Goal: Contribute content: Contribute content

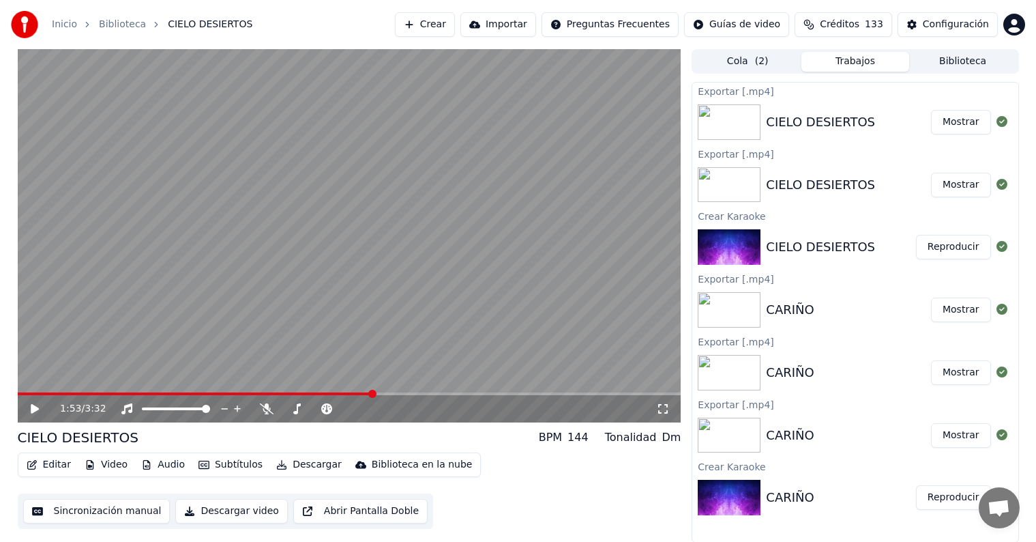
click at [402, 326] on video at bounding box center [350, 235] width 664 height 373
click at [455, 29] on button "Crear" at bounding box center [425, 24] width 60 height 25
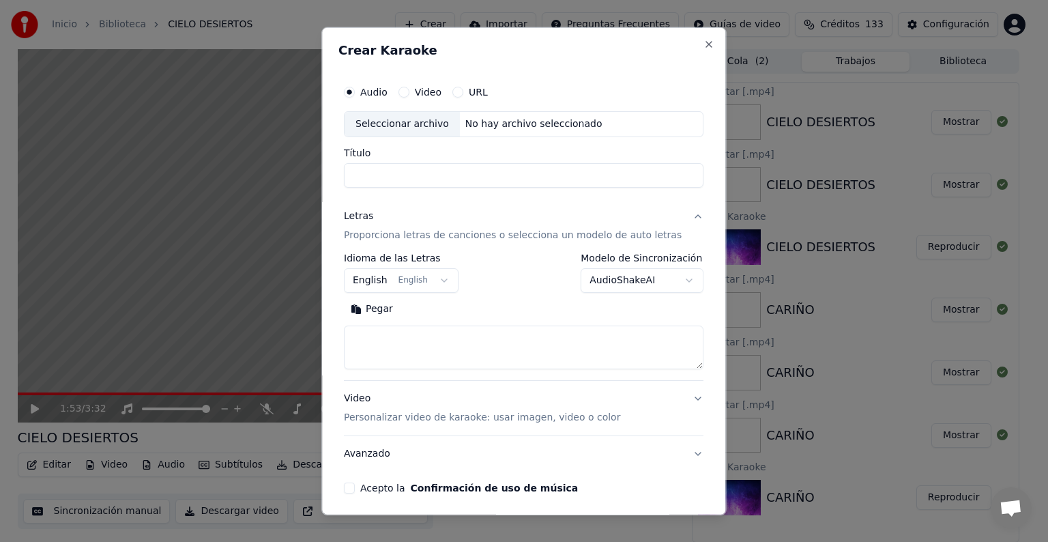
click at [443, 120] on div "Seleccionar archivo" at bounding box center [401, 124] width 115 height 25
click at [512, 170] on input "**********" at bounding box center [524, 175] width 360 height 25
type input "*******"
click at [417, 279] on button "English English" at bounding box center [401, 280] width 115 height 25
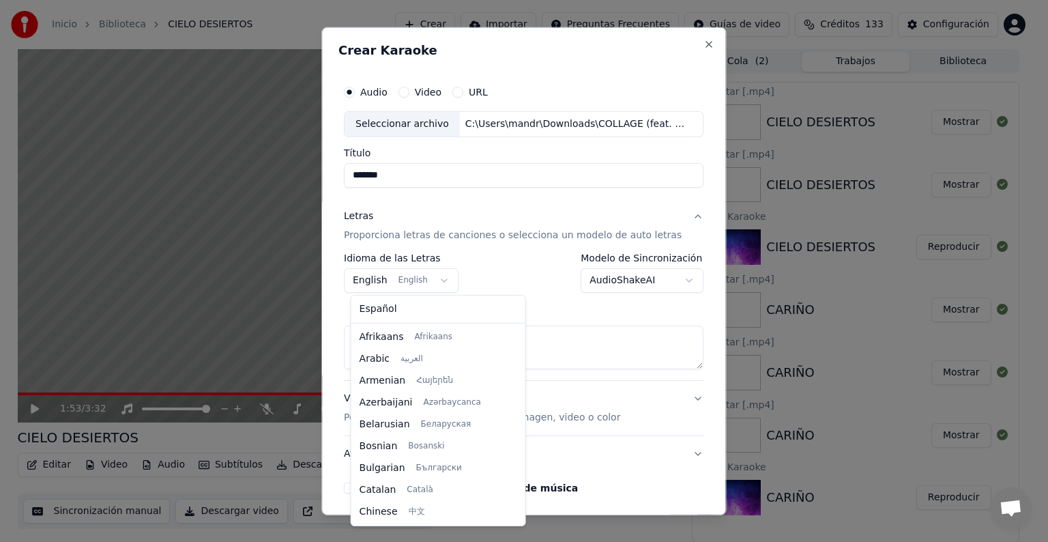
scroll to position [109, 0]
select select "**"
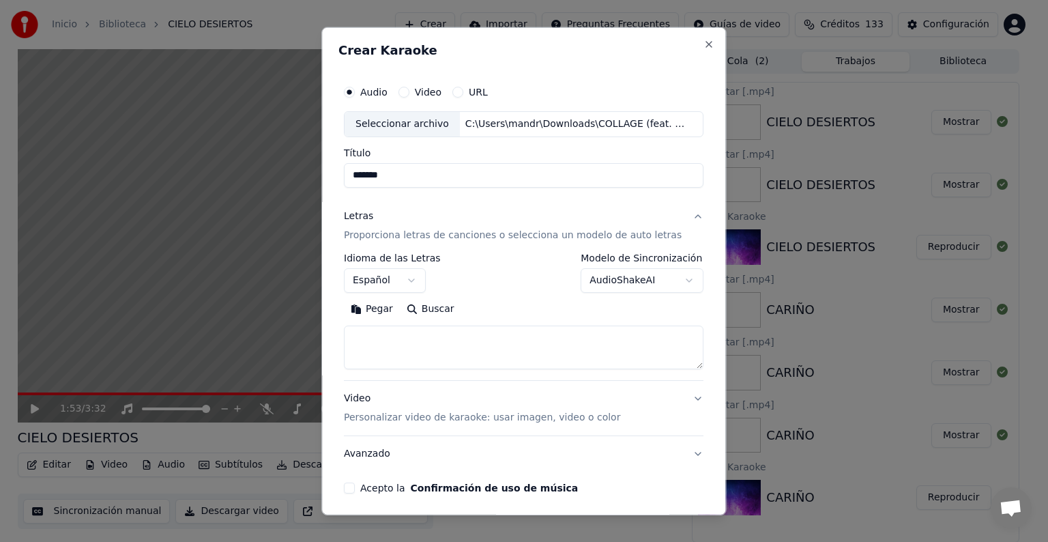
click at [433, 356] on textarea at bounding box center [524, 347] width 360 height 44
paste textarea "**********"
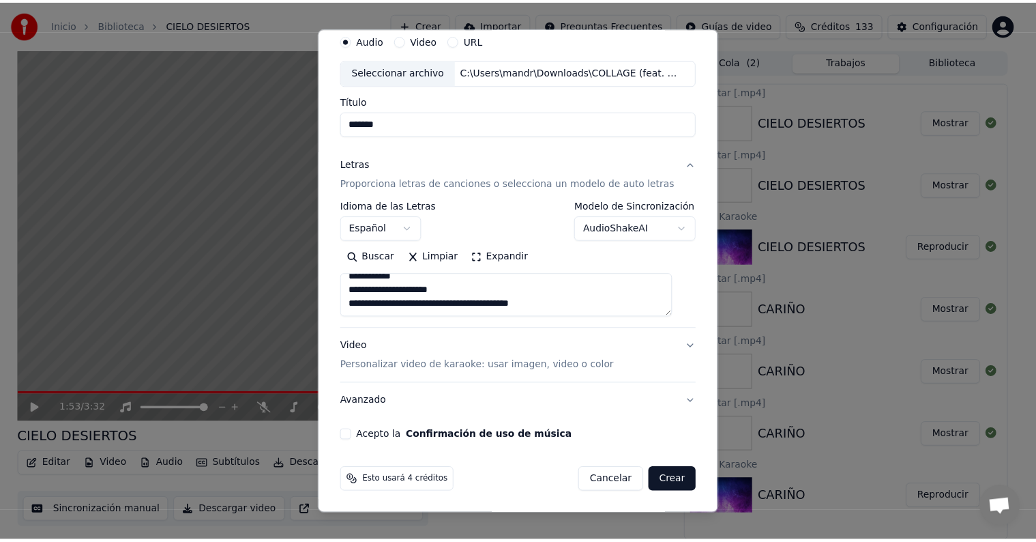
scroll to position [472, 0]
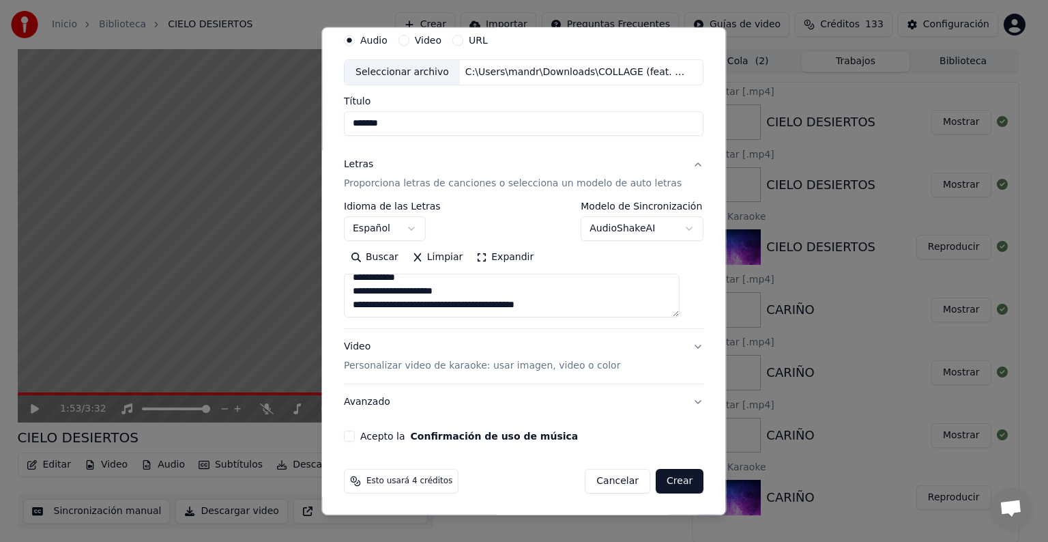
type textarea "**********"
click at [355, 430] on button "Acepto la Confirmación de uso de música" at bounding box center [349, 435] width 11 height 11
click at [659, 478] on button "Crear" at bounding box center [680, 481] width 48 height 25
select select
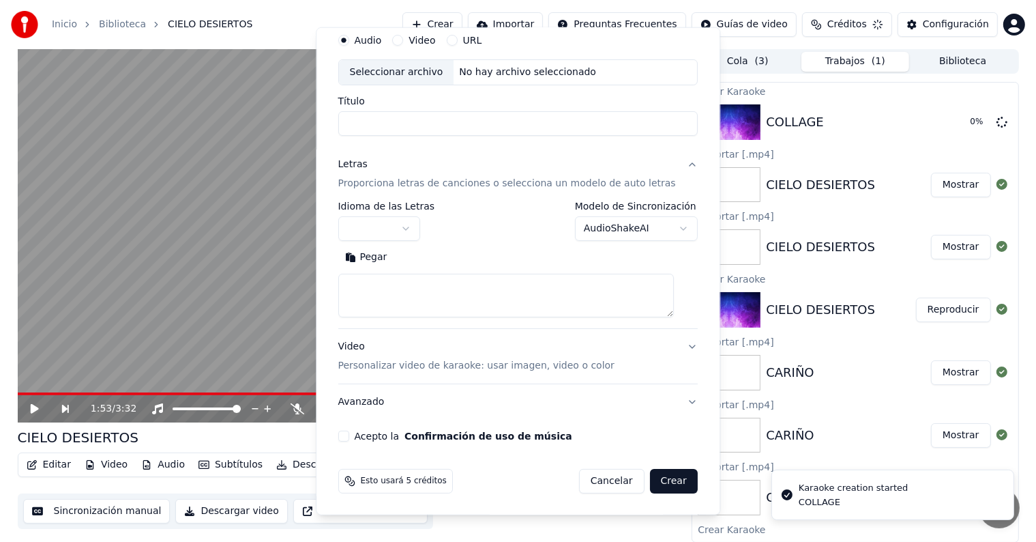
scroll to position [0, 0]
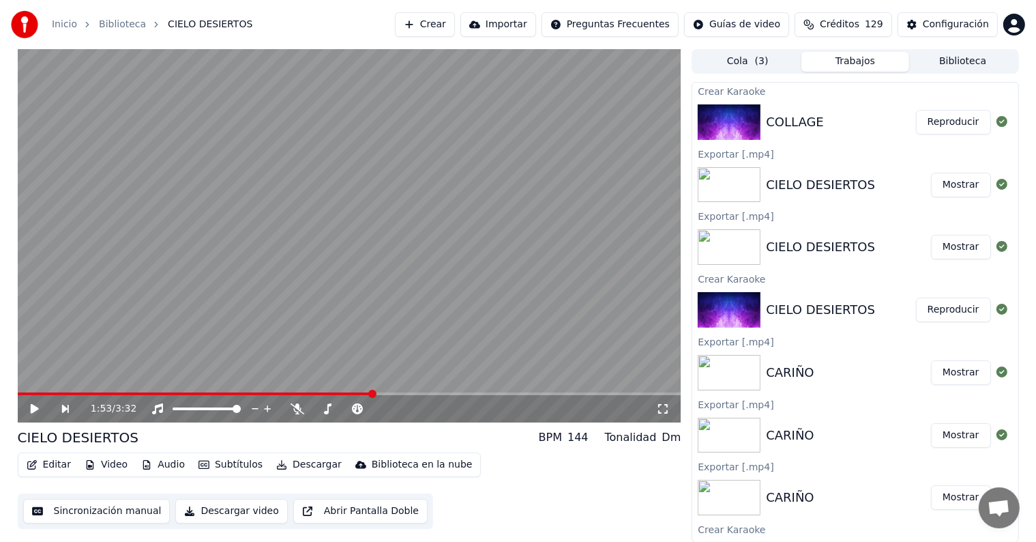
click at [945, 117] on button "Reproducir" at bounding box center [953, 122] width 75 height 25
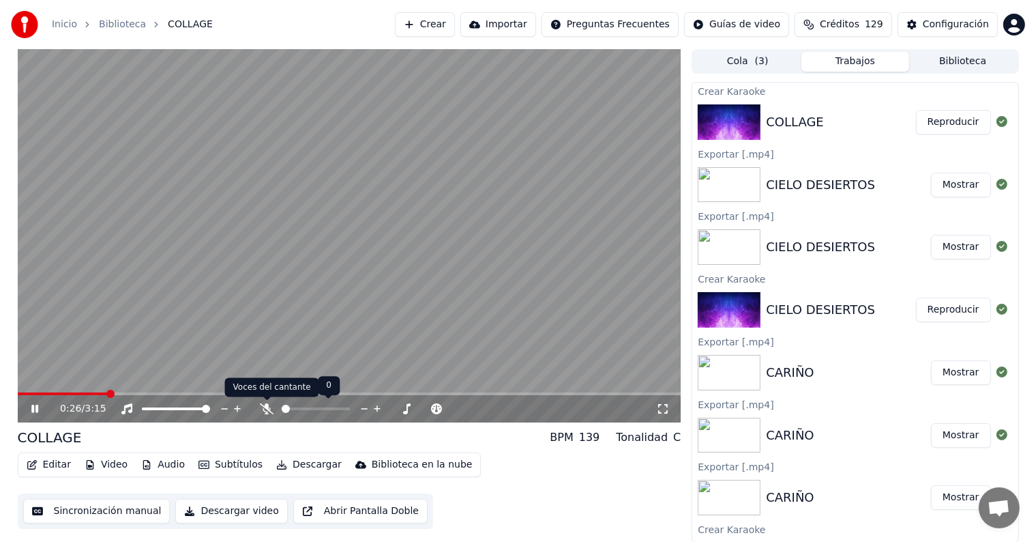
click at [268, 409] on icon at bounding box center [267, 408] width 14 height 11
click at [100, 394] on span at bounding box center [66, 393] width 96 height 3
click at [226, 507] on button "Descargar video" at bounding box center [231, 511] width 112 height 25
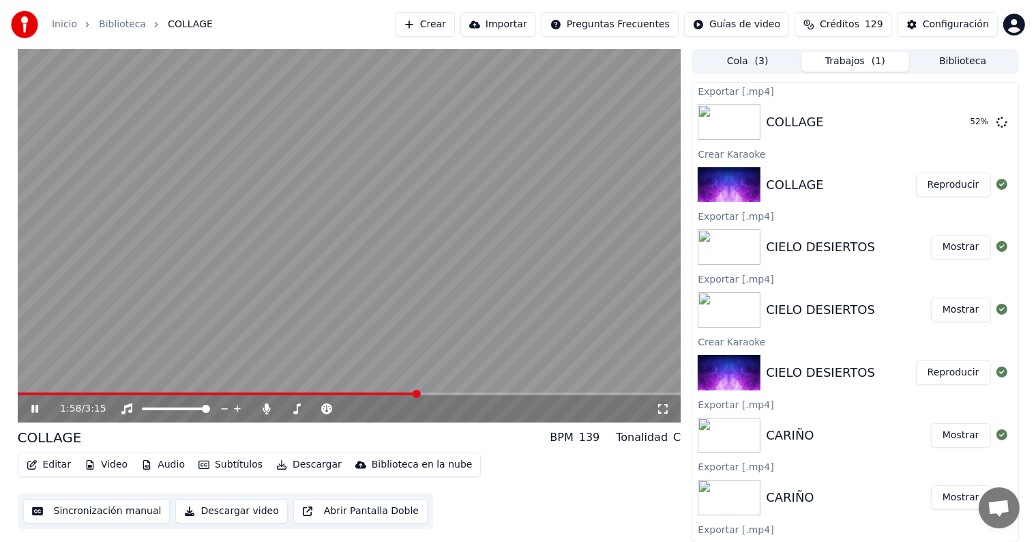
click at [256, 136] on video at bounding box center [350, 235] width 664 height 373
click at [381, 390] on video at bounding box center [350, 235] width 664 height 373
click at [380, 394] on span at bounding box center [219, 393] width 403 height 3
click at [349, 329] on video at bounding box center [350, 235] width 664 height 373
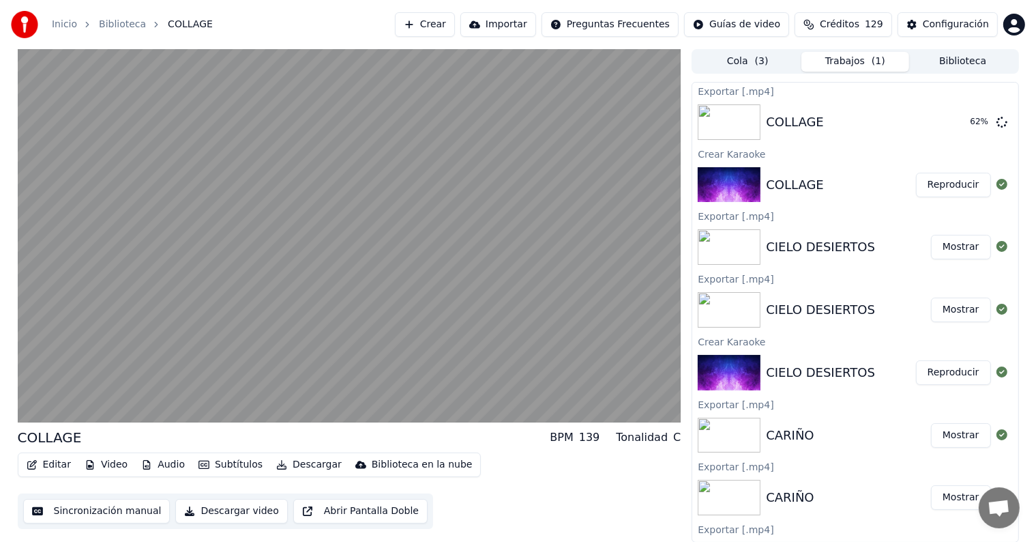
click at [349, 329] on video at bounding box center [350, 235] width 664 height 373
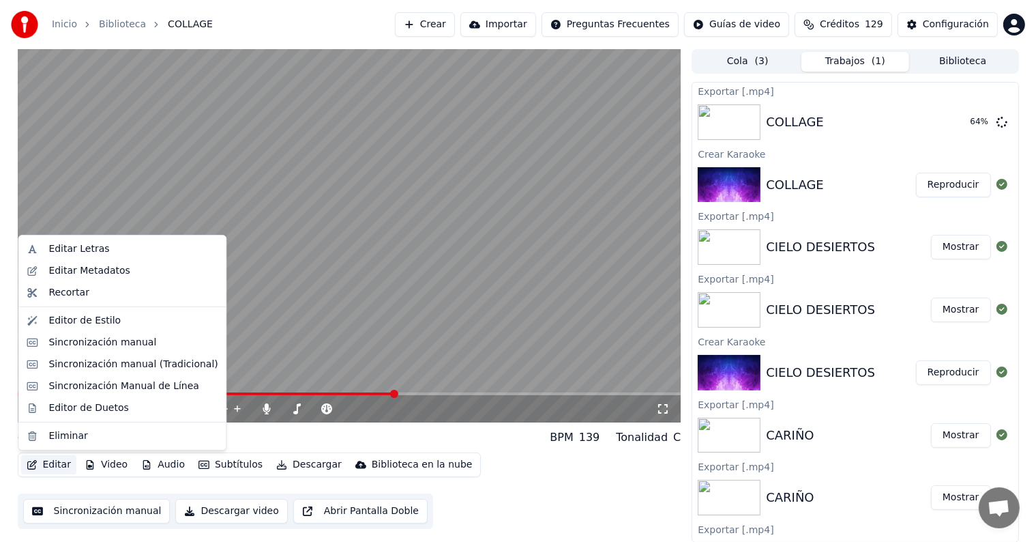
click at [49, 472] on button "Editar" at bounding box center [48, 464] width 55 height 19
click at [115, 350] on div "Sincronización manual" at bounding box center [122, 343] width 202 height 22
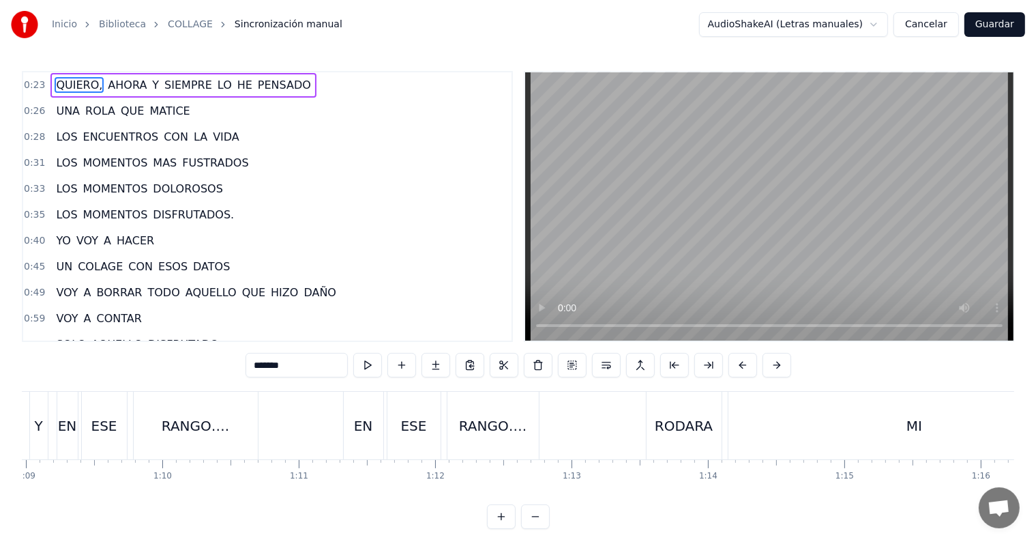
scroll to position [0, 10372]
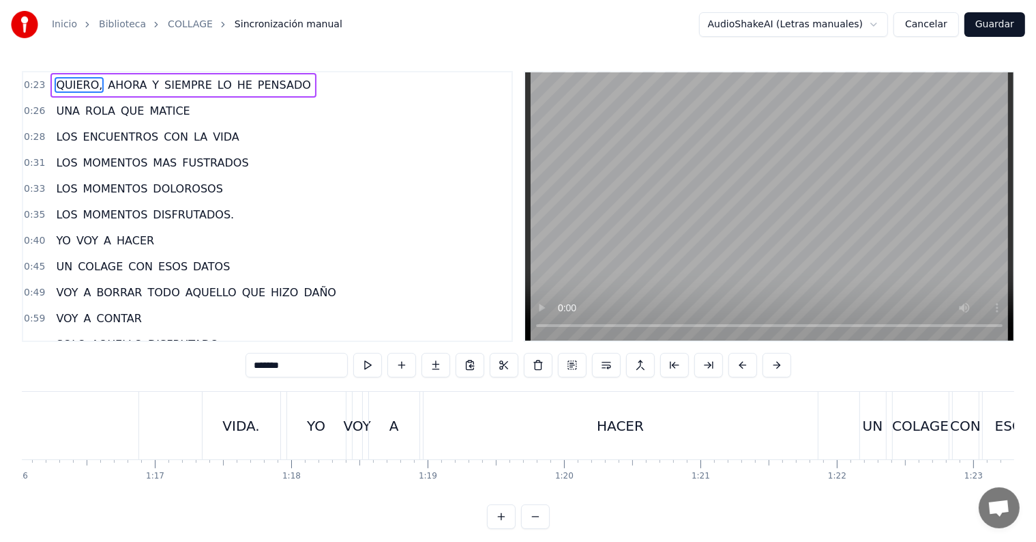
click at [417, 484] on div "QUIERO, AHORA Y SIEMPRE LO HE PENSADO UNA ROLA QUE [PERSON_NAME] LOS ENCUENTROS…" at bounding box center [518, 442] width 993 height 102
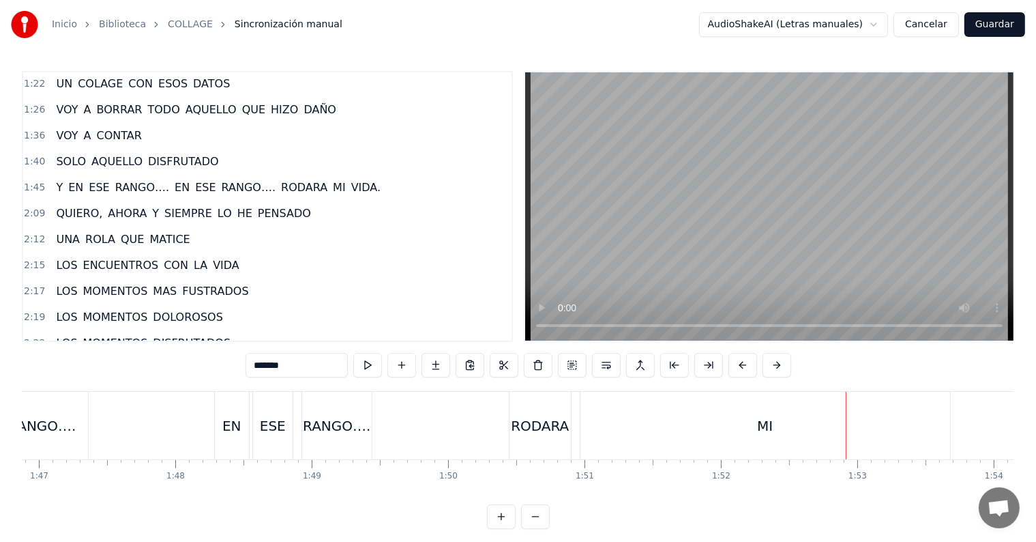
scroll to position [343, 0]
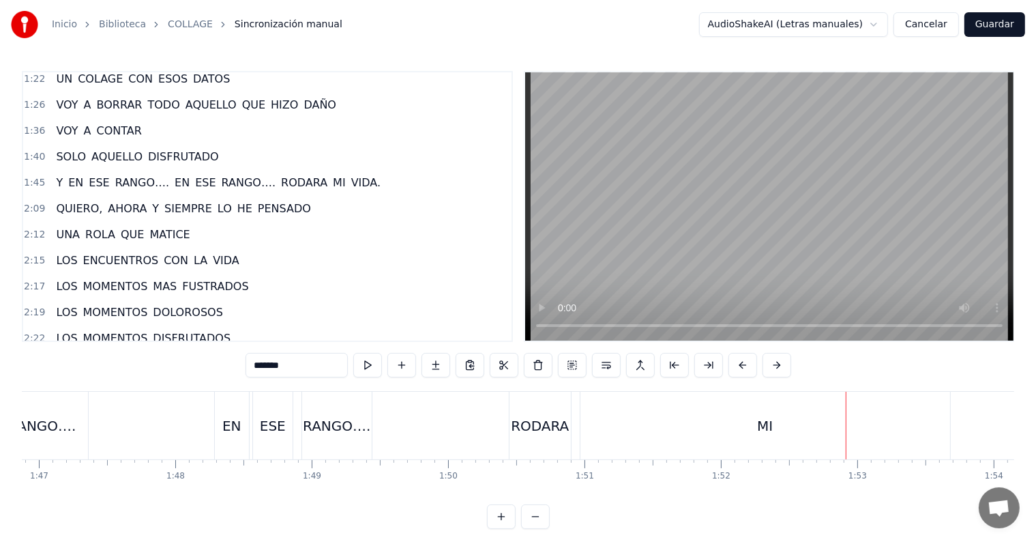
click at [350, 175] on span "VIDA." at bounding box center [366, 183] width 32 height 16
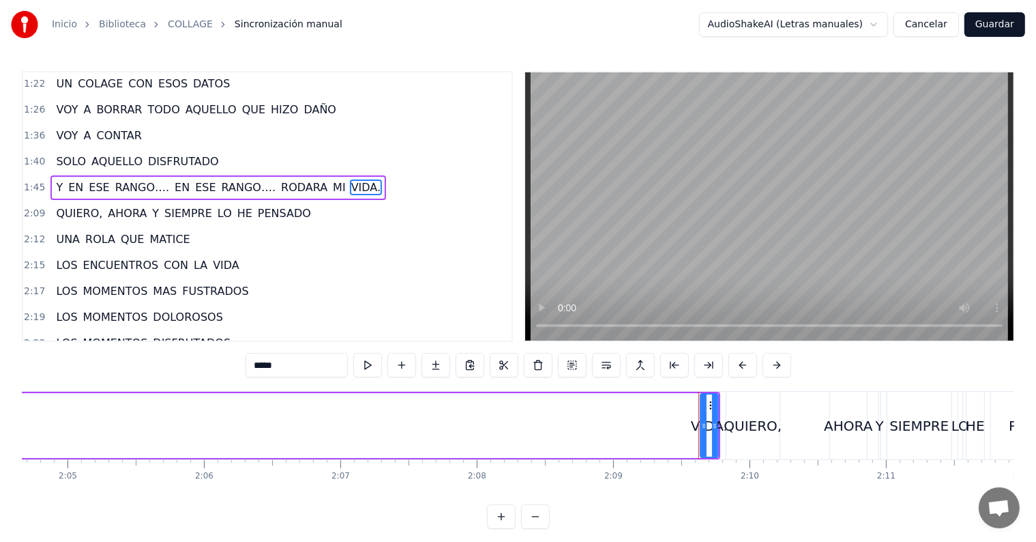
scroll to position [0, 17616]
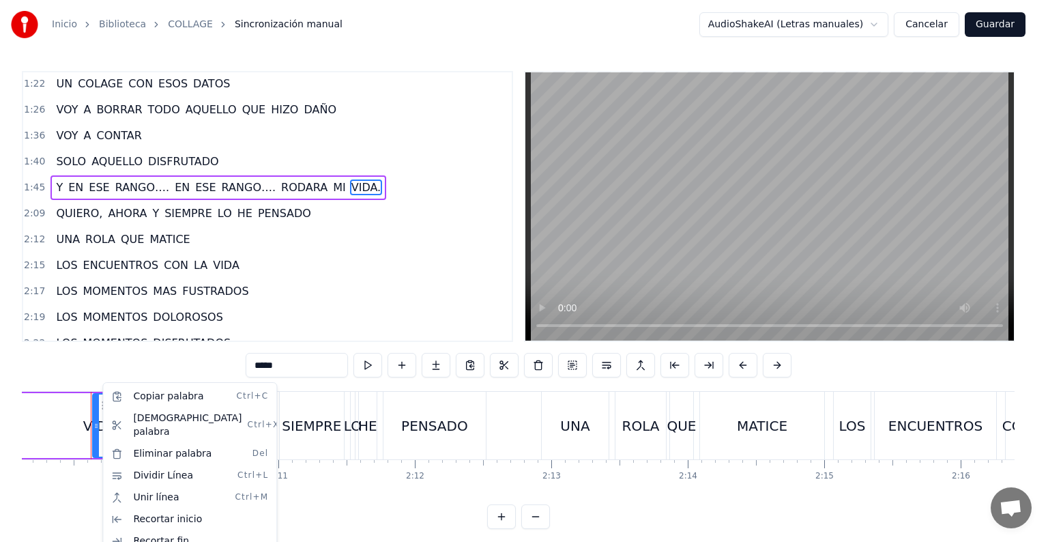
click at [245, 177] on html "Inicio Biblioteca COLLAGE Sincronización manual AudioShakeAI (Letras manuales) …" at bounding box center [524, 275] width 1048 height 551
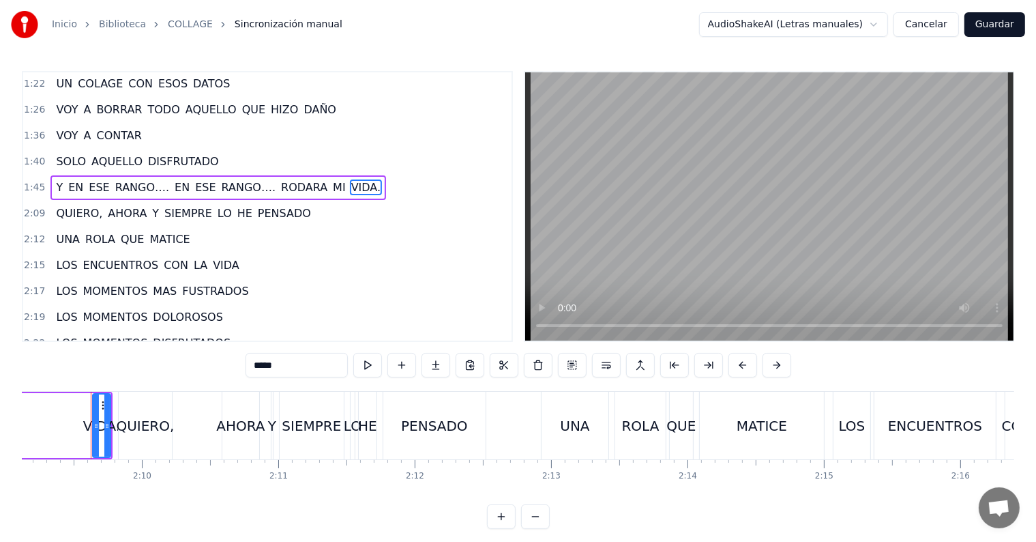
click at [280, 179] on span "RODARA" at bounding box center [304, 187] width 49 height 16
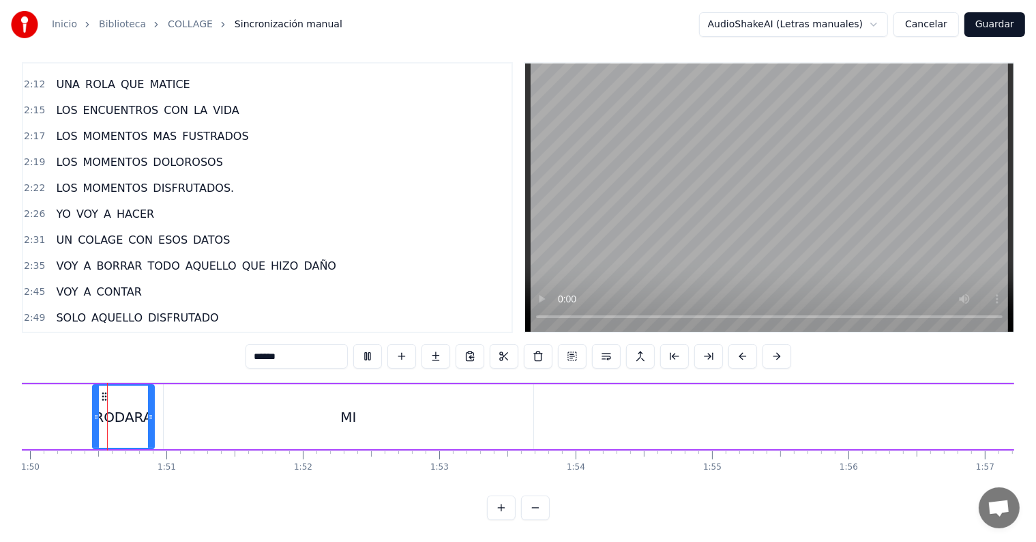
scroll to position [20, 0]
click at [347, 407] on div "MI" at bounding box center [348, 417] width 16 height 20
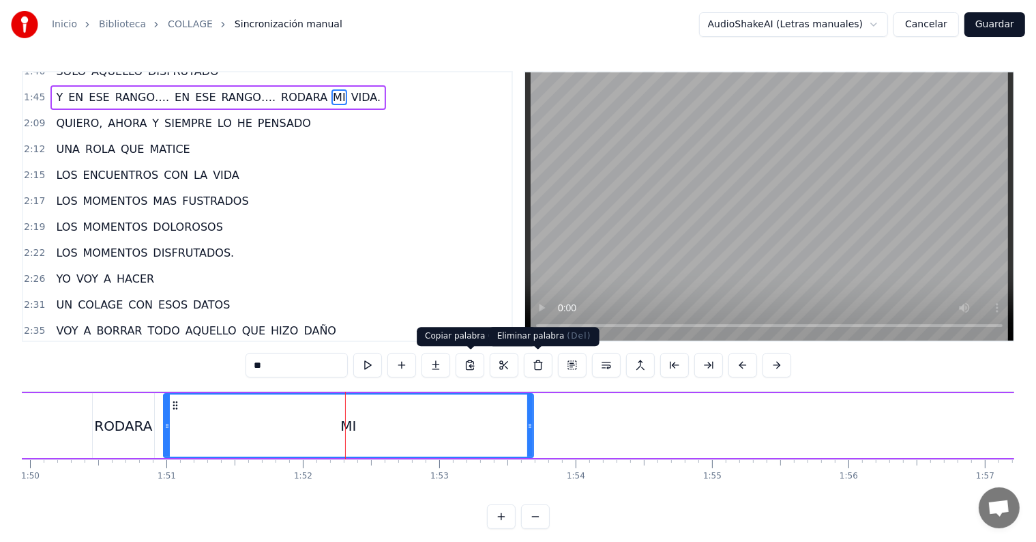
scroll to position [305, 0]
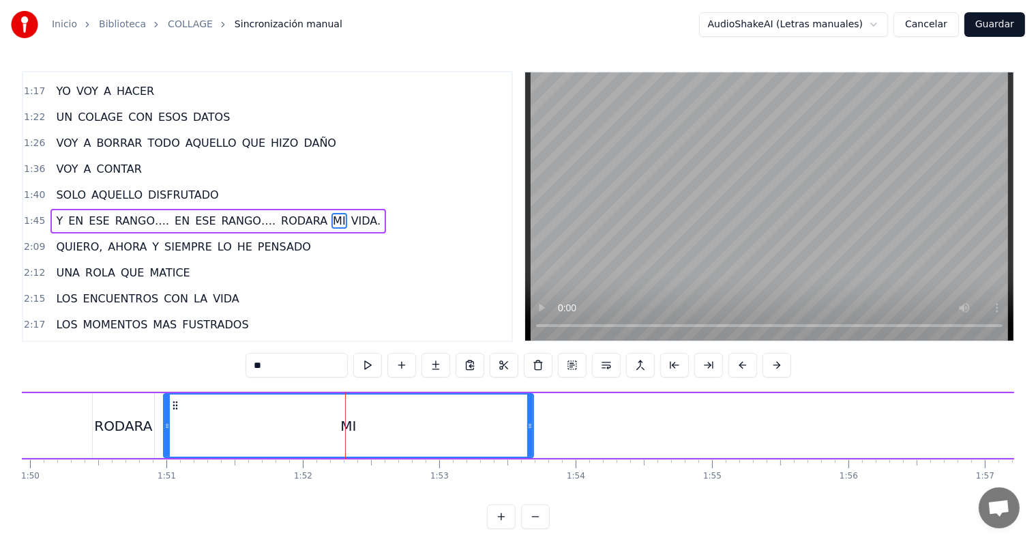
click at [533, 527] on button at bounding box center [535, 516] width 29 height 25
click at [533, 527] on div at bounding box center [518, 516] width 63 height 25
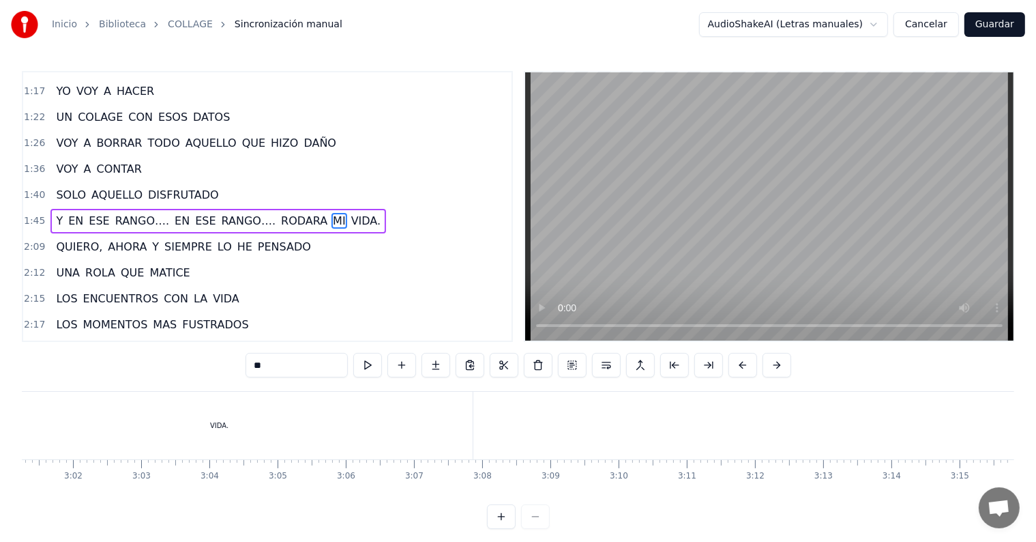
click at [533, 527] on div at bounding box center [518, 516] width 63 height 25
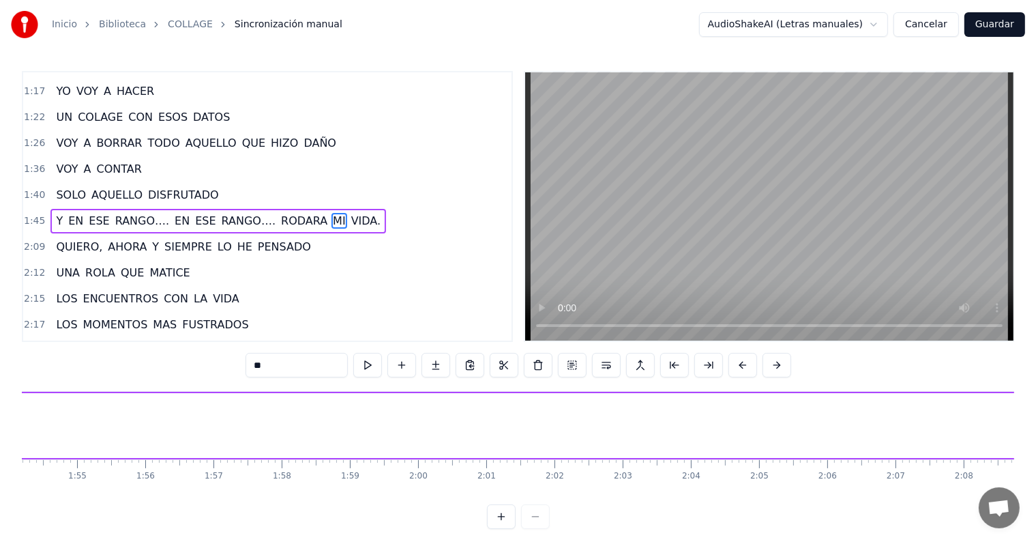
scroll to position [0, 7593]
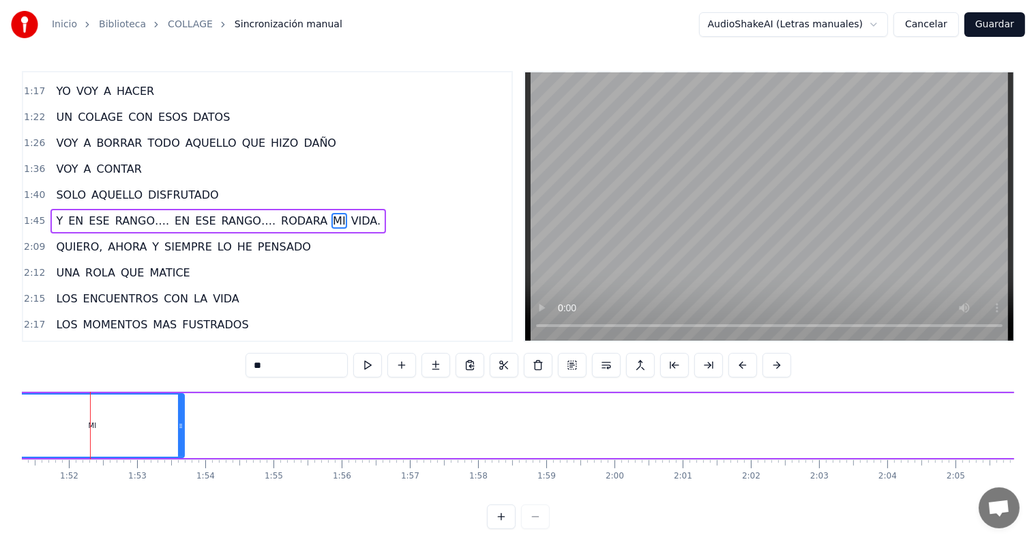
click at [533, 527] on div at bounding box center [518, 516] width 63 height 25
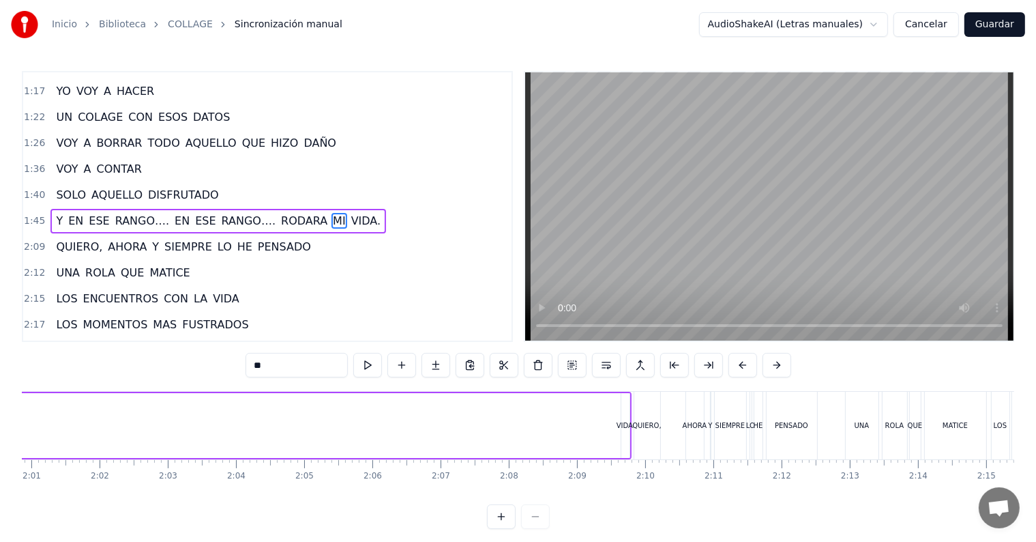
scroll to position [0, 8260]
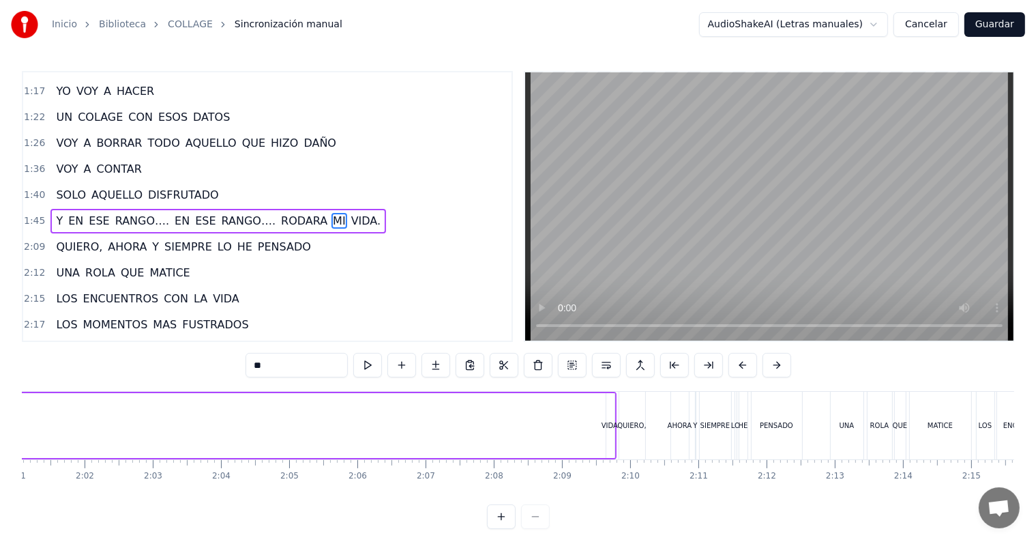
click at [604, 421] on div "VIDA." at bounding box center [611, 425] width 18 height 10
type input "*****"
drag, startPoint x: 608, startPoint y: 432, endPoint x: 483, endPoint y: 443, distance: 125.3
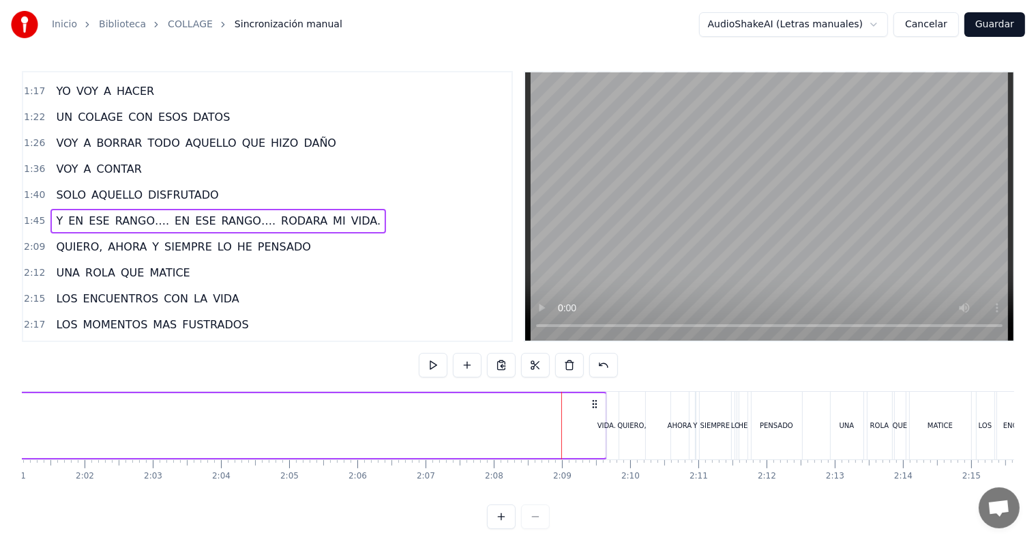
click at [332, 213] on span "MI" at bounding box center [340, 221] width 16 height 16
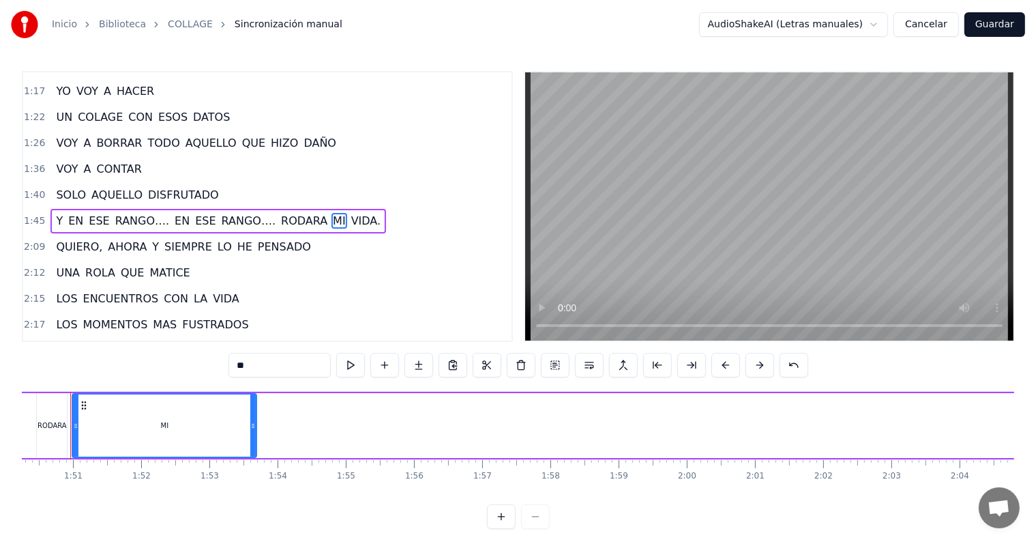
scroll to position [0, 7501]
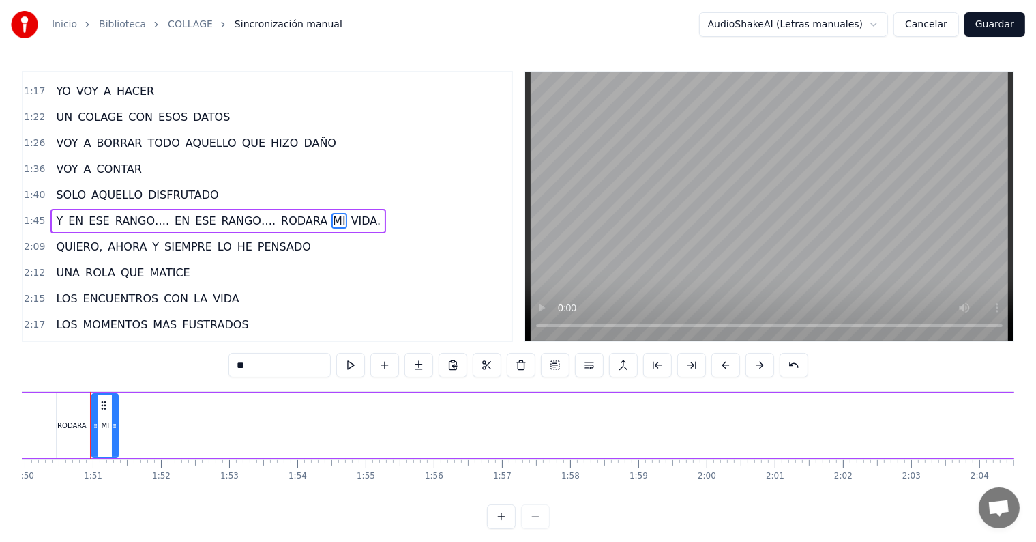
drag, startPoint x: 273, startPoint y: 425, endPoint x: 115, endPoint y: 415, distance: 158.6
click at [115, 415] on div at bounding box center [114, 425] width 5 height 62
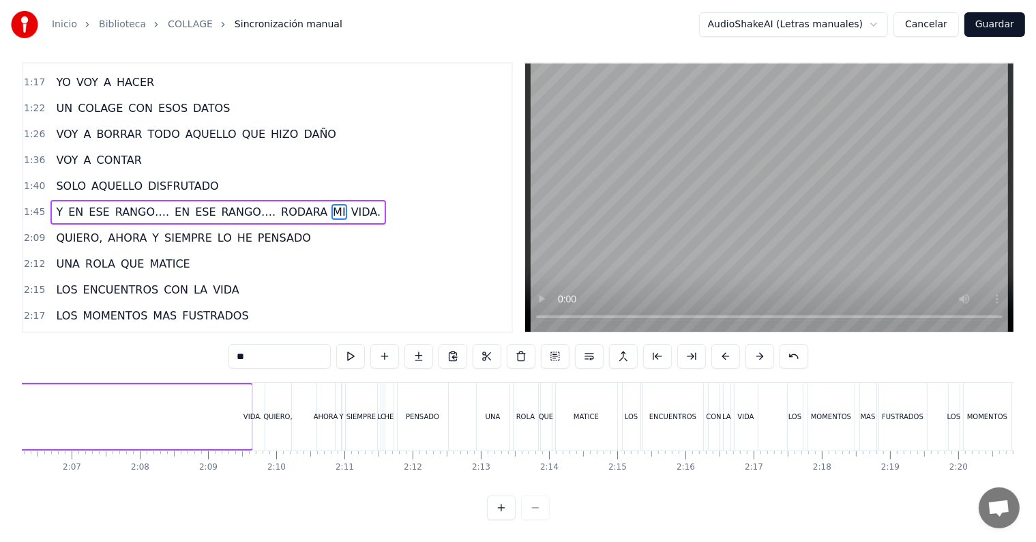
scroll to position [0, 8493]
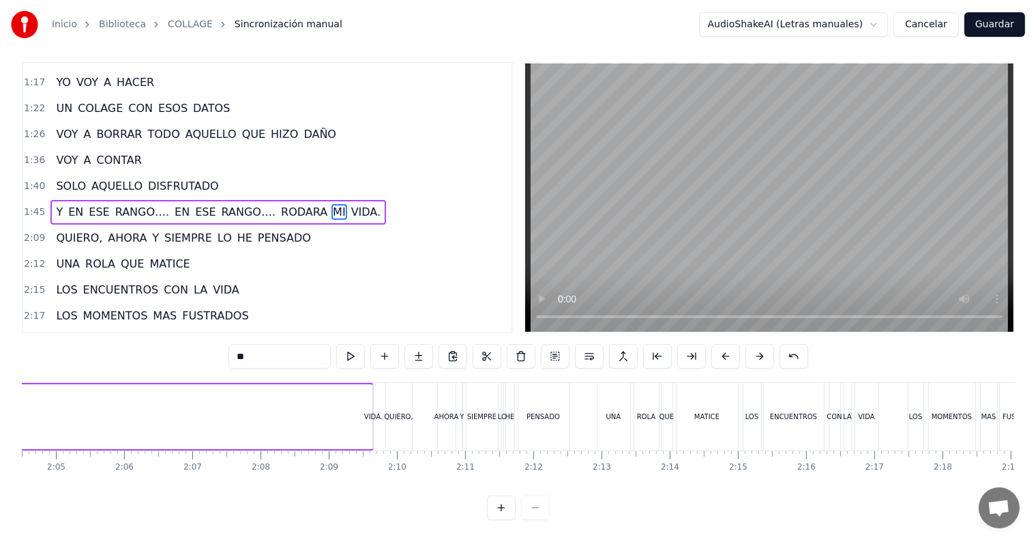
click at [505, 514] on button at bounding box center [501, 507] width 29 height 25
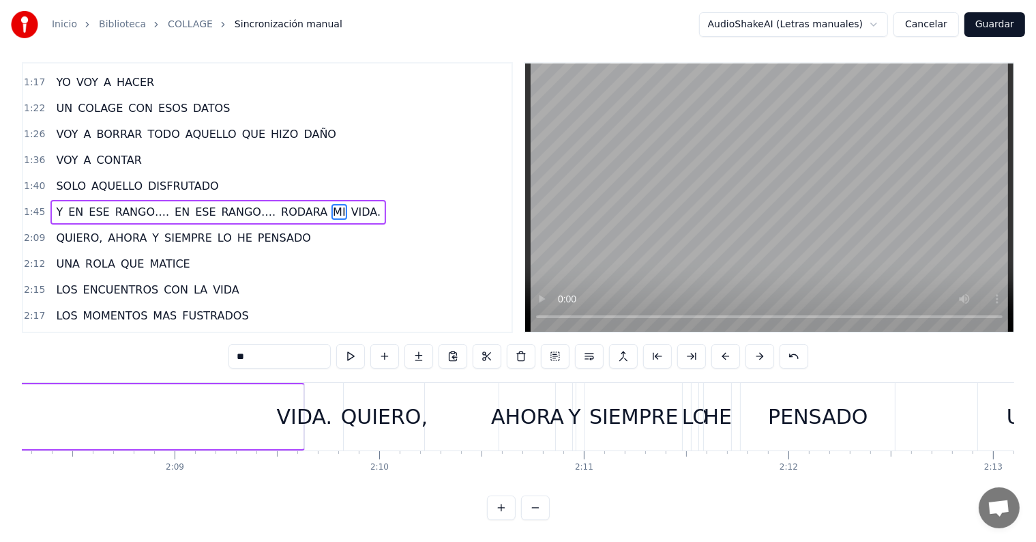
scroll to position [0, 26135]
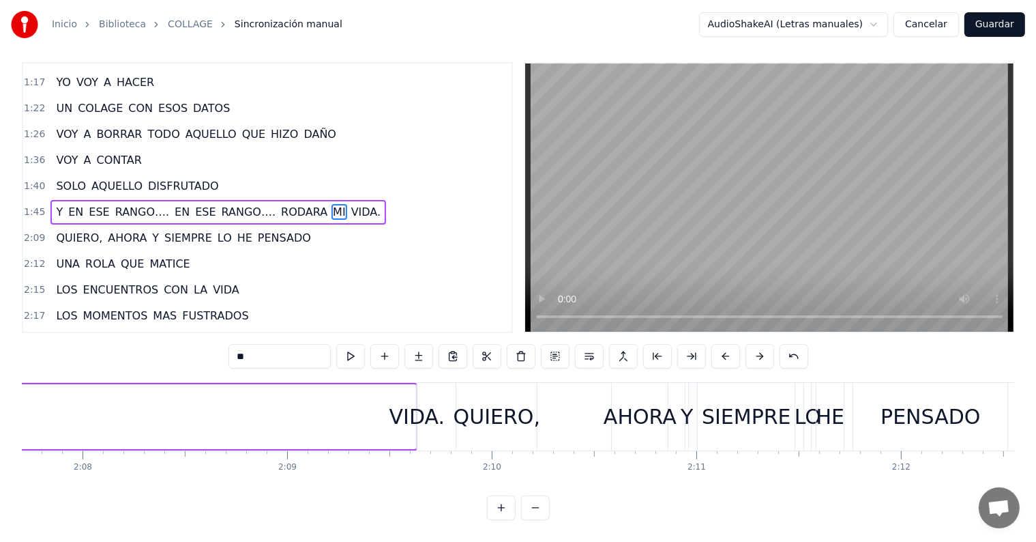
click at [422, 404] on div "VIDA." at bounding box center [417, 416] width 55 height 31
type input "*****"
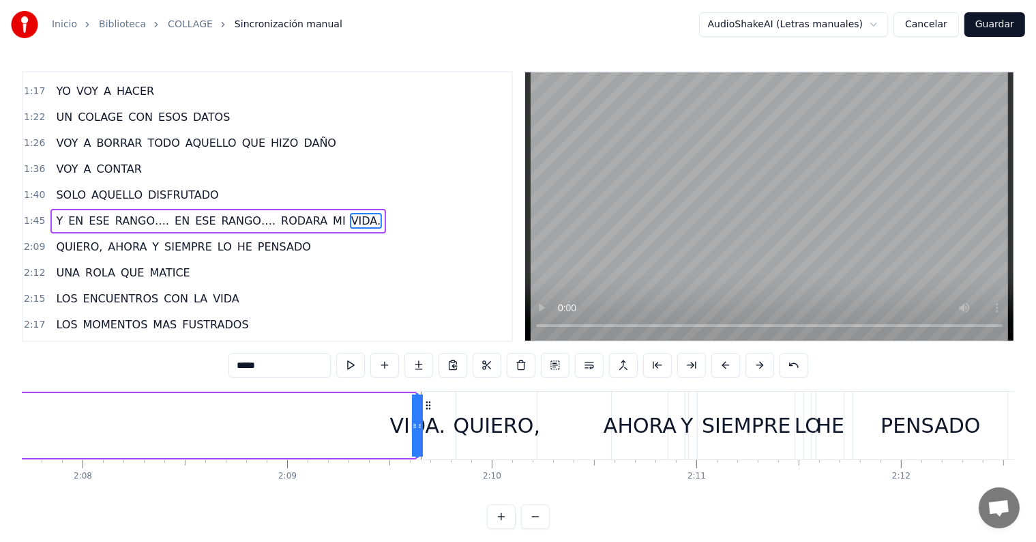
drag, startPoint x: 417, startPoint y: 412, endPoint x: 346, endPoint y: 418, distance: 71.2
click at [417, 428] on div "VIDA." at bounding box center [417, 425] width 55 height 31
drag, startPoint x: 415, startPoint y: 428, endPoint x: 363, endPoint y: 430, distance: 51.9
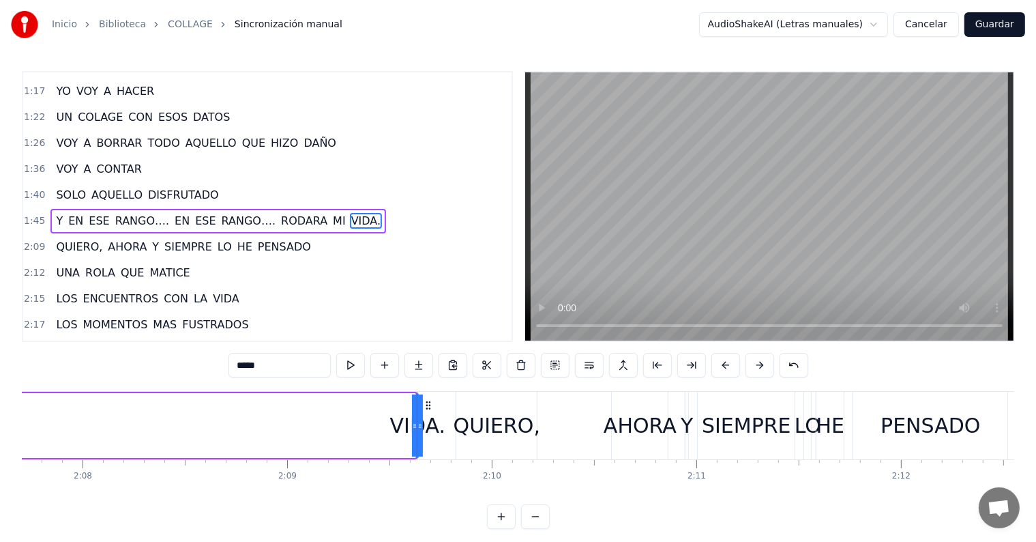
click at [417, 430] on div at bounding box center [417, 426] width 1 height 68
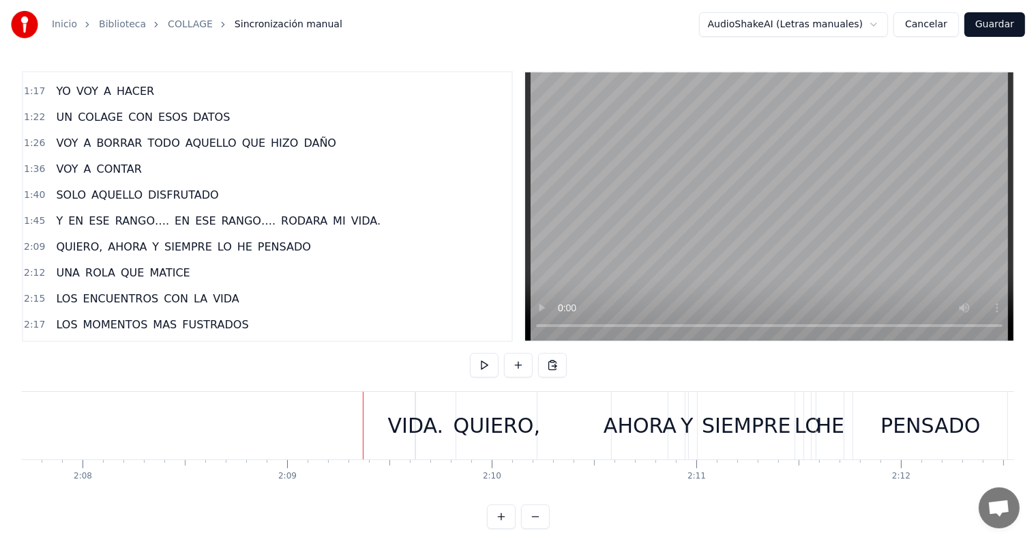
click at [363, 430] on div at bounding box center [363, 426] width 1 height 68
click at [421, 419] on div "VIDA." at bounding box center [415, 425] width 55 height 31
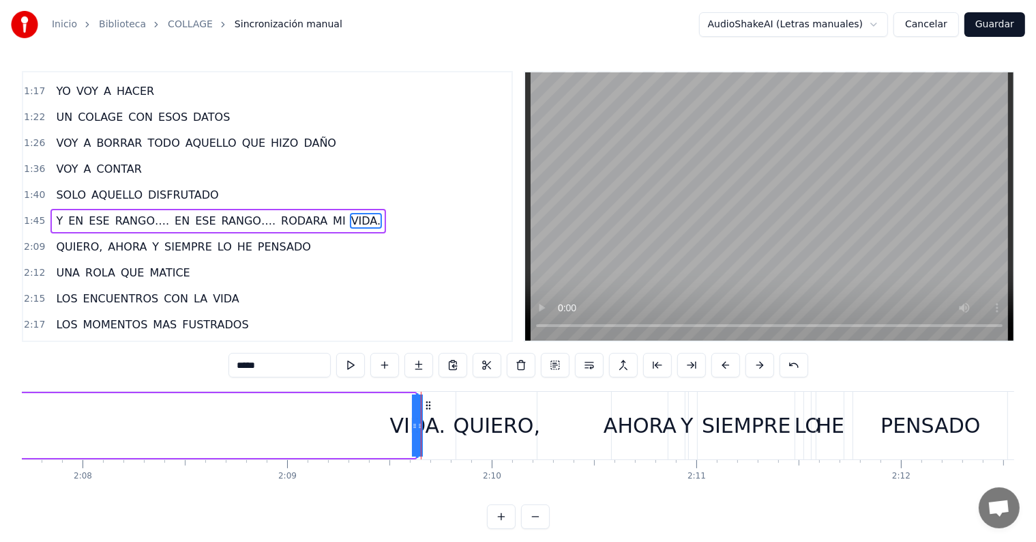
click at [350, 213] on span "VIDA." at bounding box center [366, 221] width 32 height 16
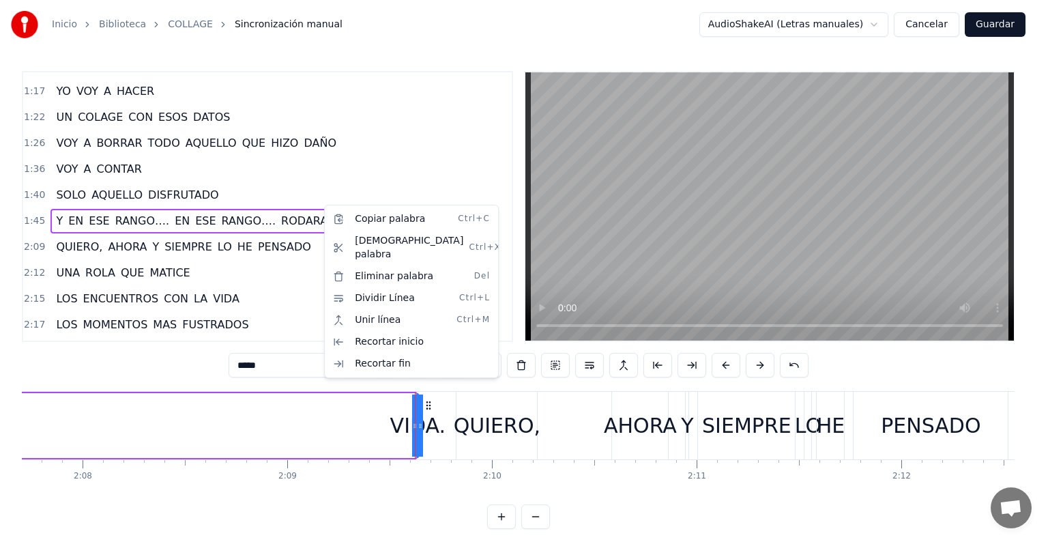
click at [424, 428] on html "Inicio Biblioteca COLLAGE Sincronización manual AudioShakeAI (Letras manuales) …" at bounding box center [524, 275] width 1048 height 551
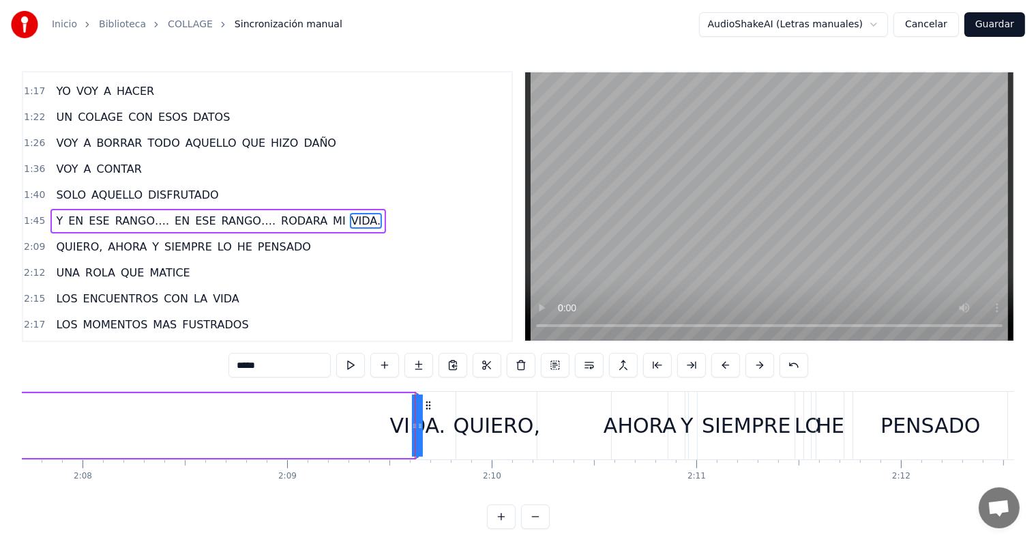
click at [407, 402] on icon at bounding box center [405, 403] width 11 height 11
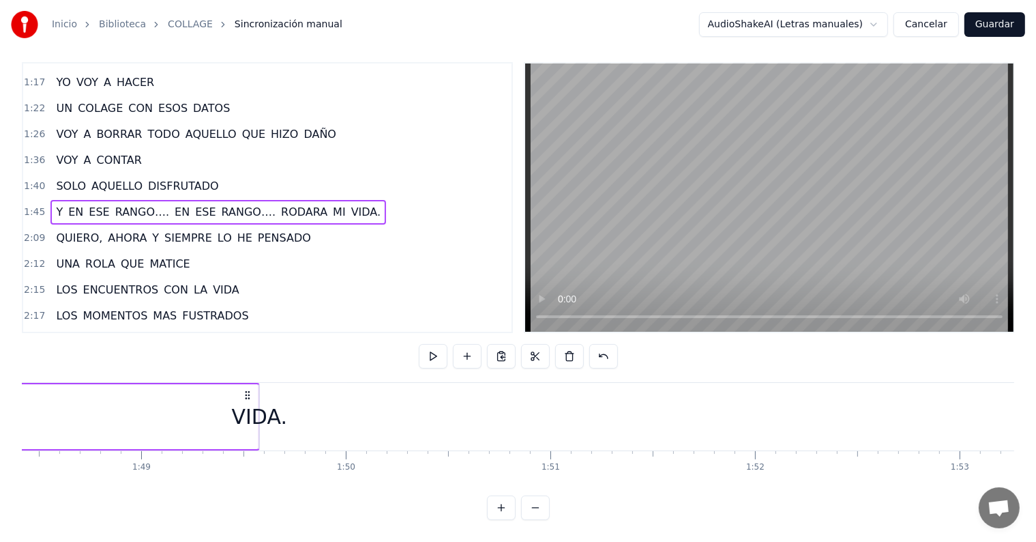
scroll to position [20, 0]
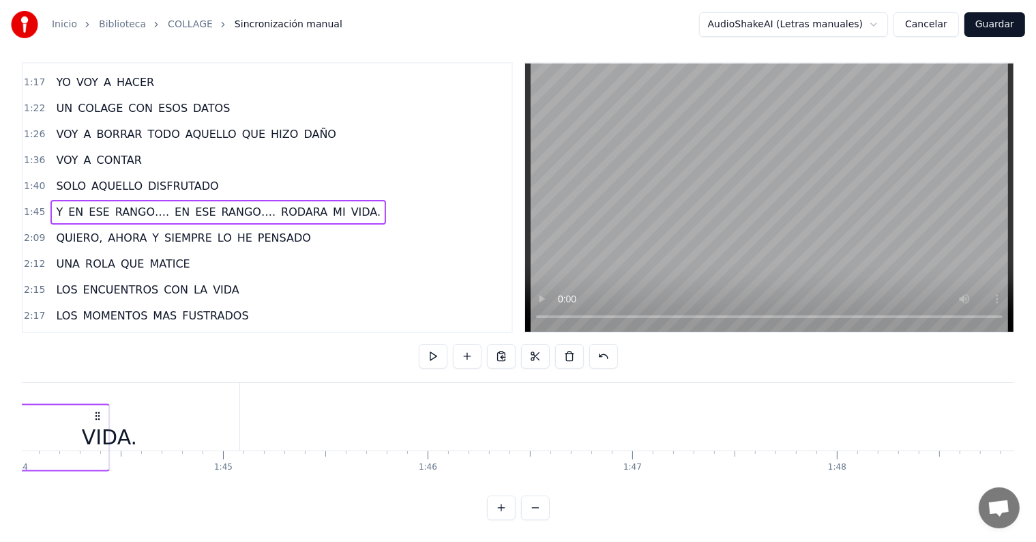
drag, startPoint x: 407, startPoint y: 402, endPoint x: 61, endPoint y: 339, distance: 351.5
click at [61, 339] on div "0:23 QUIERO, AHORA Y SIEMPRE LO HE PENSADO 0:26 UNA ROLA QUE [PERSON_NAME] 0:28…" at bounding box center [518, 291] width 993 height 458
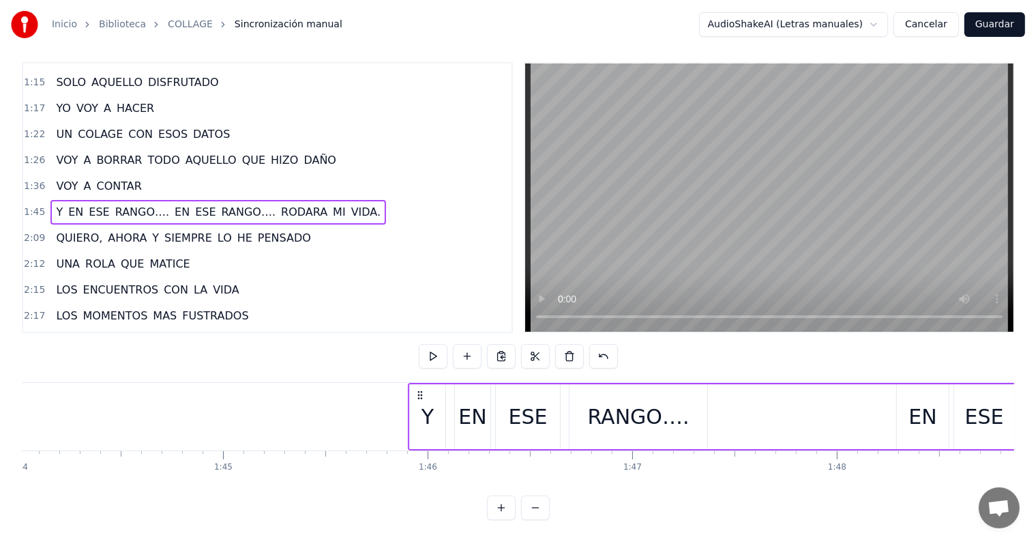
scroll to position [205, 0]
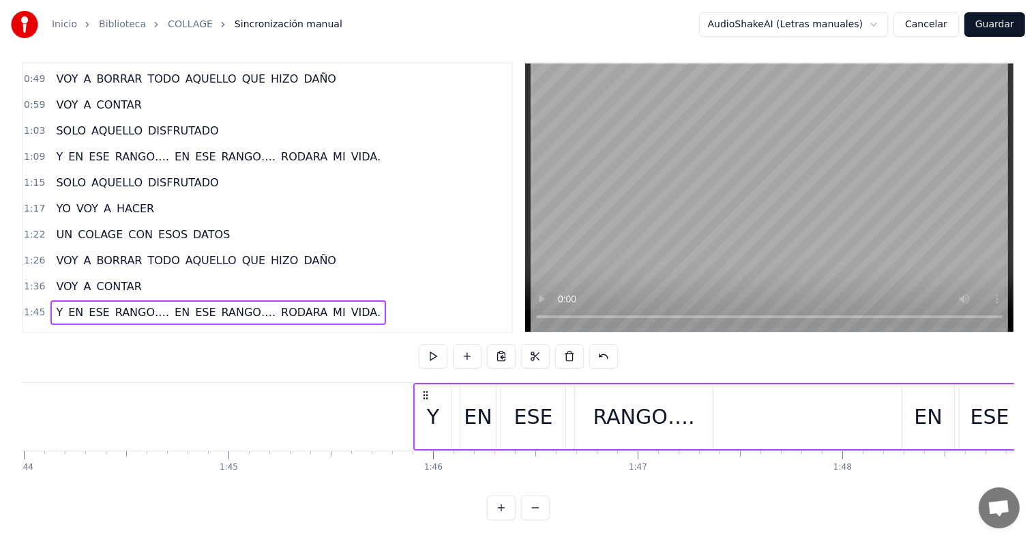
click at [533, 514] on button at bounding box center [535, 507] width 29 height 25
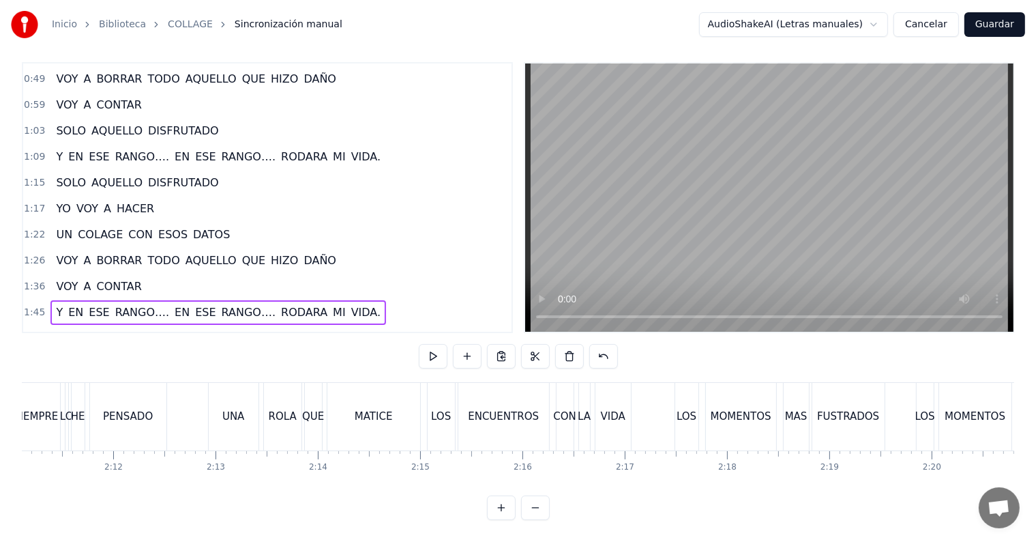
click at [533, 514] on button at bounding box center [535, 507] width 29 height 25
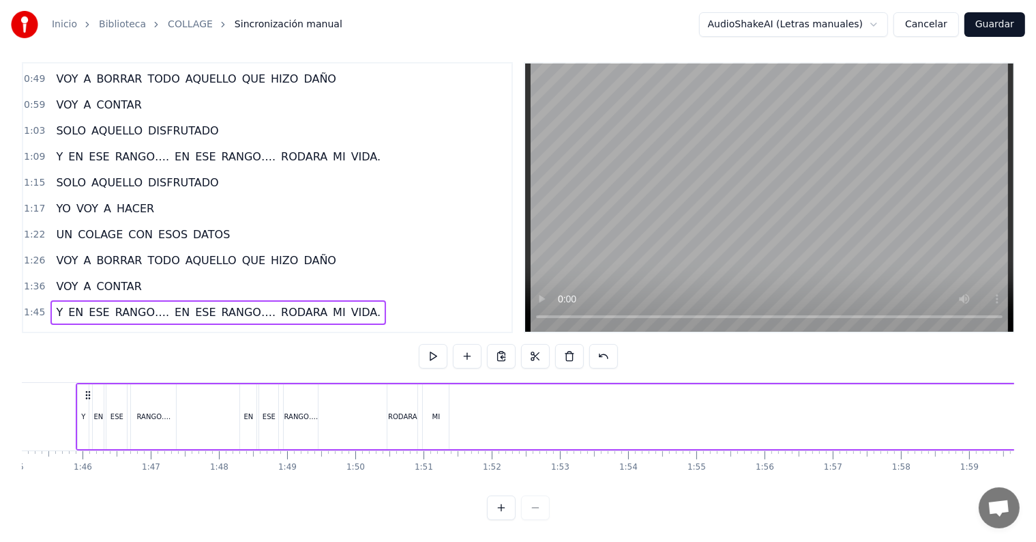
scroll to position [0, 7147]
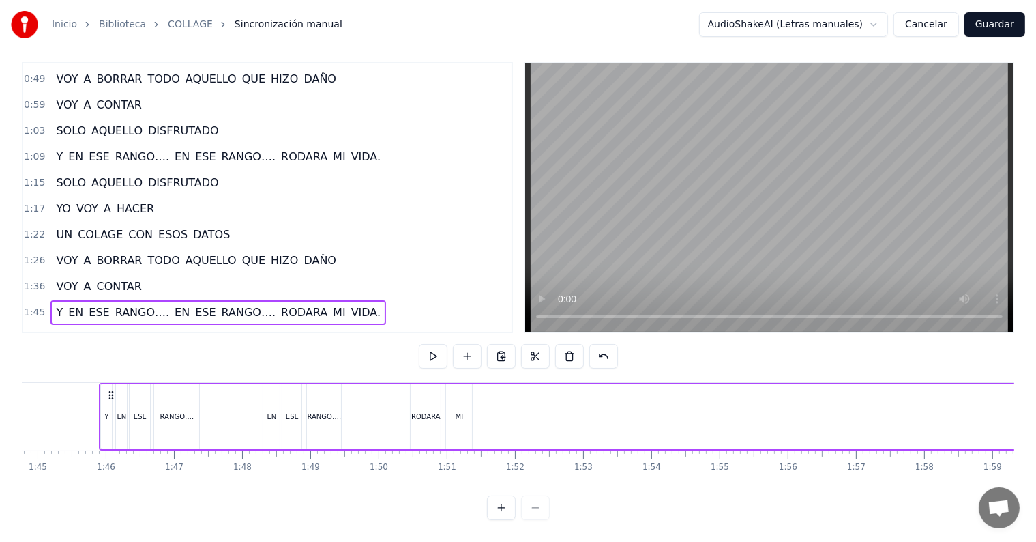
click at [444, 394] on div "Y EN ESE RANGO…. EN ESE RANGO…. RODARA MI VIDA." at bounding box center [909, 417] width 1621 height 68
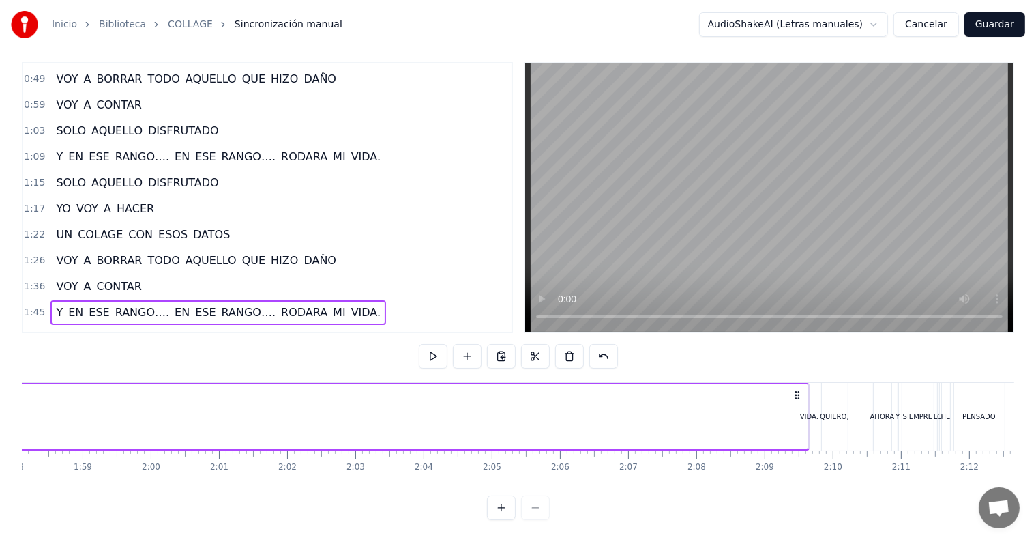
scroll to position [0, 8208]
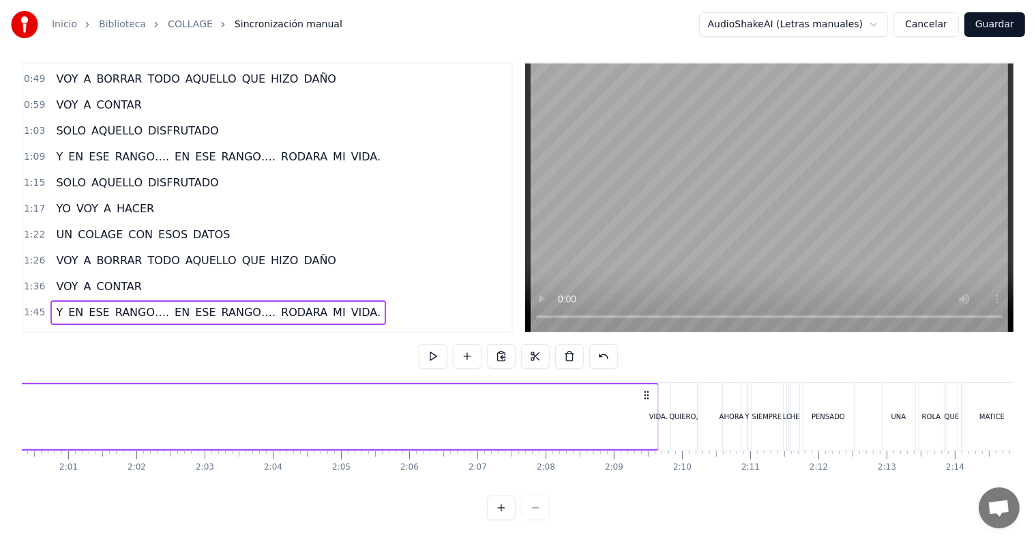
click at [658, 411] on div "VIDA." at bounding box center [658, 416] width 18 height 10
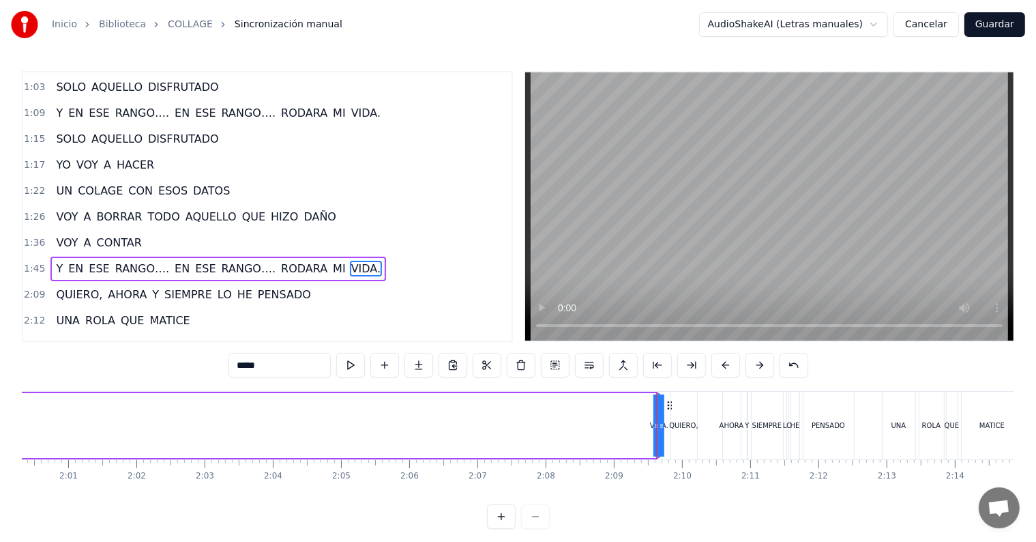
scroll to position [305, 0]
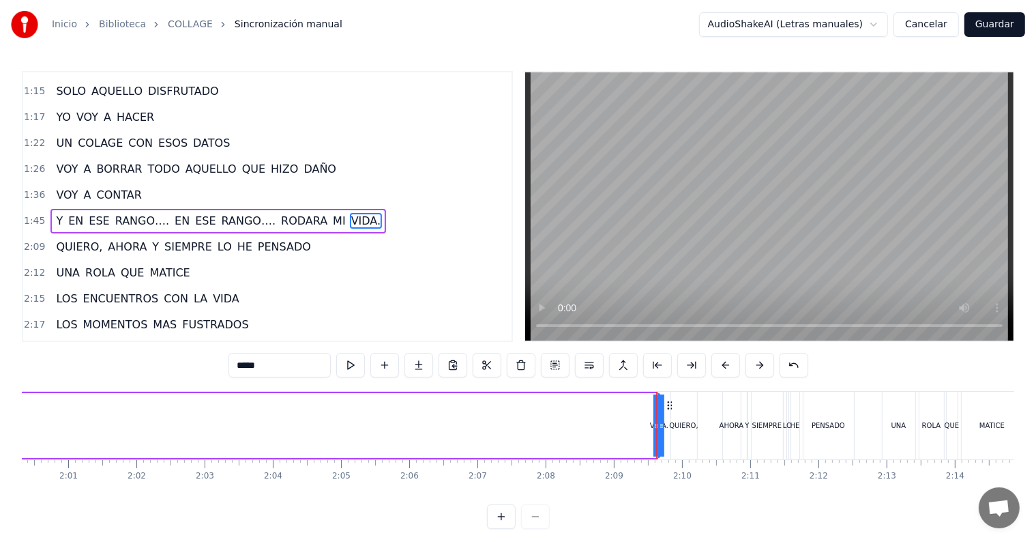
click at [657, 425] on div at bounding box center [656, 426] width 1 height 68
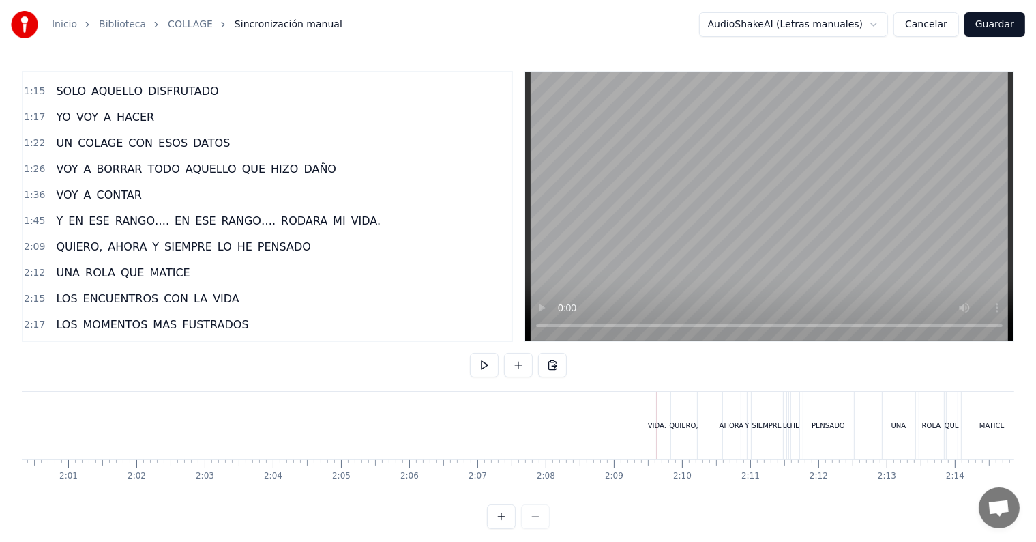
click at [657, 424] on div at bounding box center [657, 426] width 1 height 68
click at [662, 428] on div "VIDA." at bounding box center [657, 425] width 18 height 10
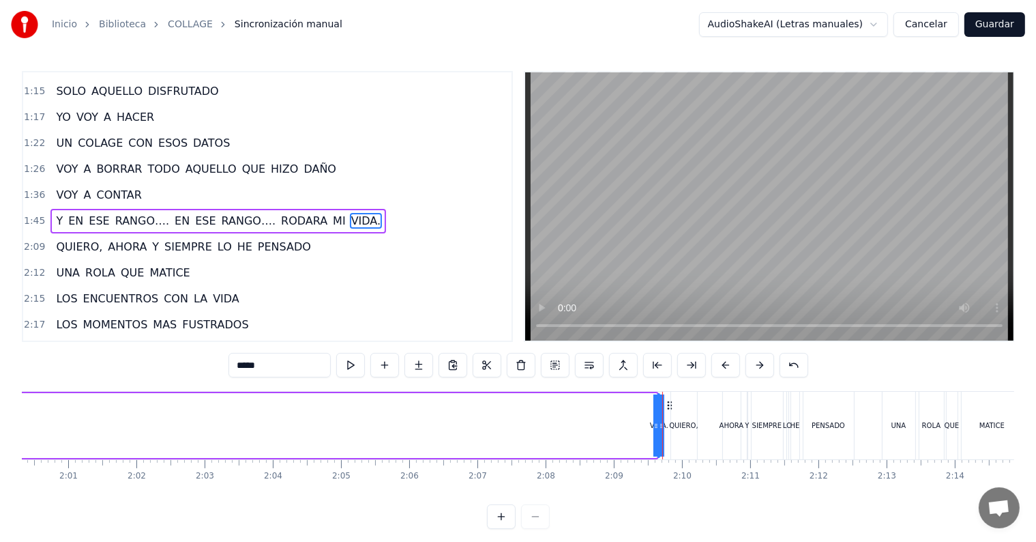
drag, startPoint x: 656, startPoint y: 431, endPoint x: 660, endPoint y: 423, distance: 9.2
click at [654, 420] on div "VIDA." at bounding box center [658, 425] width 18 height 10
click at [652, 422] on div "VIDA." at bounding box center [658, 425] width 18 height 10
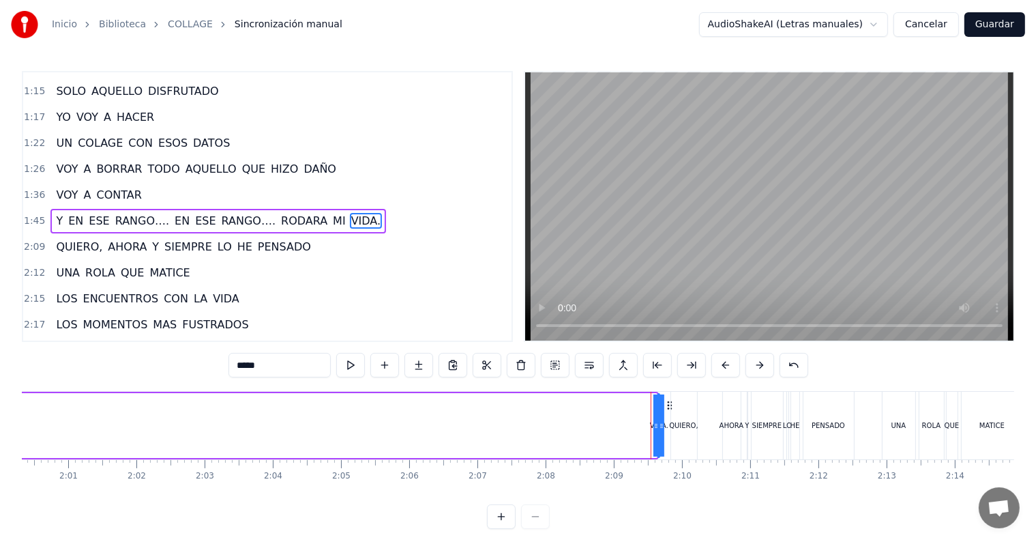
drag, startPoint x: 659, startPoint y: 422, endPoint x: 704, endPoint y: 423, distance: 45.0
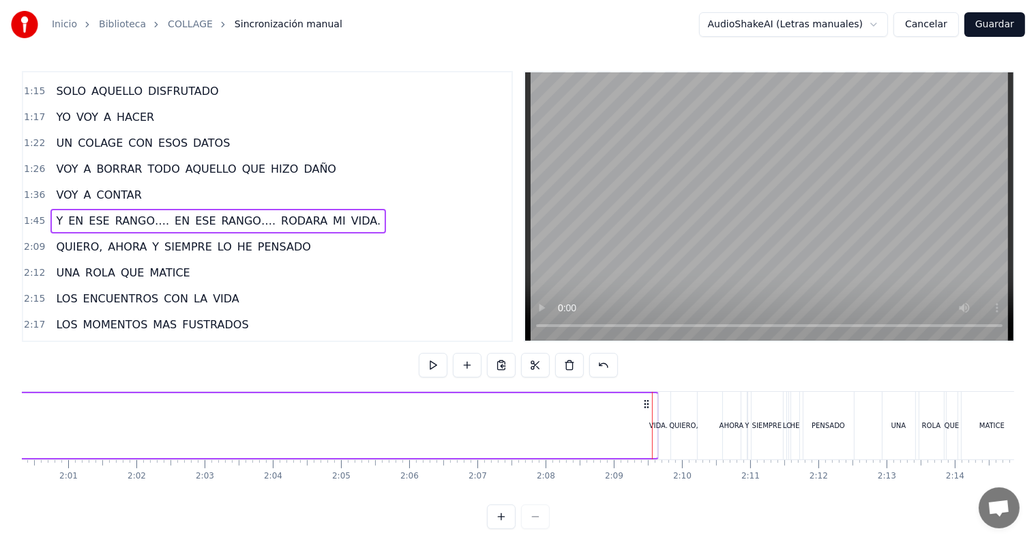
click at [660, 421] on div "VIDA." at bounding box center [658, 425] width 18 height 10
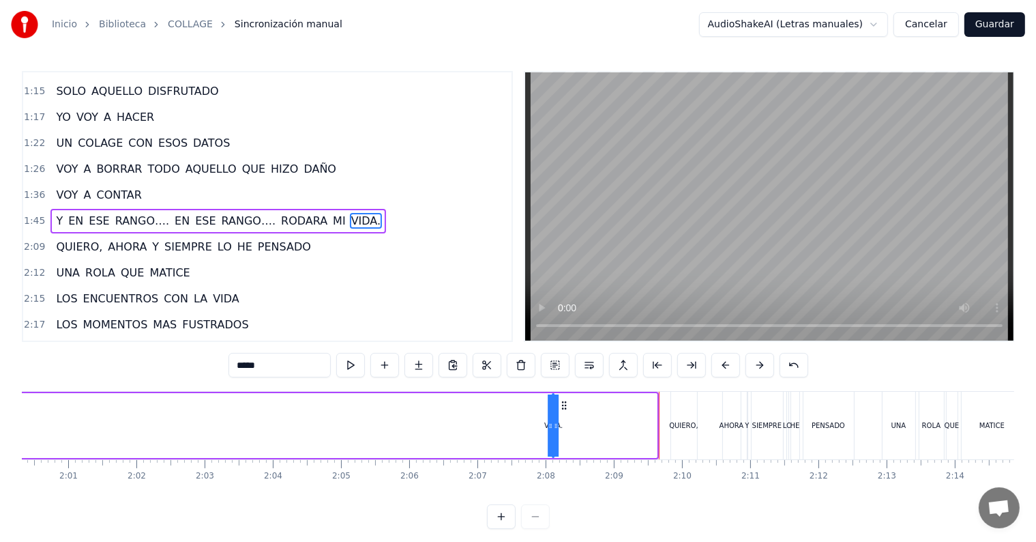
drag, startPoint x: 669, startPoint y: 403, endPoint x: 534, endPoint y: 407, distance: 135.1
click at [559, 407] on icon at bounding box center [564, 405] width 11 height 11
drag, startPoint x: 532, startPoint y: 405, endPoint x: 257, endPoint y: 402, distance: 274.9
click at [333, 402] on icon at bounding box center [338, 405] width 11 height 11
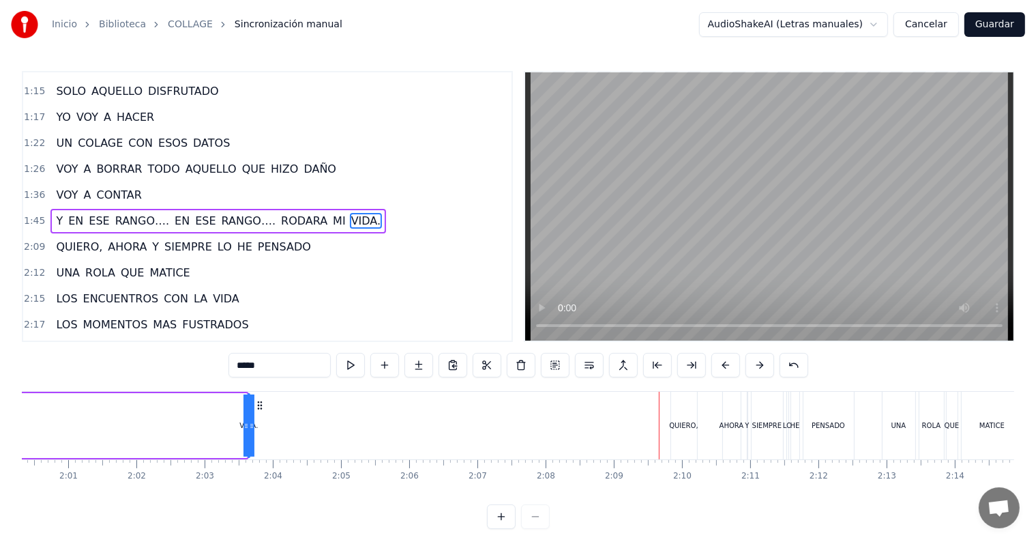
click at [666, 492] on div "QUIERO, AHORA Y SIEMPRE LO HE PENSADO UNA ROLA QUE [PERSON_NAME] LOS ENCUENTROS…" at bounding box center [518, 442] width 993 height 102
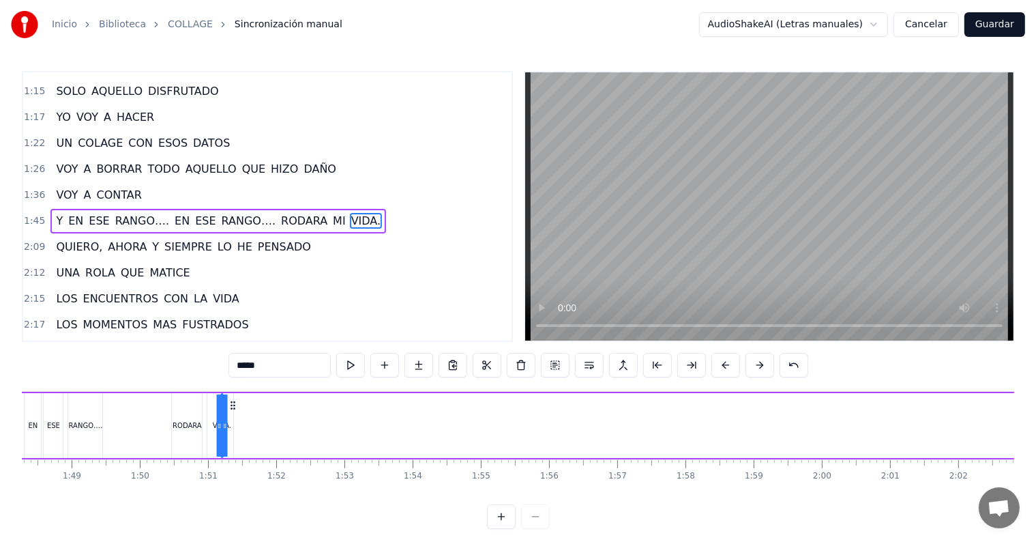
scroll to position [0, 7385]
drag, startPoint x: 990, startPoint y: 404, endPoint x: 252, endPoint y: 402, distance: 737.4
click at [252, 402] on icon at bounding box center [251, 405] width 11 height 11
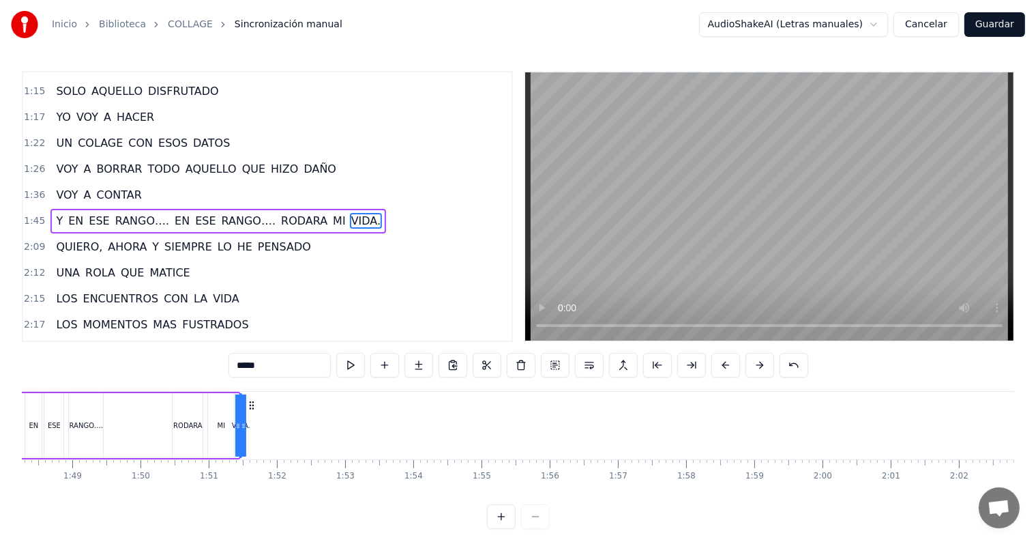
click at [216, 409] on div "MI" at bounding box center [221, 425] width 26 height 65
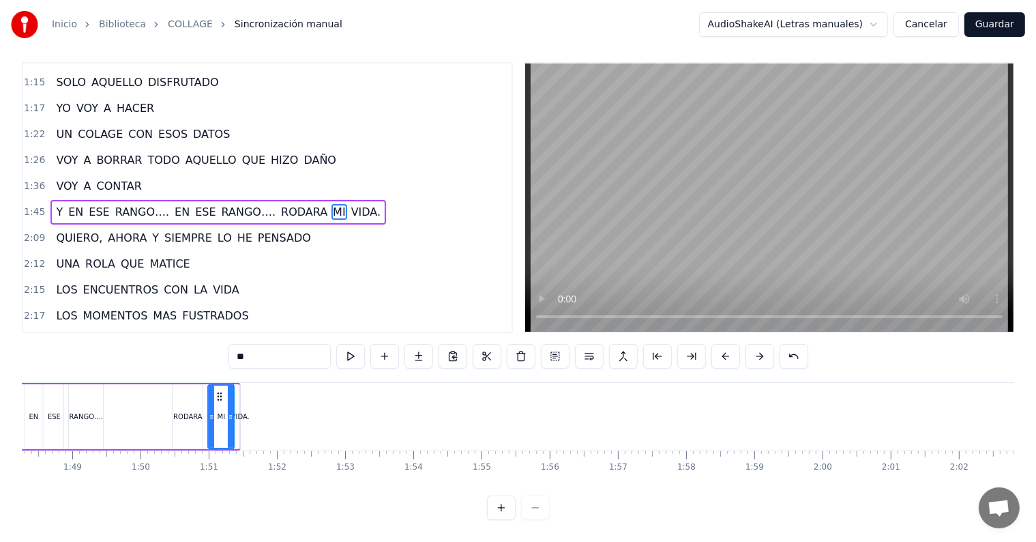
click at [242, 411] on div "VIDA." at bounding box center [240, 416] width 18 height 10
type input "*****"
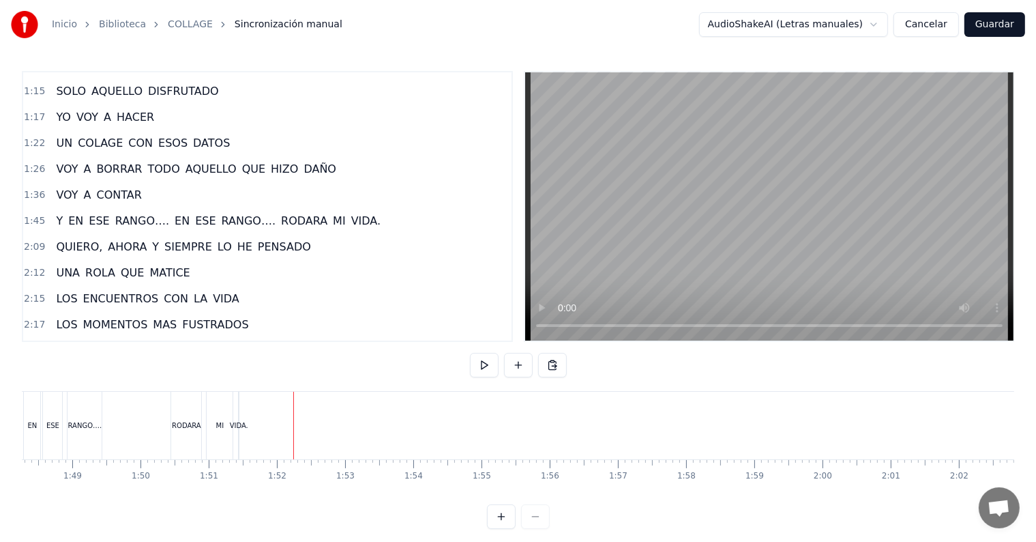
click at [236, 424] on div "VIDA." at bounding box center [239, 425] width 18 height 10
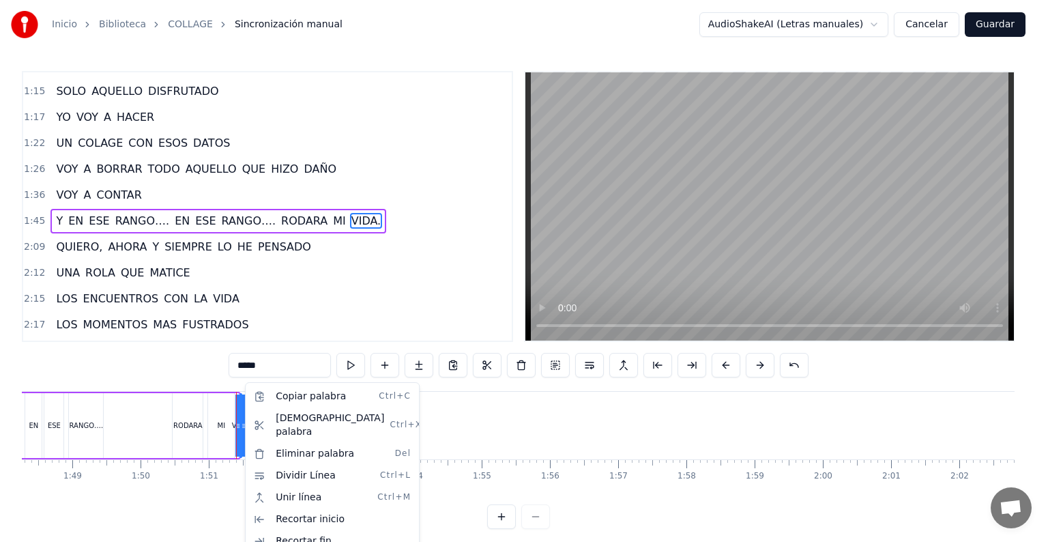
click at [484, 429] on html "Inicio Biblioteca COLLAGE Sincronización manual AudioShakeAI (Letras manuales) …" at bounding box center [524, 275] width 1048 height 551
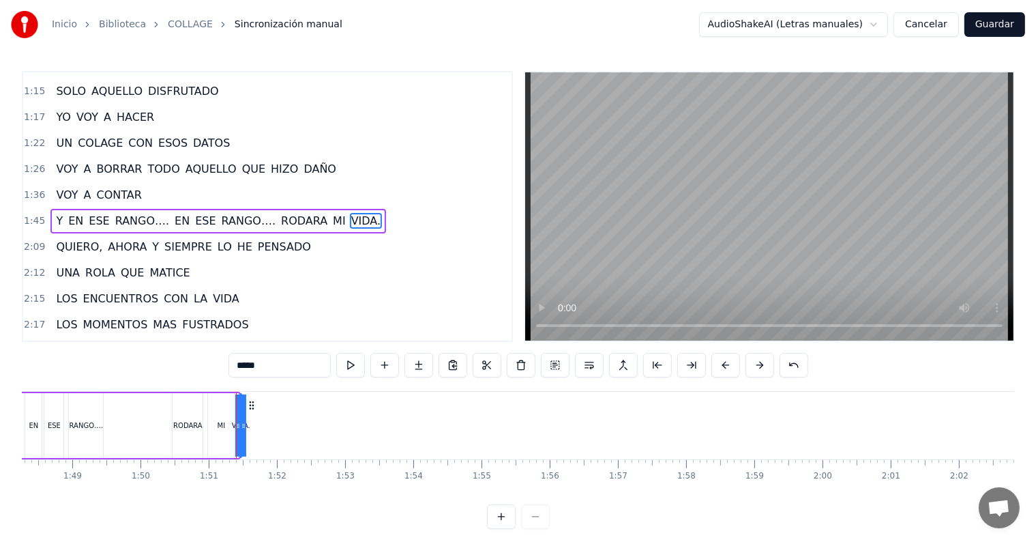
click at [508, 524] on button at bounding box center [501, 516] width 29 height 25
click at [502, 527] on button at bounding box center [501, 516] width 29 height 25
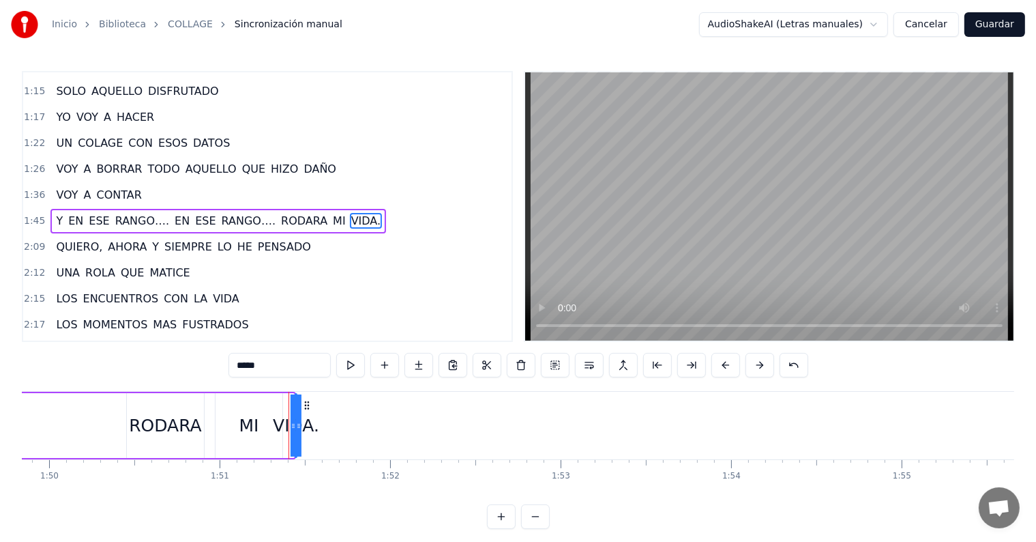
scroll to position [0, 18930]
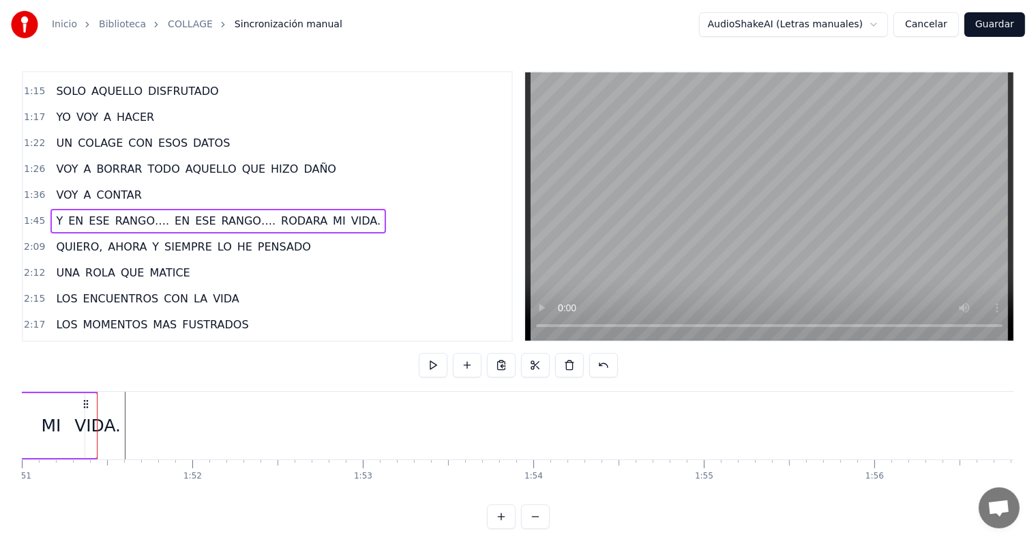
click at [98, 424] on div "VIDA." at bounding box center [97, 426] width 46 height 26
drag, startPoint x: 98, startPoint y: 424, endPoint x: 104, endPoint y: 425, distance: 6.9
click at [98, 425] on div "VIDA." at bounding box center [98, 425] width 0 height 62
drag, startPoint x: 101, startPoint y: 422, endPoint x: 115, endPoint y: 423, distance: 13.7
click at [98, 423] on div "VIDA." at bounding box center [98, 425] width 0 height 62
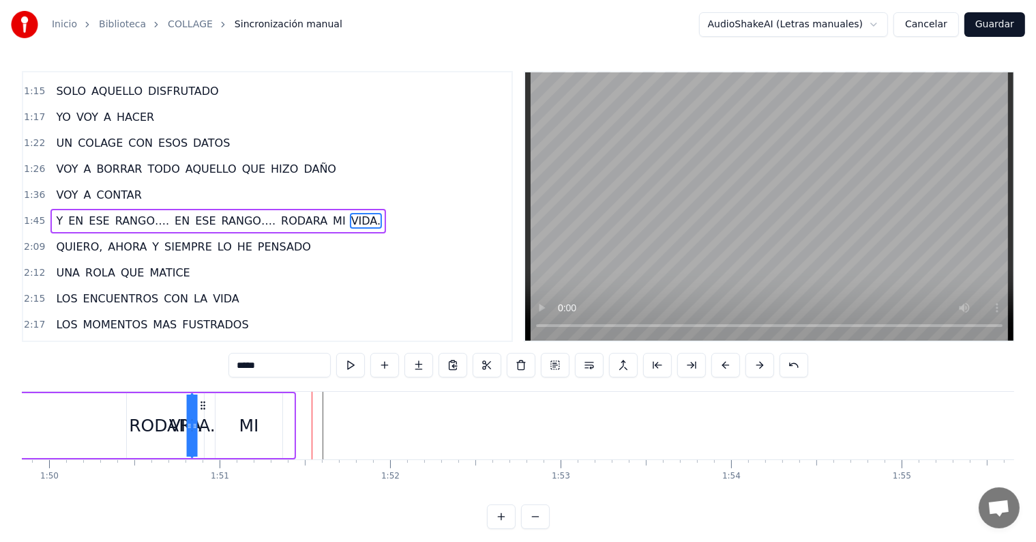
scroll to position [0, 18723]
drag, startPoint x: 107, startPoint y: 402, endPoint x: 322, endPoint y: 434, distance: 217.2
click at [313, 434] on div "VIDA." at bounding box center [313, 425] width 0 height 62
click at [310, 437] on div at bounding box center [310, 425] width 5 height 62
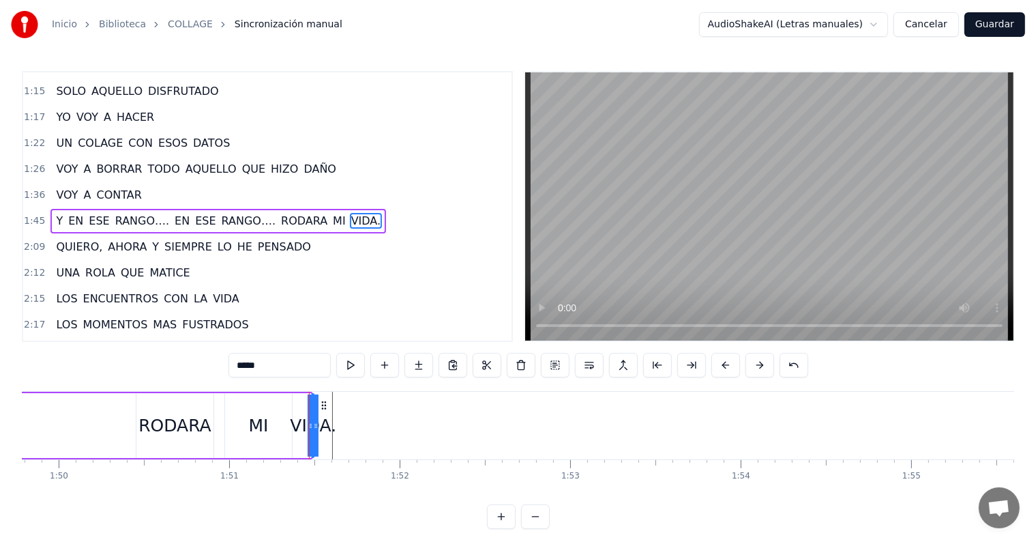
click at [310, 437] on div at bounding box center [310, 425] width 5 height 62
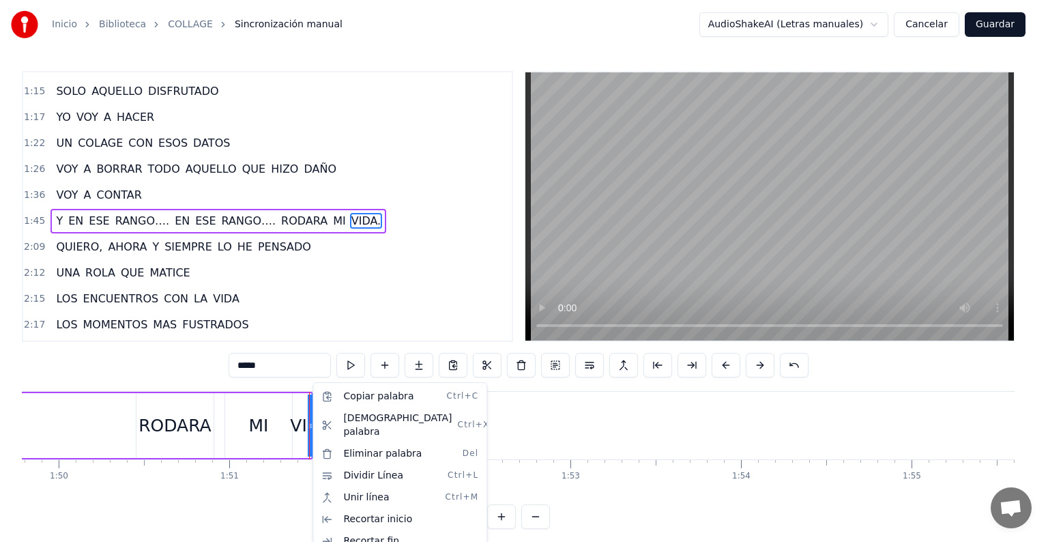
click at [561, 412] on html "Inicio Biblioteca COLLAGE Sincronización manual AudioShakeAI (Letras manuales) …" at bounding box center [524, 275] width 1048 height 551
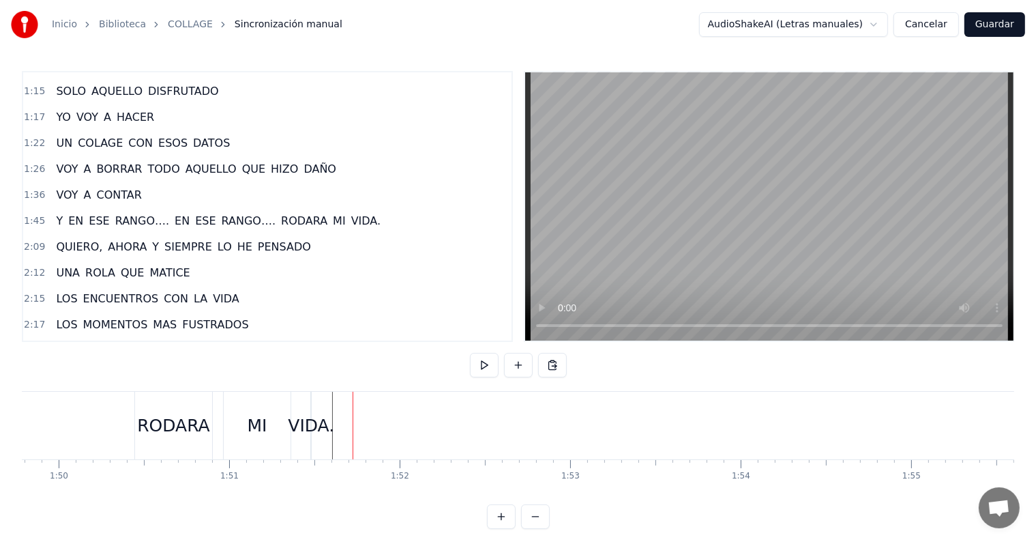
click at [325, 424] on div "VIDA." at bounding box center [311, 426] width 46 height 26
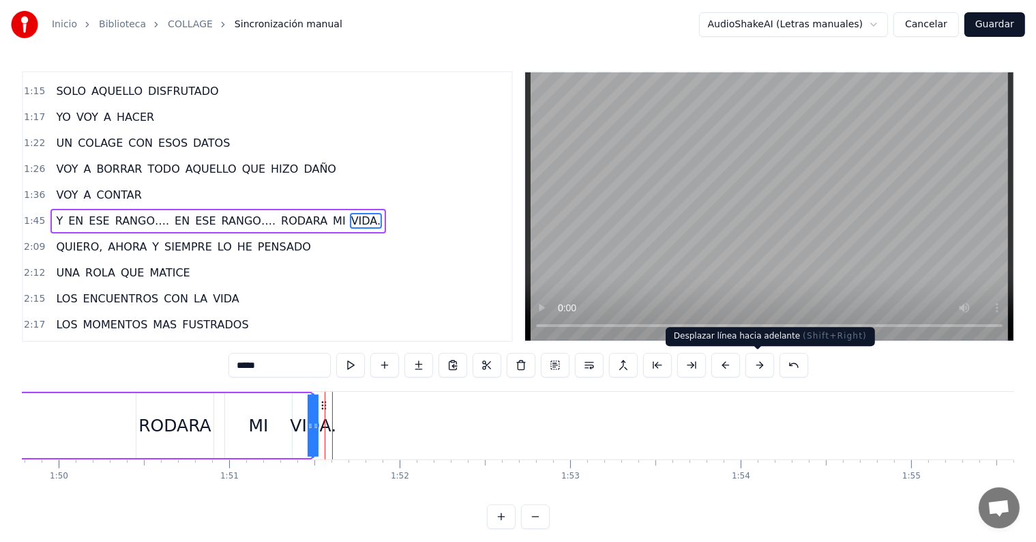
click at [757, 361] on button at bounding box center [760, 365] width 29 height 25
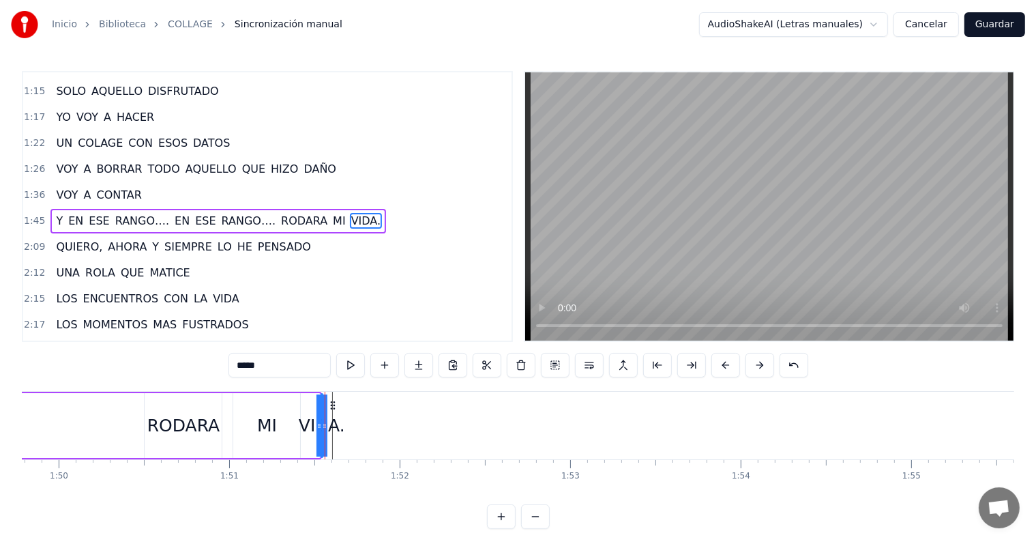
click at [757, 361] on button at bounding box center [760, 365] width 29 height 25
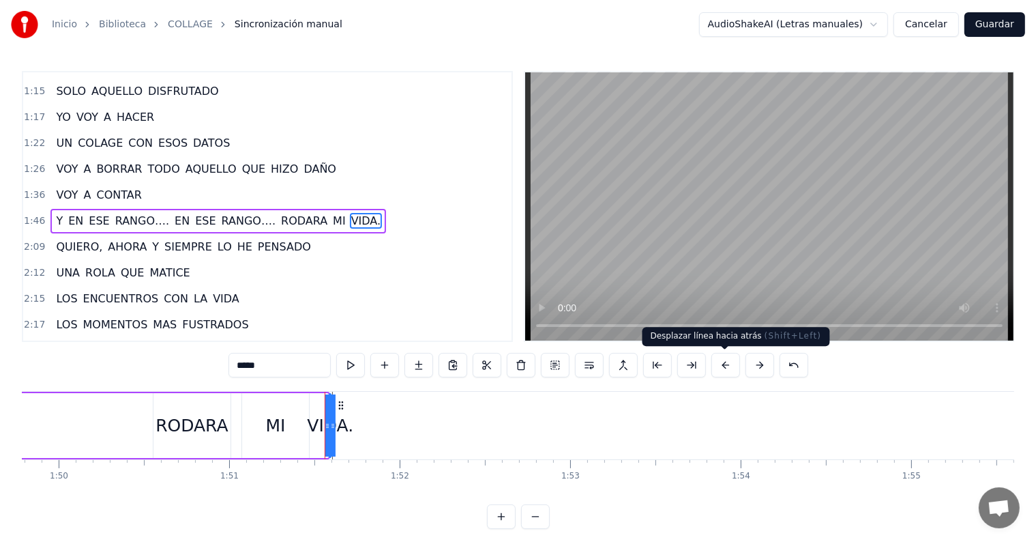
click at [720, 368] on button at bounding box center [726, 365] width 29 height 25
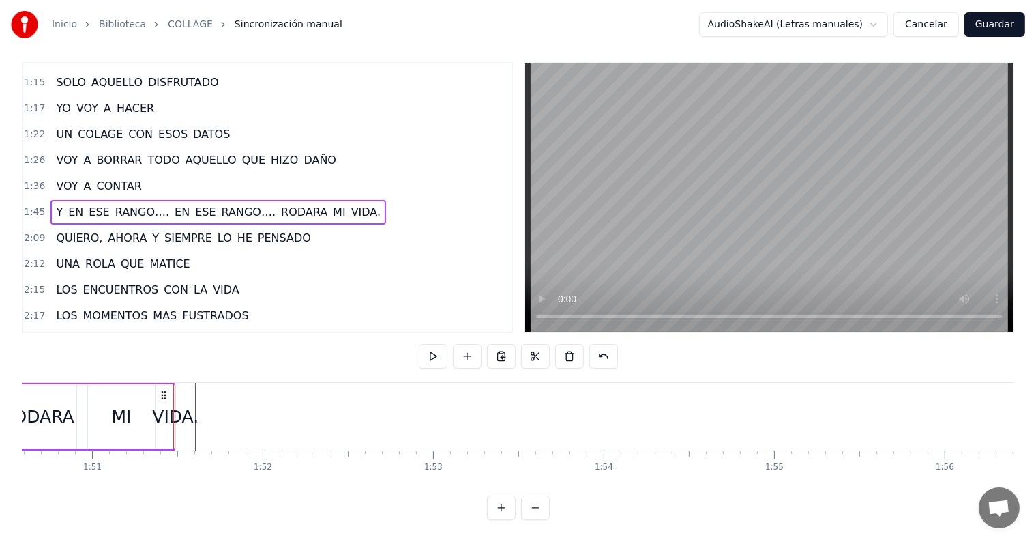
scroll to position [0, 18870]
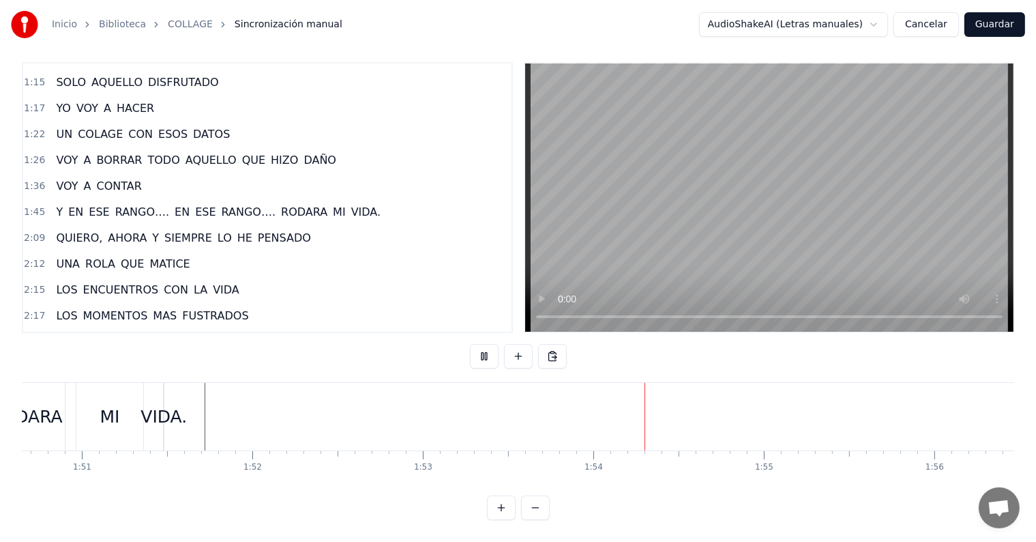
click at [536, 504] on button at bounding box center [535, 507] width 29 height 25
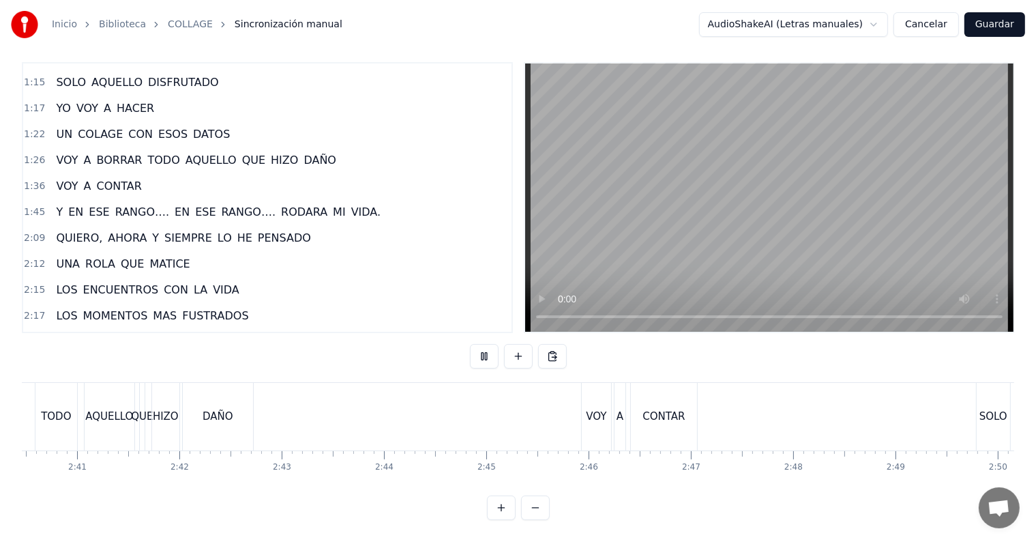
click at [536, 504] on button at bounding box center [535, 507] width 29 height 25
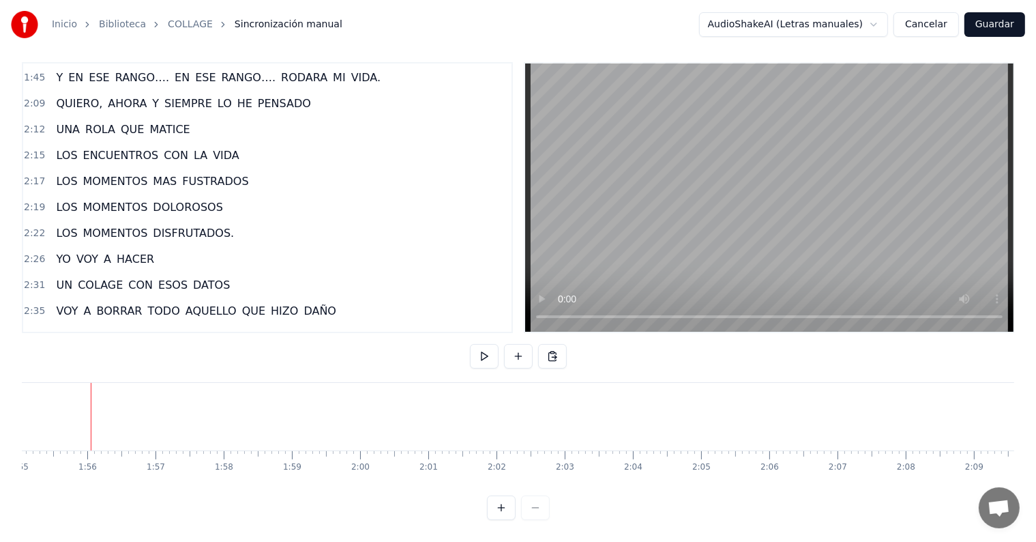
scroll to position [484, 0]
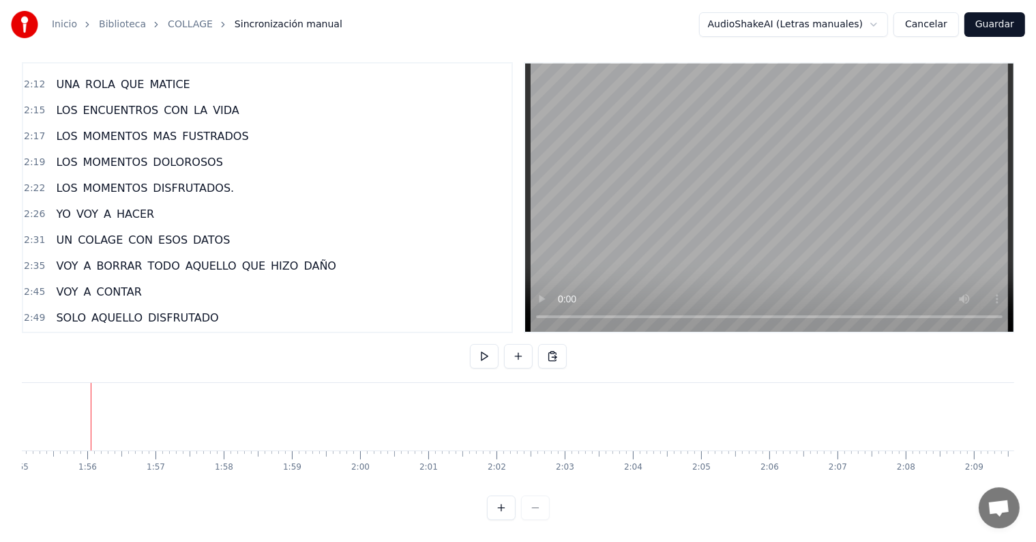
click at [284, 336] on span "RODARA" at bounding box center [304, 344] width 49 height 16
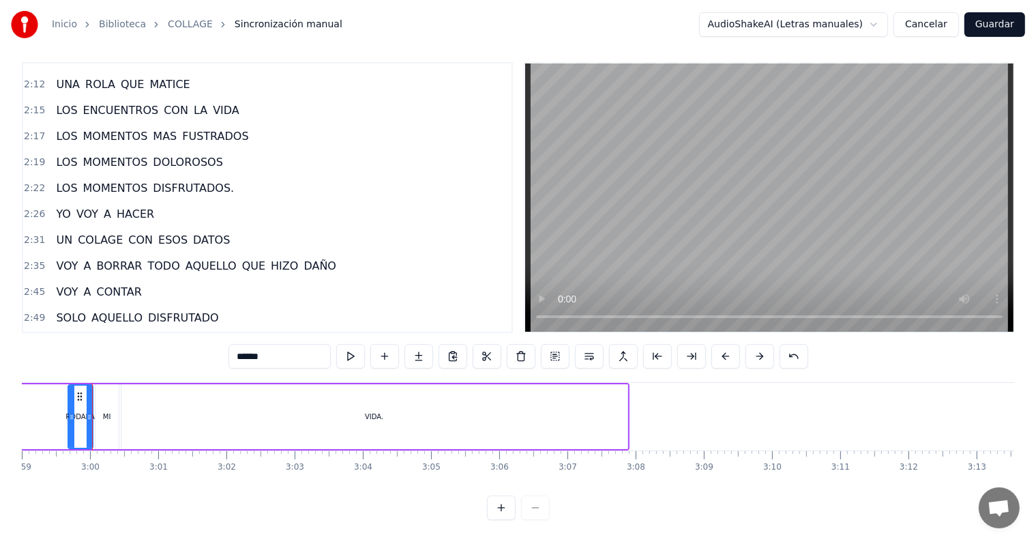
scroll to position [0, 12212]
click at [38, 337] on span "2:55" at bounding box center [34, 344] width 21 height 14
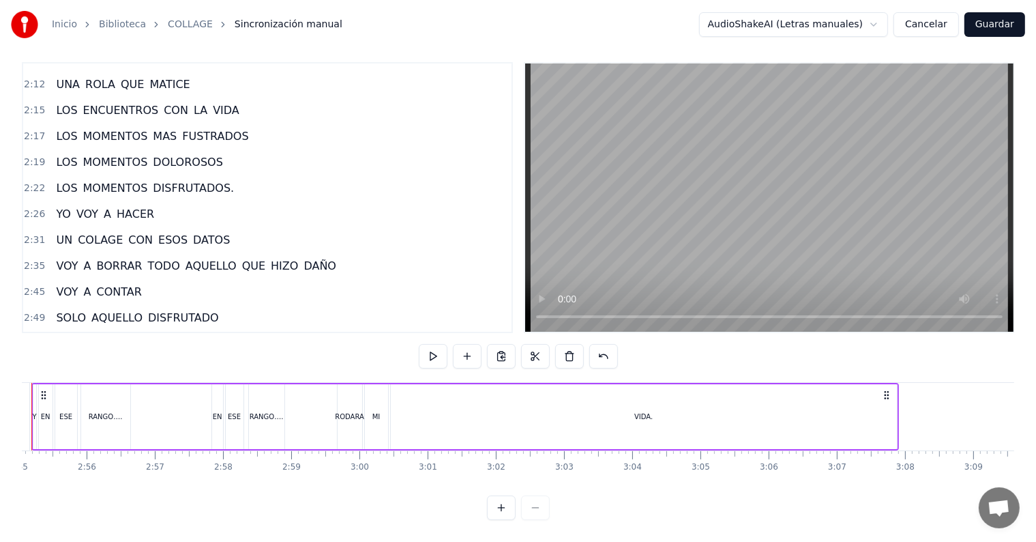
scroll to position [0, 11882]
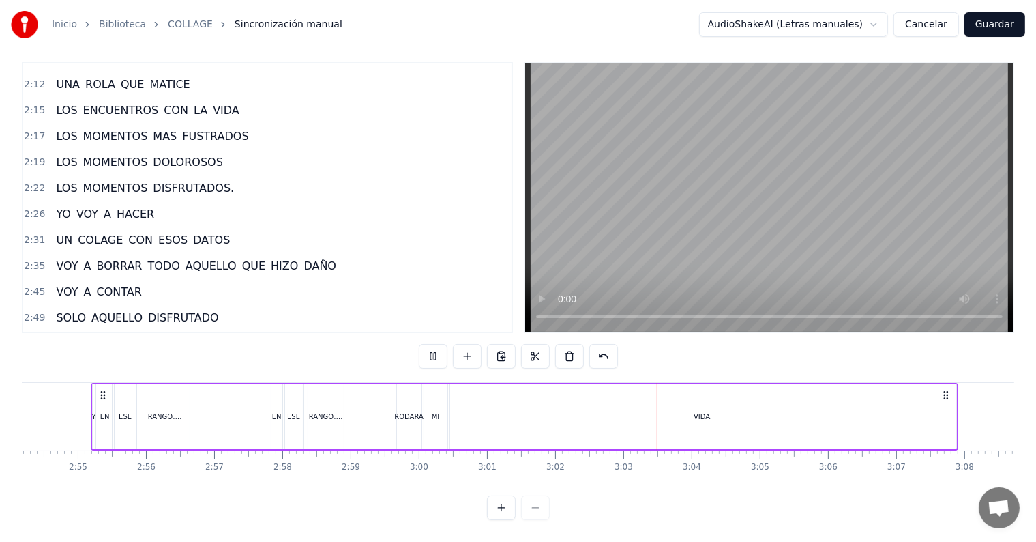
click at [984, 29] on button "Guardar" at bounding box center [995, 24] width 61 height 25
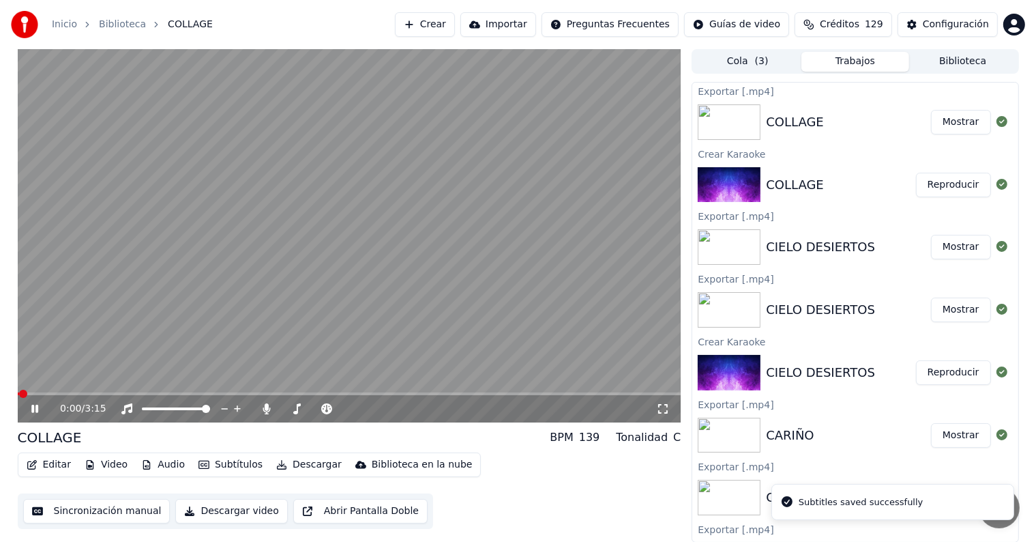
click at [246, 314] on video at bounding box center [350, 235] width 664 height 373
click at [218, 331] on video at bounding box center [350, 235] width 664 height 373
click at [247, 393] on span at bounding box center [350, 393] width 664 height 3
click at [286, 396] on div "1:08 / 3:15" at bounding box center [350, 408] width 664 height 27
click at [276, 394] on span at bounding box center [350, 393] width 664 height 3
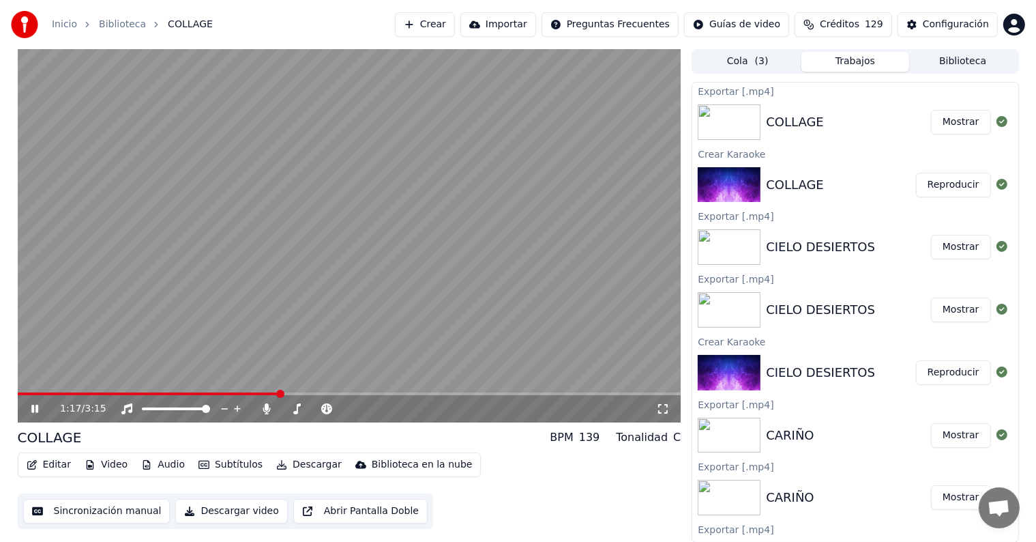
click at [265, 396] on div "1:17 / 3:15" at bounding box center [350, 408] width 664 height 27
click at [270, 391] on video at bounding box center [350, 235] width 664 height 373
click at [265, 391] on video at bounding box center [350, 235] width 664 height 373
click at [262, 393] on span at bounding box center [151, 393] width 267 height 3
click at [182, 351] on video at bounding box center [350, 235] width 664 height 373
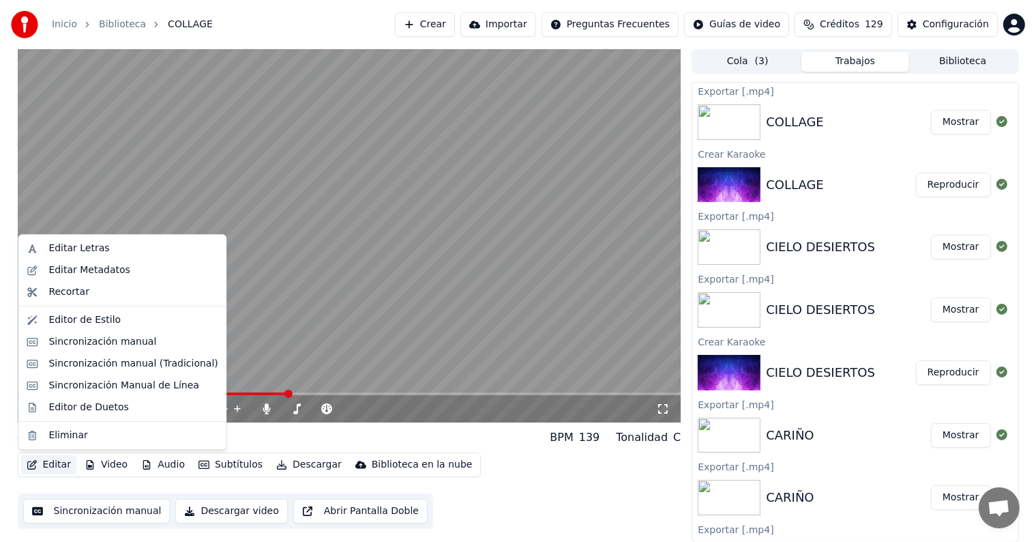
click at [50, 464] on button "Editar" at bounding box center [48, 464] width 55 height 19
click at [115, 341] on div "Sincronización manual" at bounding box center [102, 342] width 108 height 14
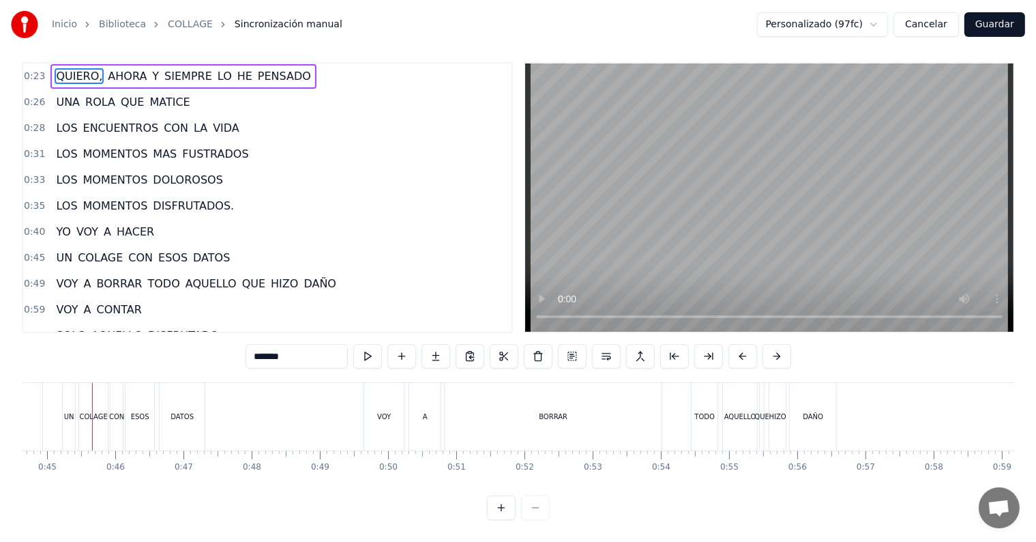
scroll to position [0, 3046]
click at [372, 397] on div "VOY" at bounding box center [383, 417] width 40 height 68
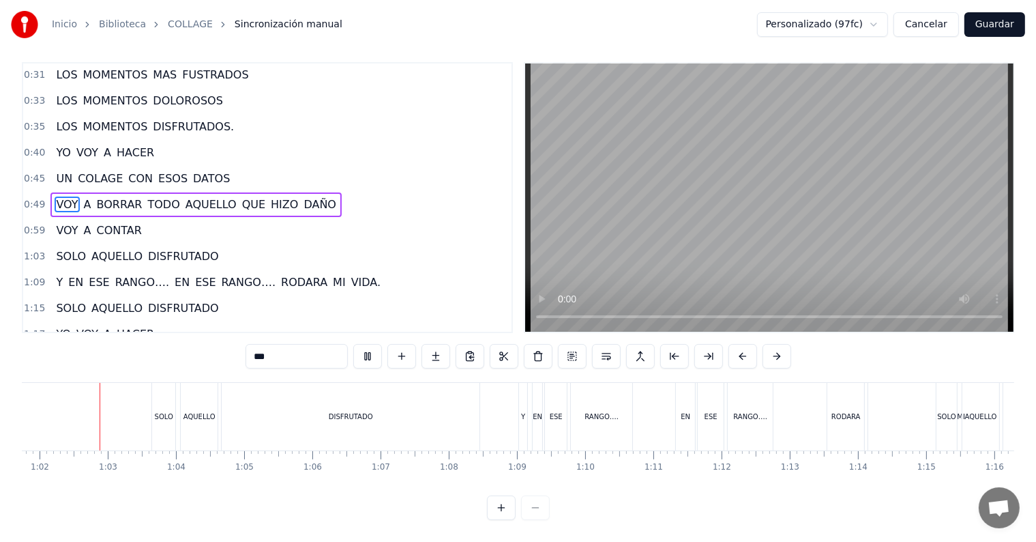
scroll to position [0, 4212]
click at [688, 411] on div "EN" at bounding box center [686, 416] width 10 height 10
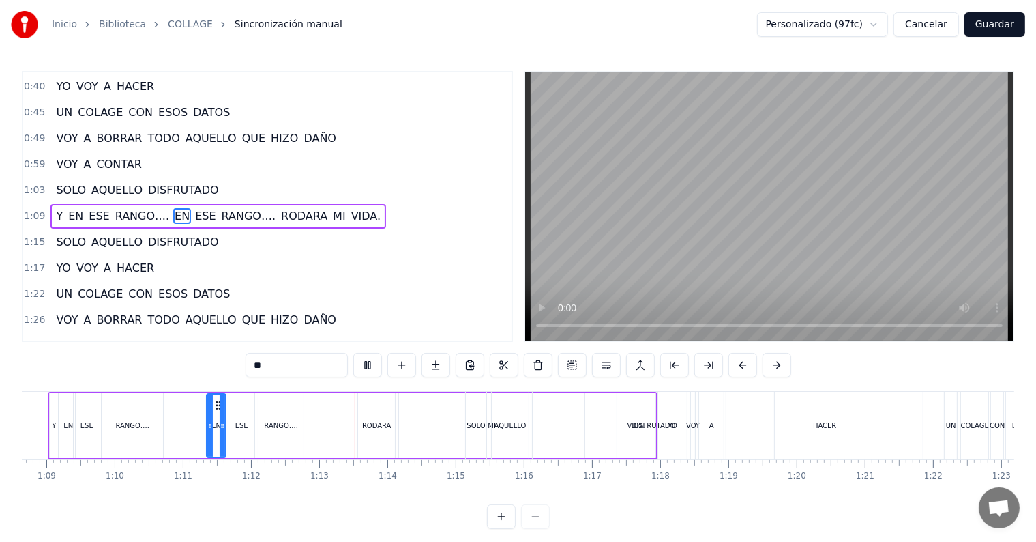
scroll to position [0, 4690]
click at [627, 422] on div "DISFRUTADO" at bounding box center [646, 425] width 44 height 10
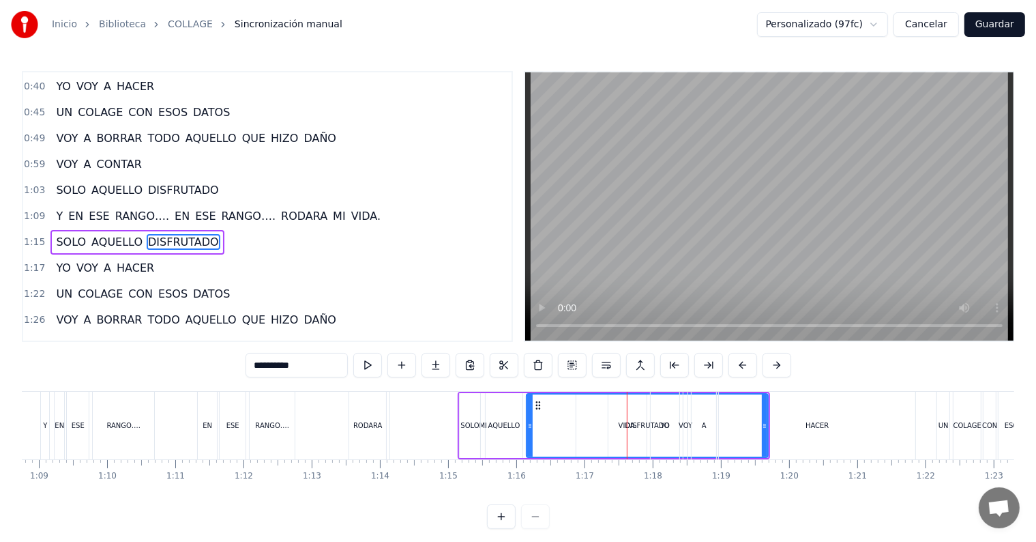
scroll to position [179, 0]
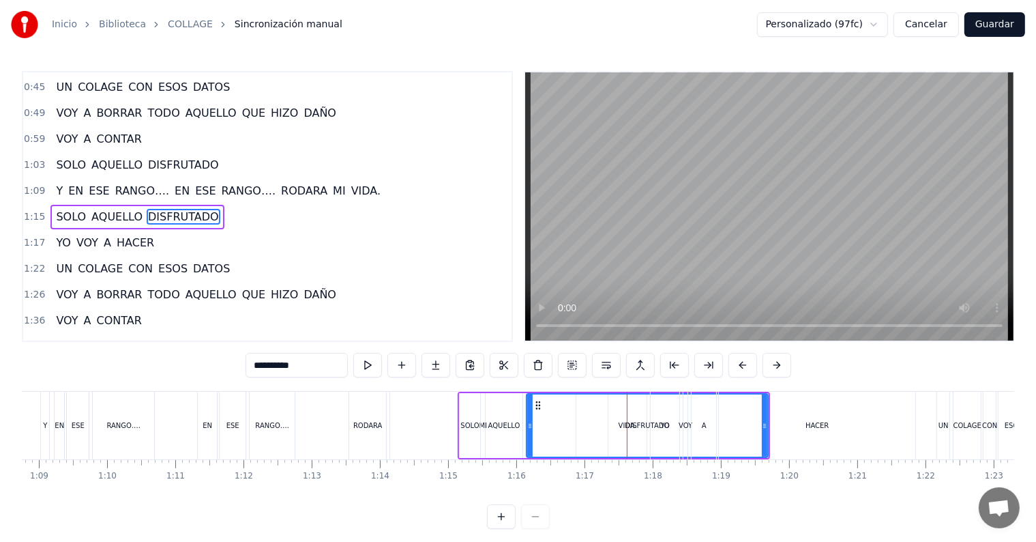
drag, startPoint x: 764, startPoint y: 421, endPoint x: 755, endPoint y: 424, distance: 9.5
click at [755, 424] on div "HACER" at bounding box center [817, 426] width 196 height 68
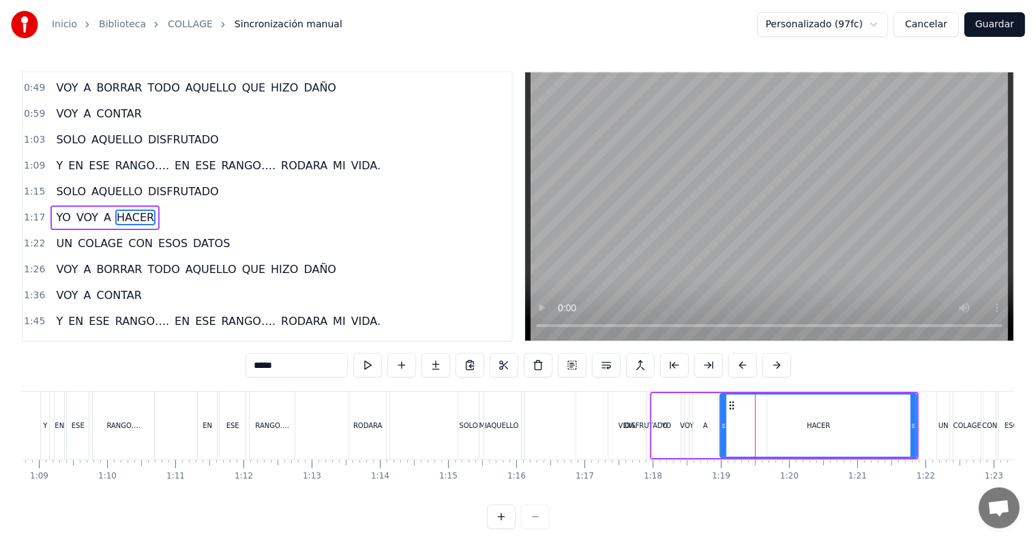
click at [619, 426] on div "DISFRUTADO" at bounding box center [645, 426] width 241 height 68
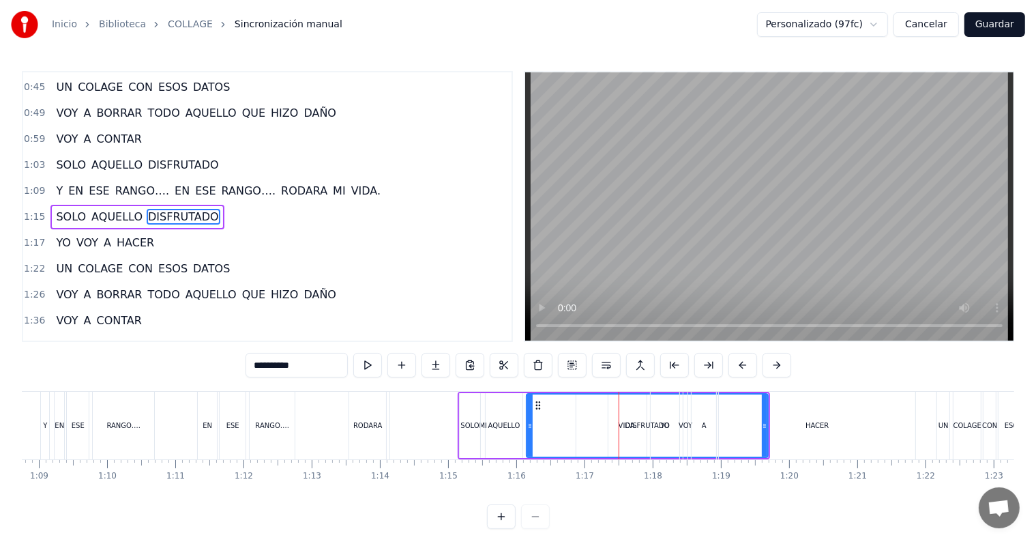
click at [471, 428] on div "SOLO" at bounding box center [469, 425] width 18 height 10
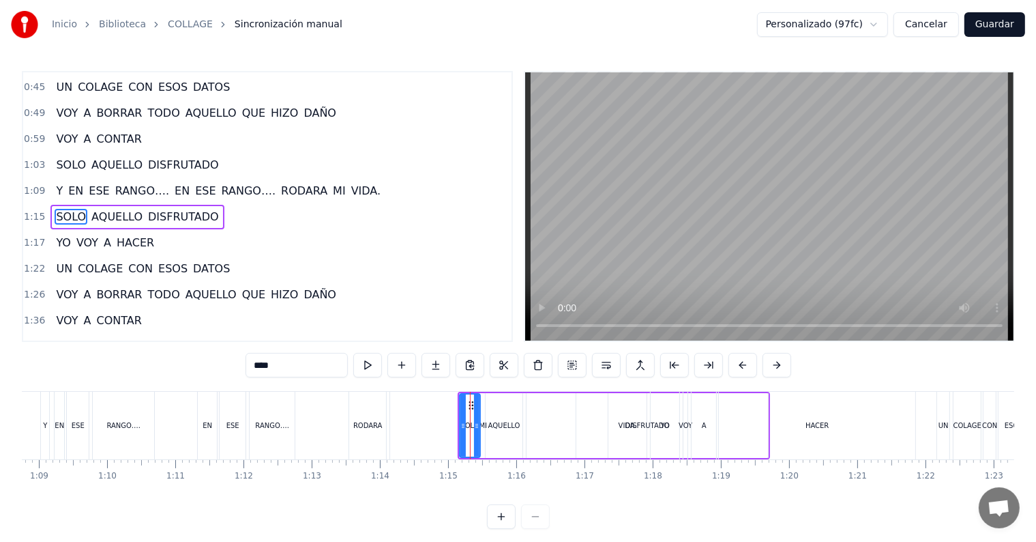
click at [368, 424] on div "RODARA" at bounding box center [367, 425] width 29 height 10
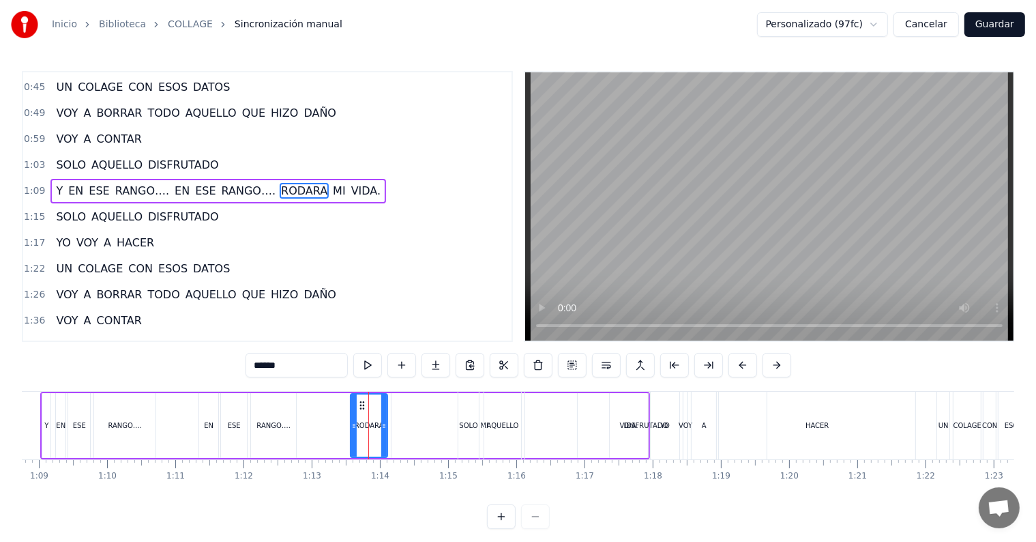
scroll to position [154, 0]
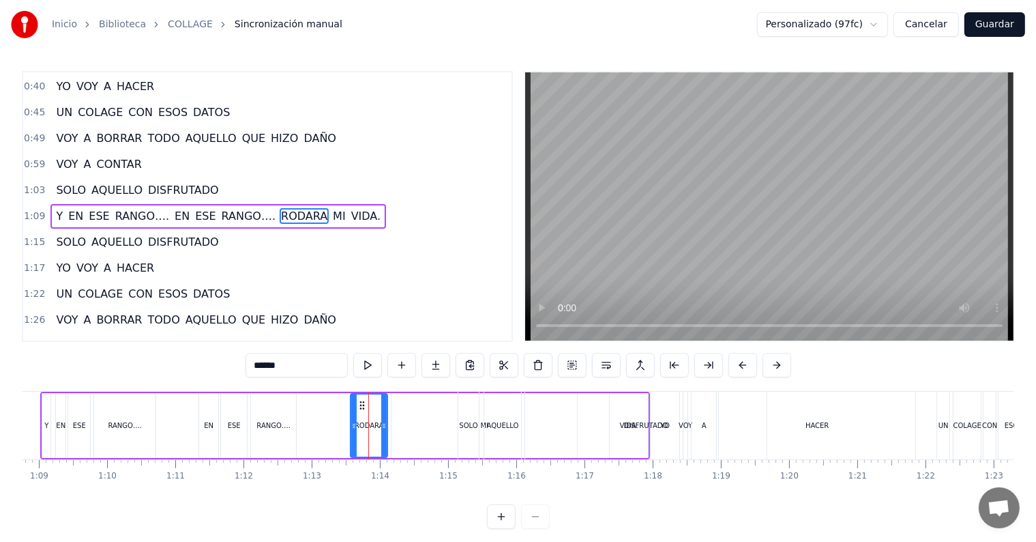
click at [628, 420] on div "DISFRUTADO" at bounding box center [646, 425] width 44 height 10
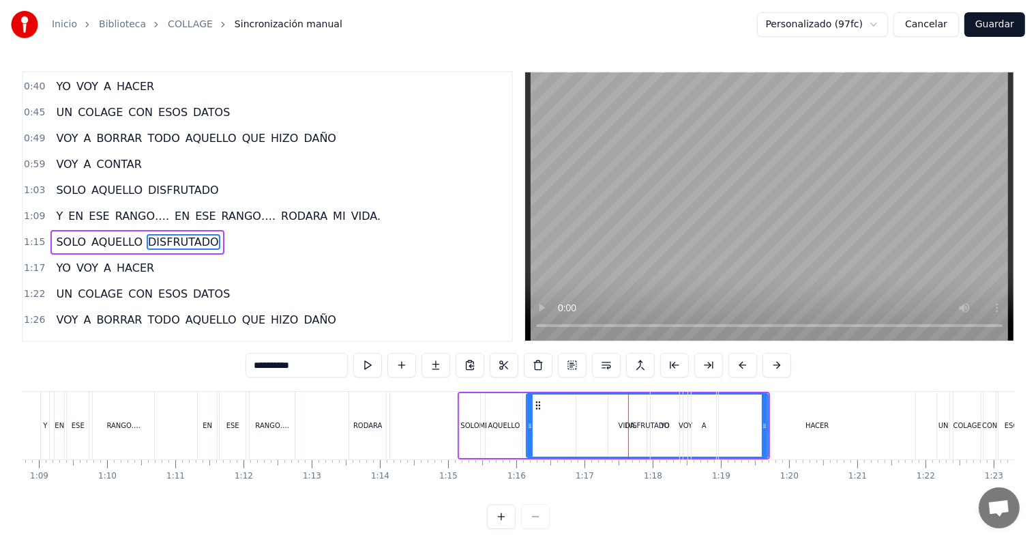
scroll to position [179, 0]
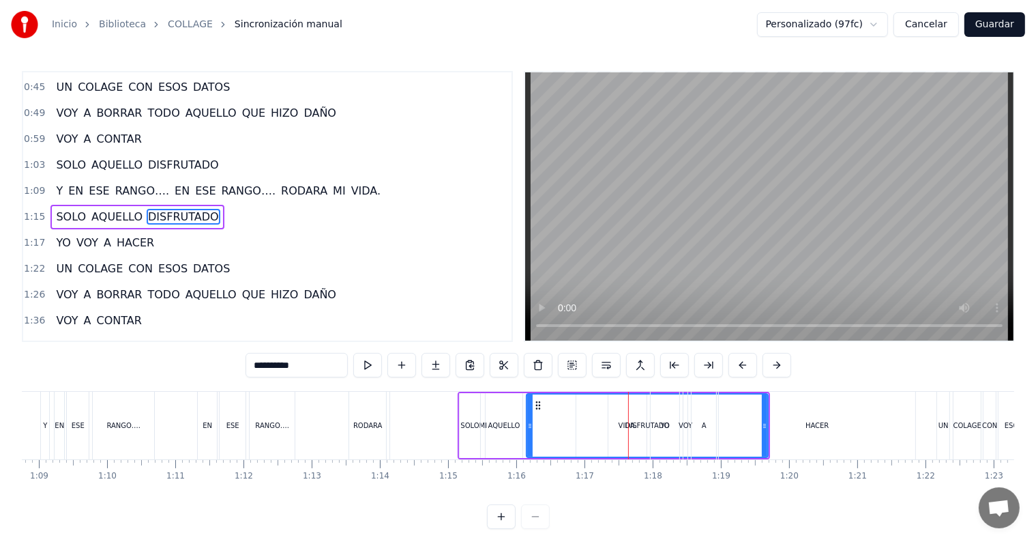
click at [630, 437] on div "DISFRUTADO" at bounding box center [647, 425] width 240 height 62
click at [827, 425] on div "HACER" at bounding box center [817, 425] width 23 height 10
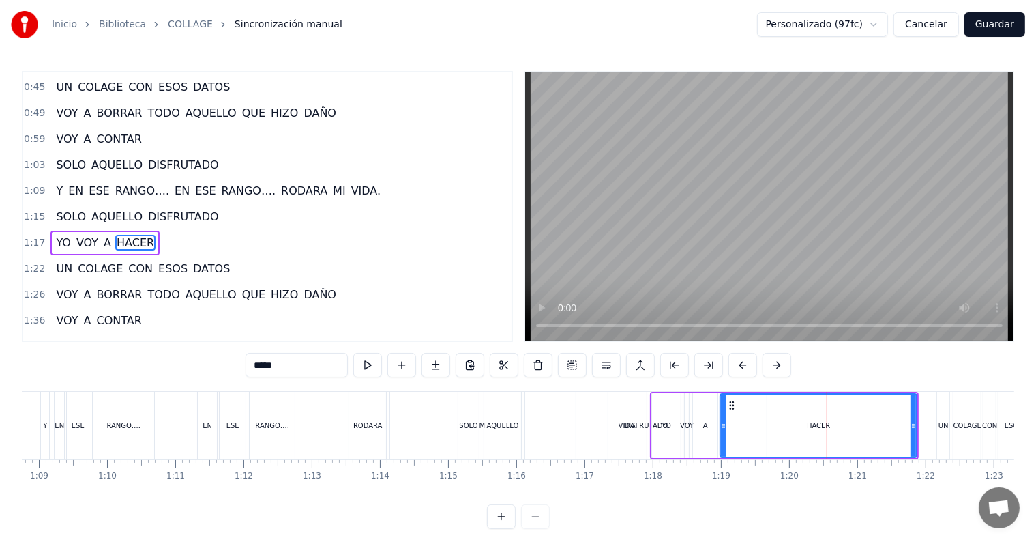
scroll to position [205, 0]
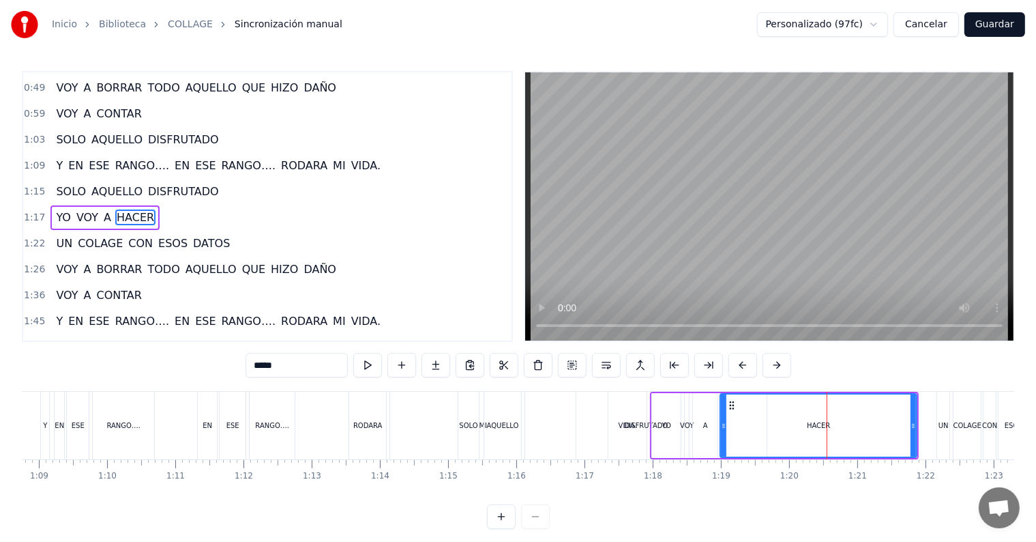
click at [332, 158] on span "MI" at bounding box center [340, 166] width 16 height 16
type input "**"
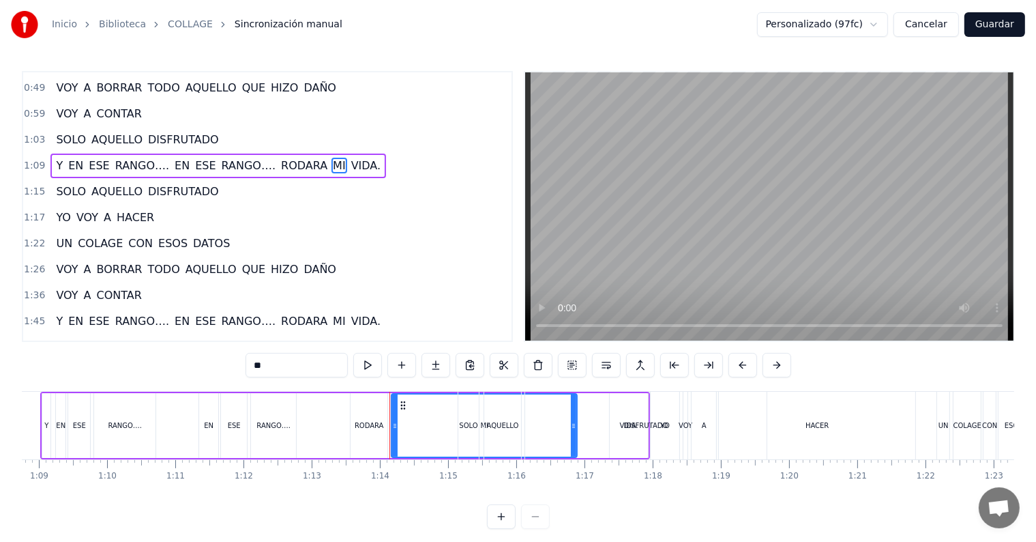
scroll to position [154, 0]
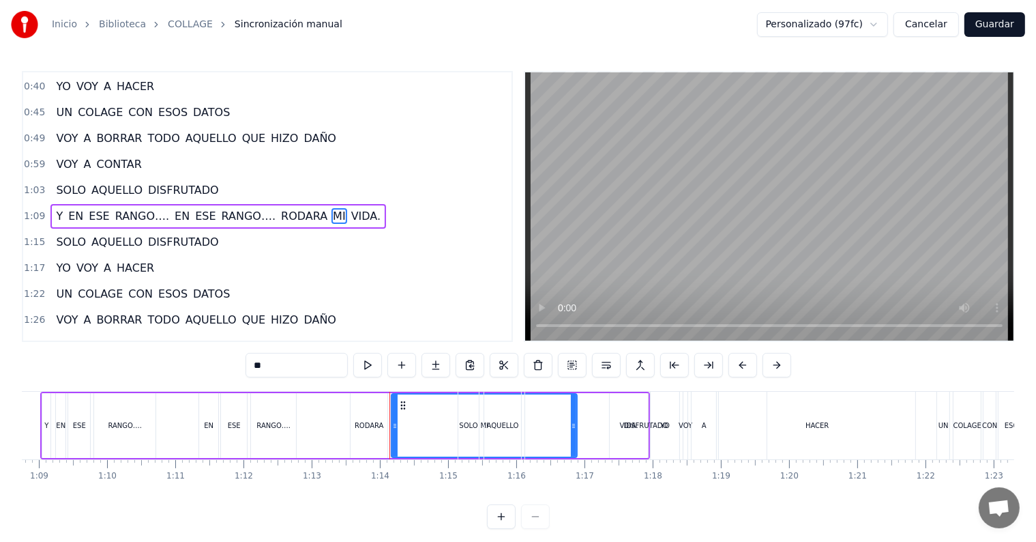
click at [317, 158] on div "0:59 VOY A CONTAR" at bounding box center [267, 164] width 488 height 26
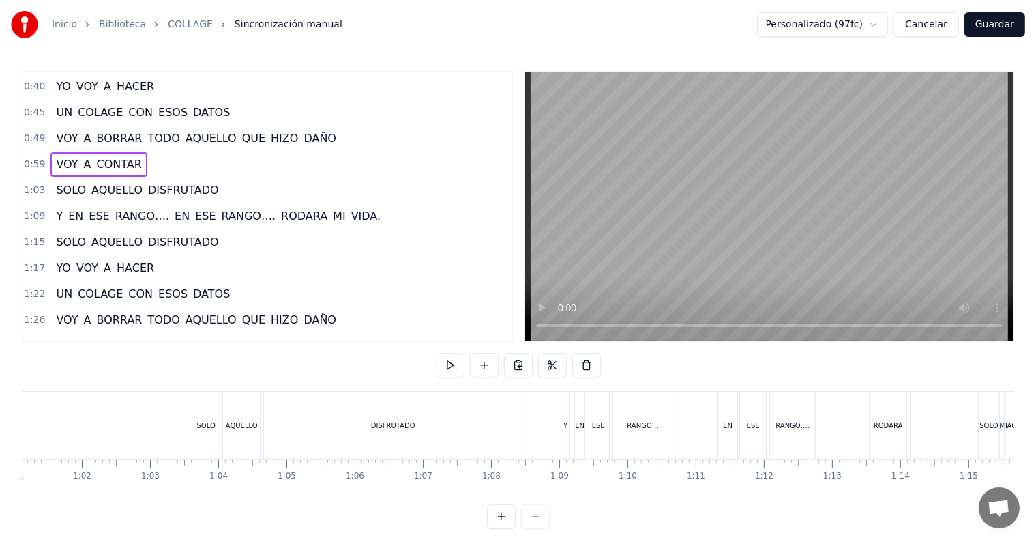
click at [350, 210] on span "VIDA." at bounding box center [366, 216] width 32 height 16
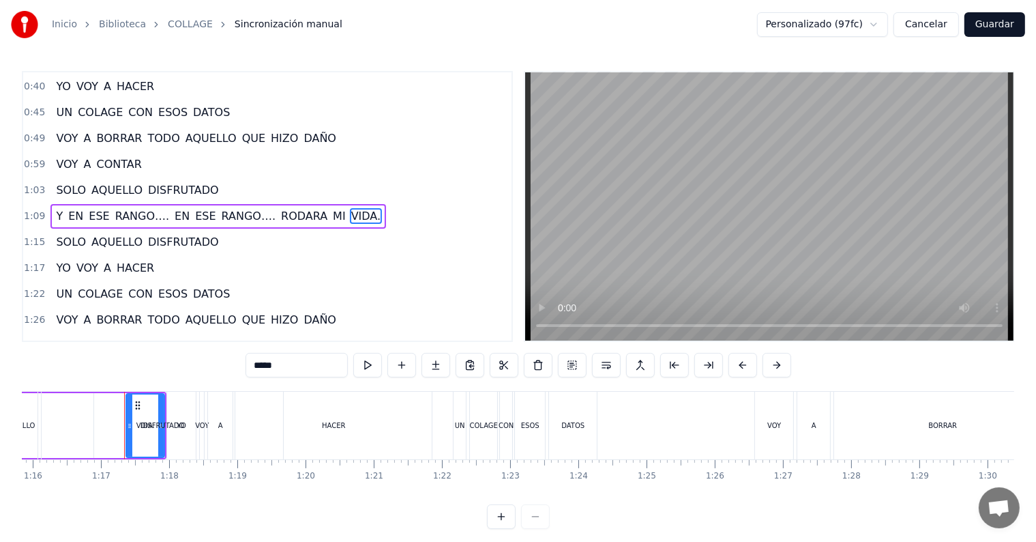
scroll to position [0, 5207]
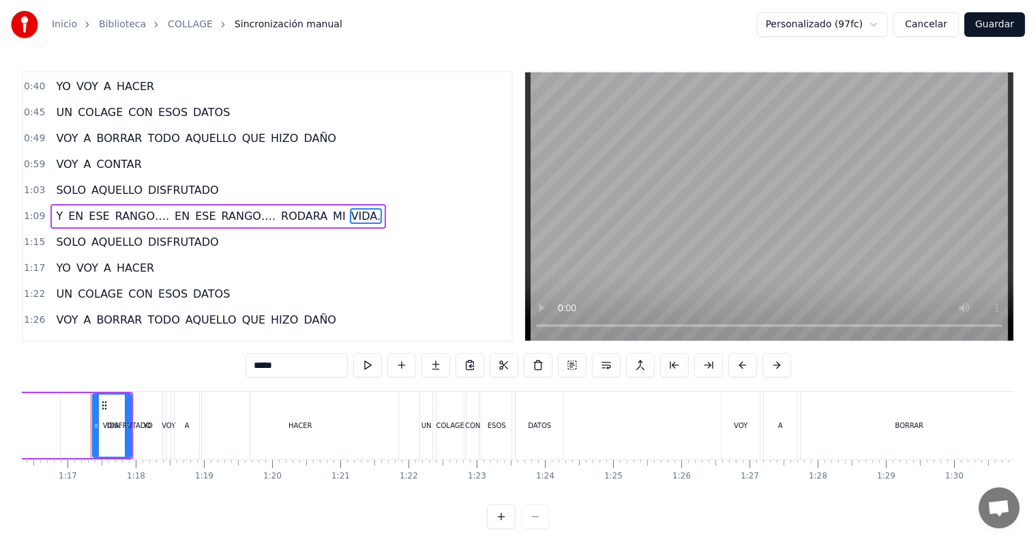
click at [503, 522] on button at bounding box center [501, 516] width 29 height 25
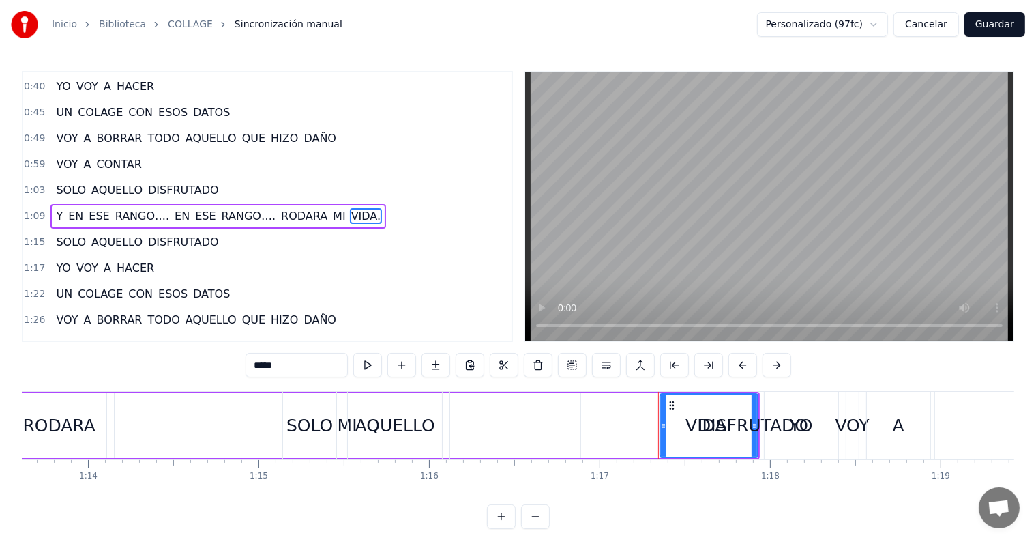
scroll to position [0, 12686]
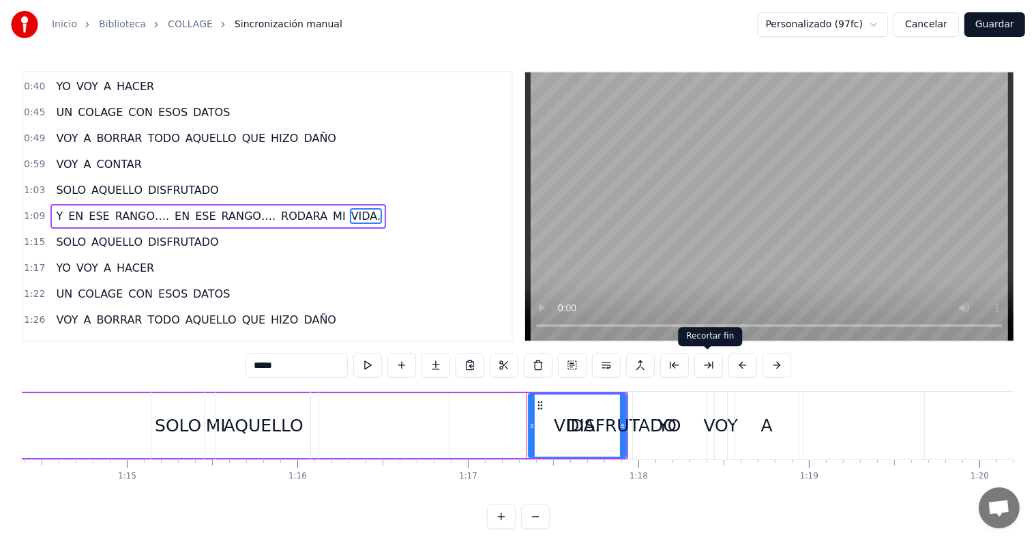
click at [702, 364] on button at bounding box center [708, 365] width 29 height 25
click at [707, 366] on button at bounding box center [708, 365] width 29 height 25
click at [737, 364] on button at bounding box center [743, 365] width 29 height 25
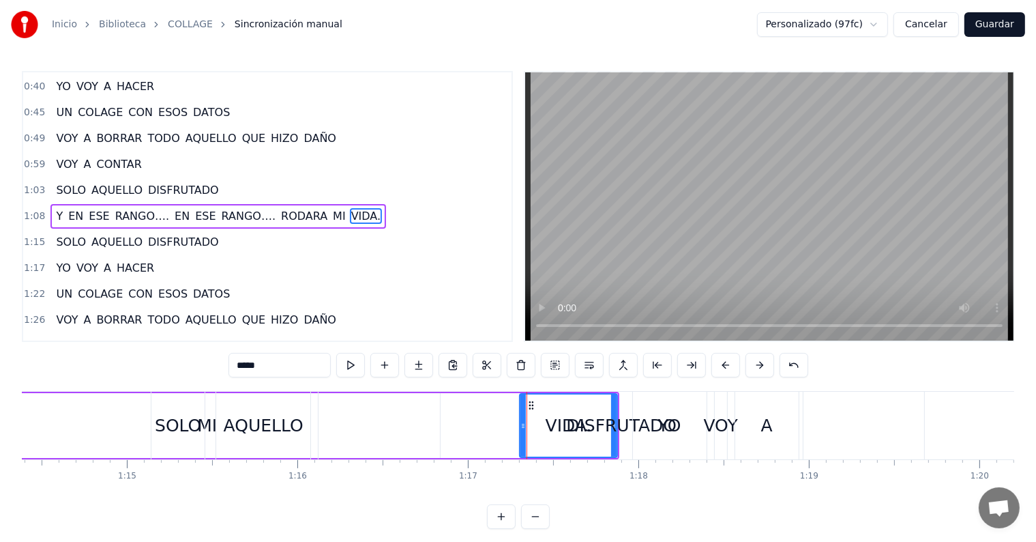
click at [737, 364] on button at bounding box center [726, 365] width 29 height 25
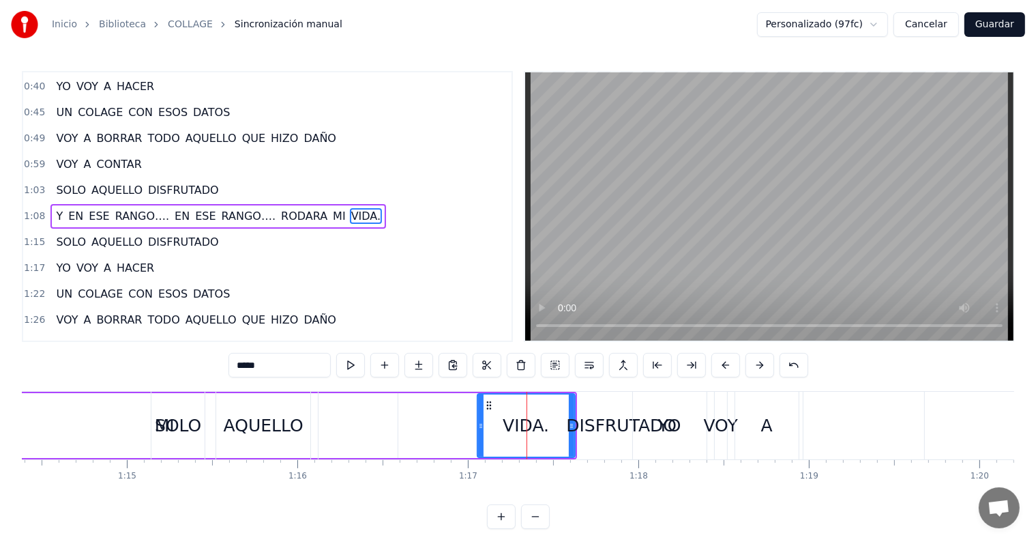
click at [737, 364] on button at bounding box center [726, 365] width 29 height 25
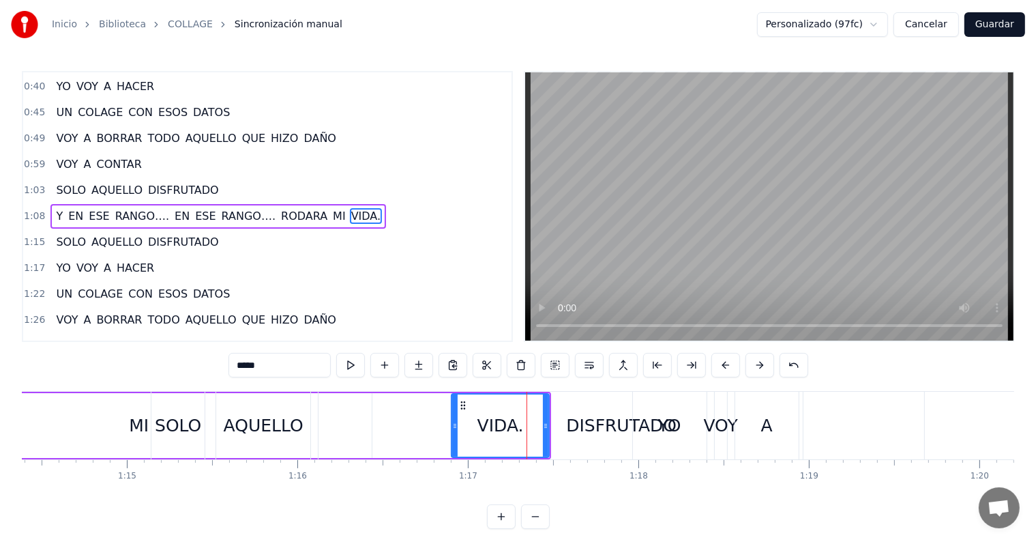
click at [737, 364] on button at bounding box center [726, 365] width 29 height 25
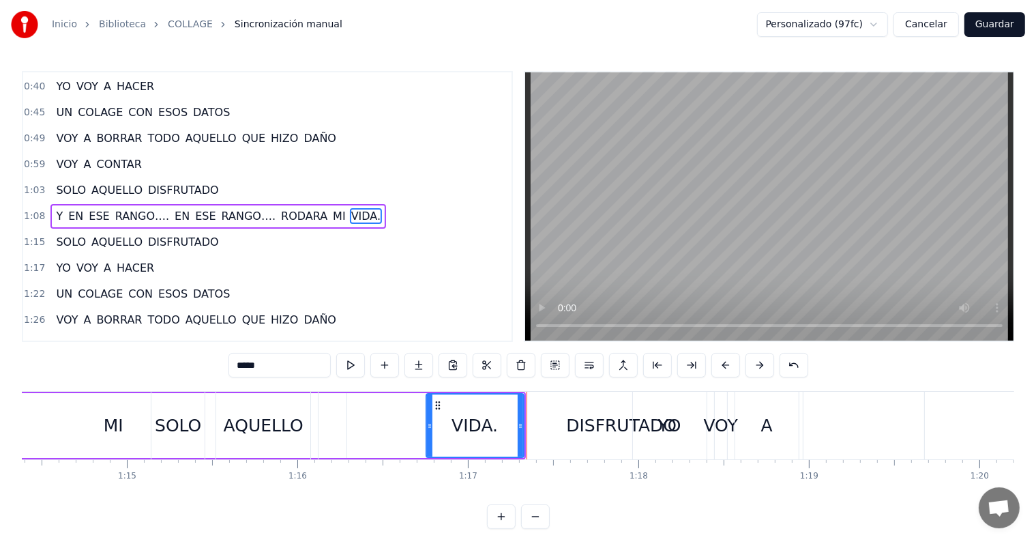
click at [737, 364] on button at bounding box center [726, 365] width 29 height 25
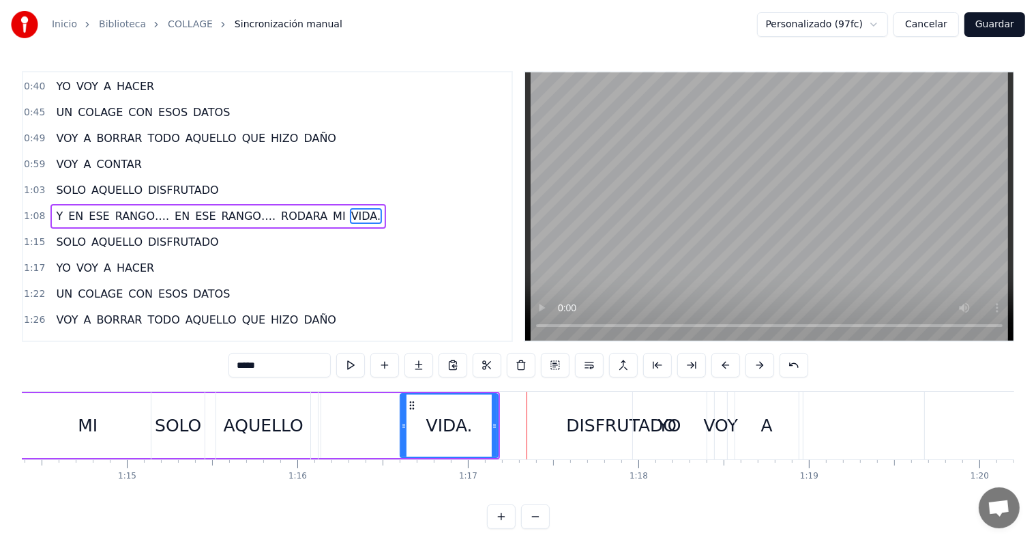
click at [737, 364] on button at bounding box center [726, 365] width 29 height 25
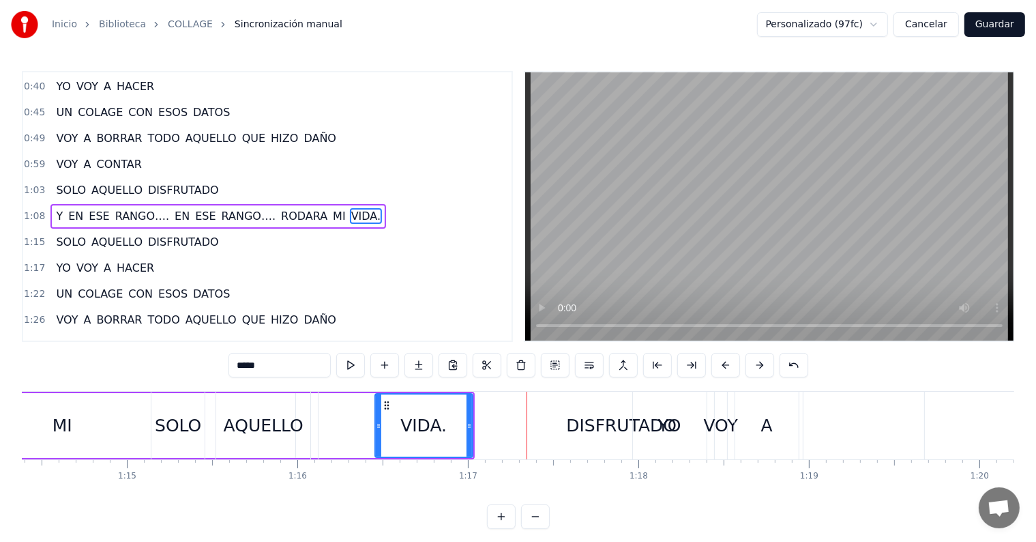
click at [737, 364] on button at bounding box center [726, 365] width 29 height 25
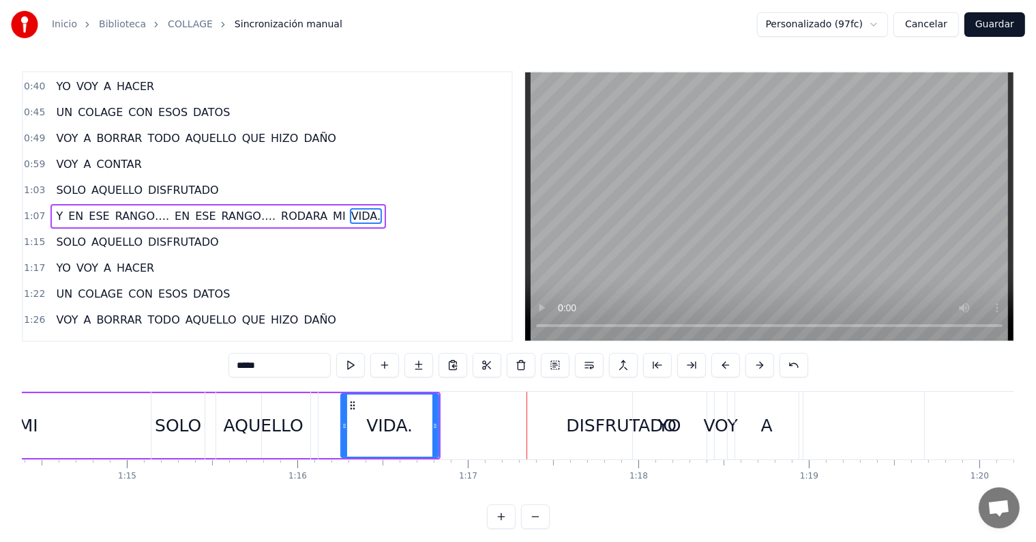
click at [737, 364] on button at bounding box center [726, 365] width 29 height 25
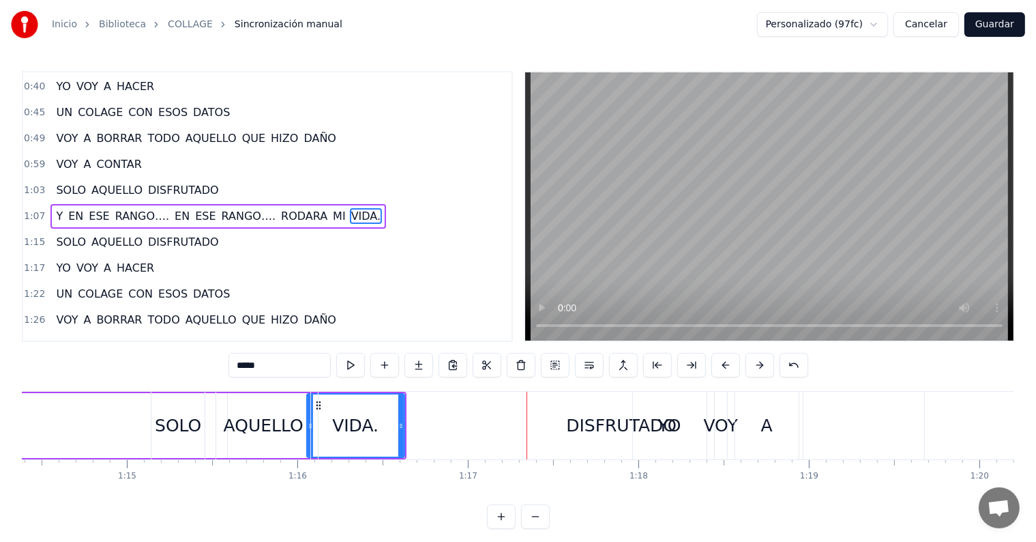
click at [737, 364] on button at bounding box center [726, 365] width 29 height 25
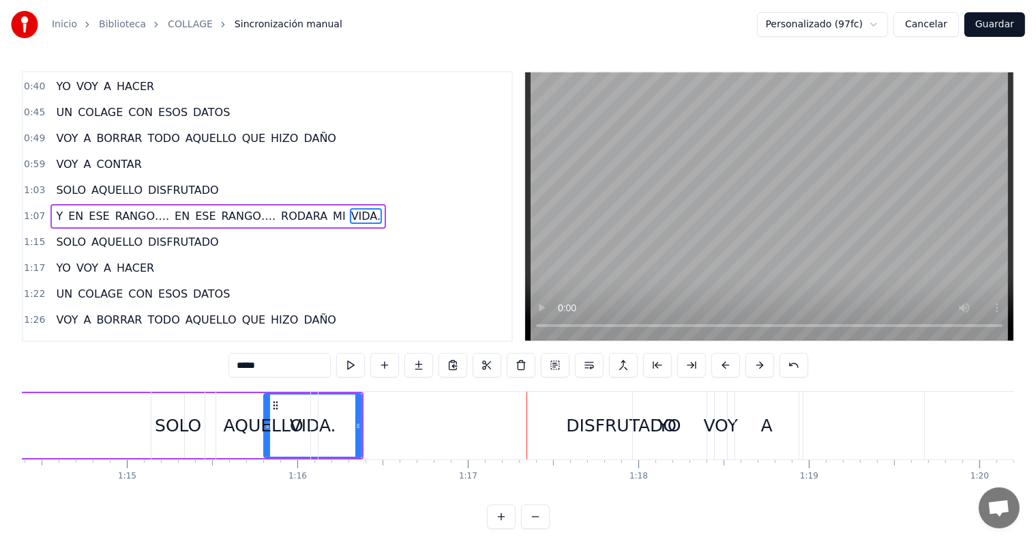
click at [737, 364] on button at bounding box center [726, 365] width 29 height 25
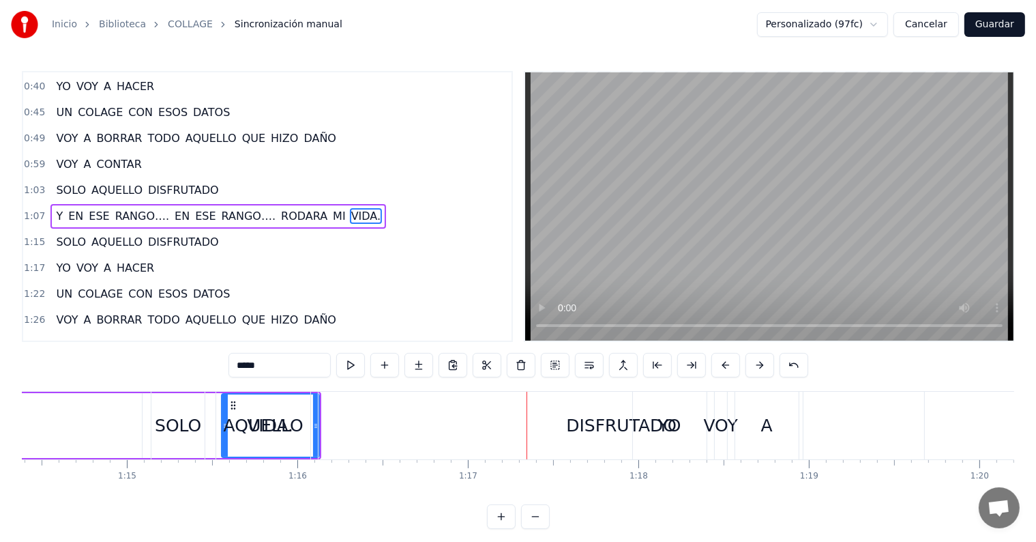
click at [737, 364] on button at bounding box center [726, 365] width 29 height 25
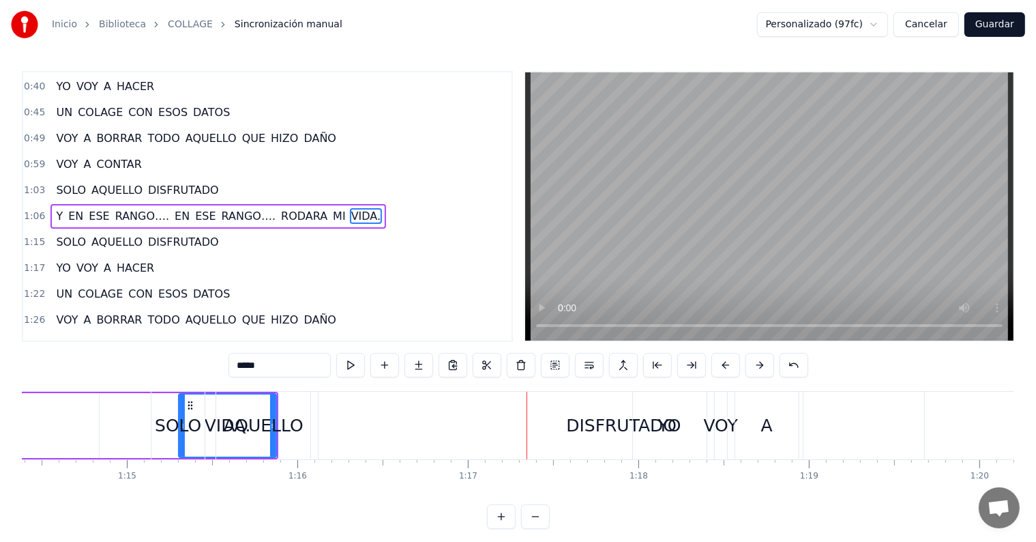
click at [737, 364] on button at bounding box center [726, 365] width 29 height 25
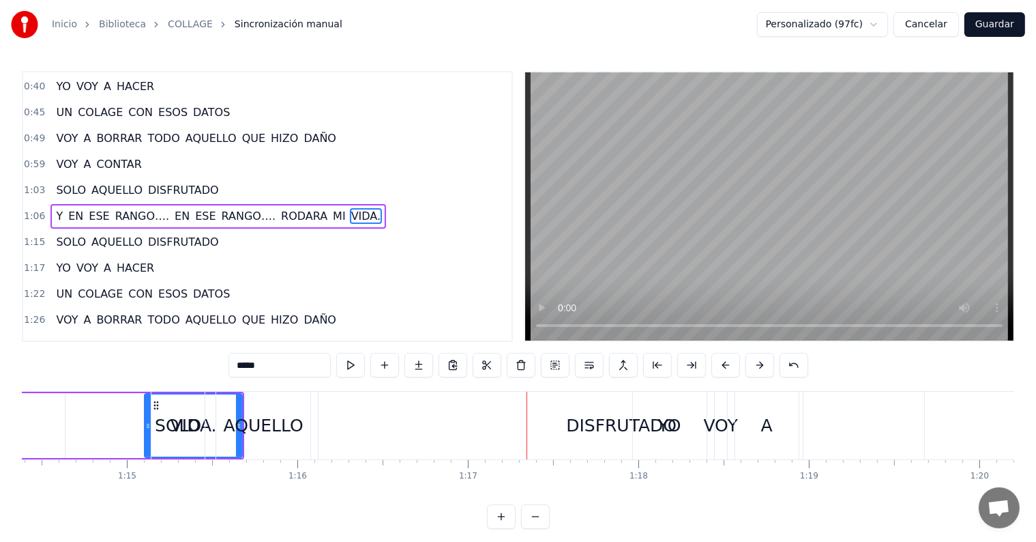
click at [737, 364] on button at bounding box center [726, 365] width 29 height 25
click at [736, 364] on button at bounding box center [726, 365] width 29 height 25
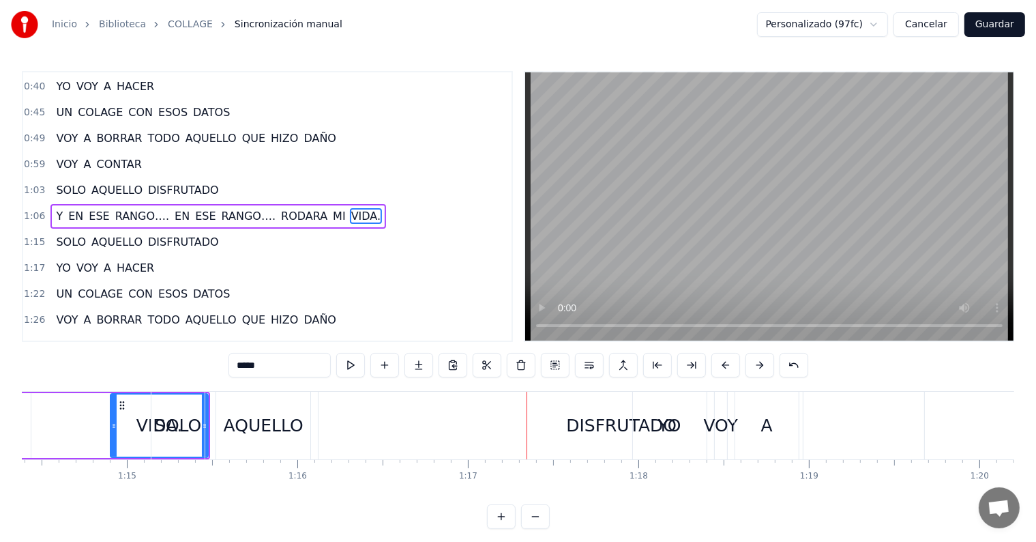
click at [736, 364] on button at bounding box center [726, 365] width 29 height 25
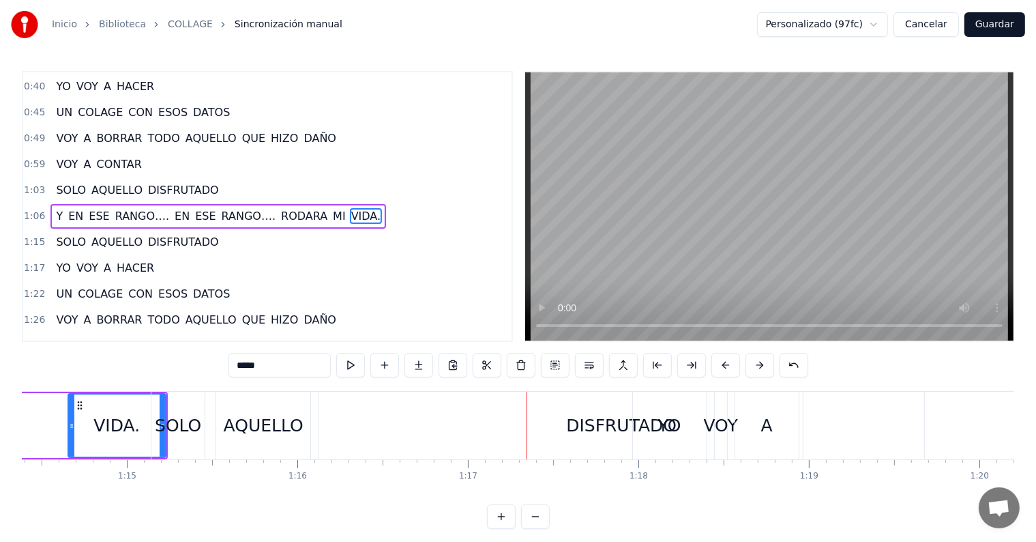
click at [736, 364] on button at bounding box center [726, 365] width 29 height 25
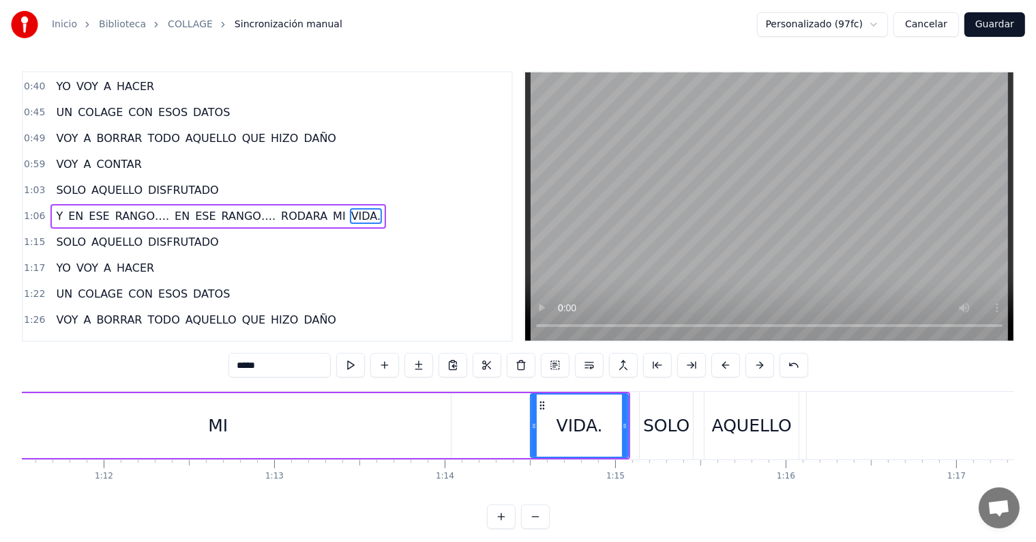
scroll to position [0, 12140]
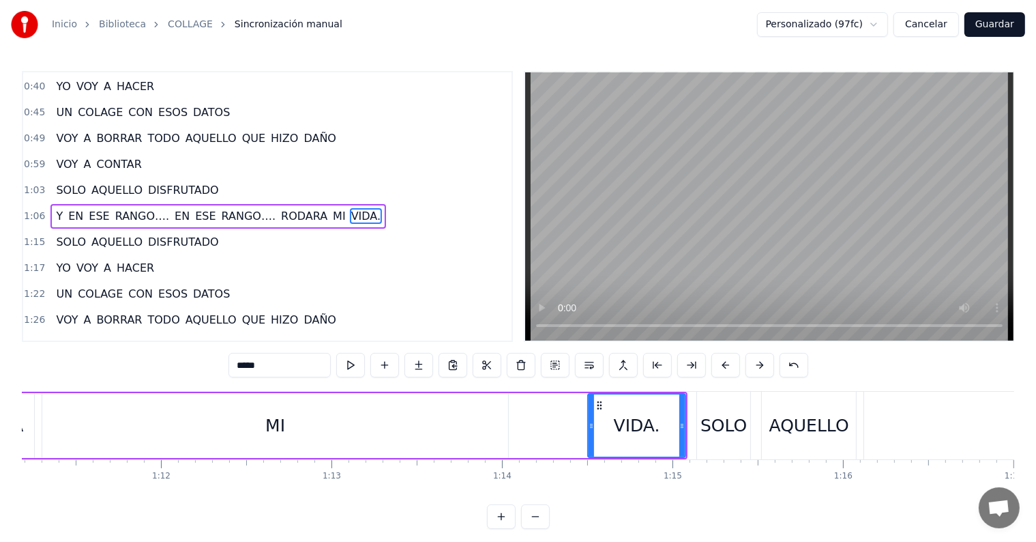
click at [187, 405] on div "MI" at bounding box center [275, 425] width 466 height 65
type input "**"
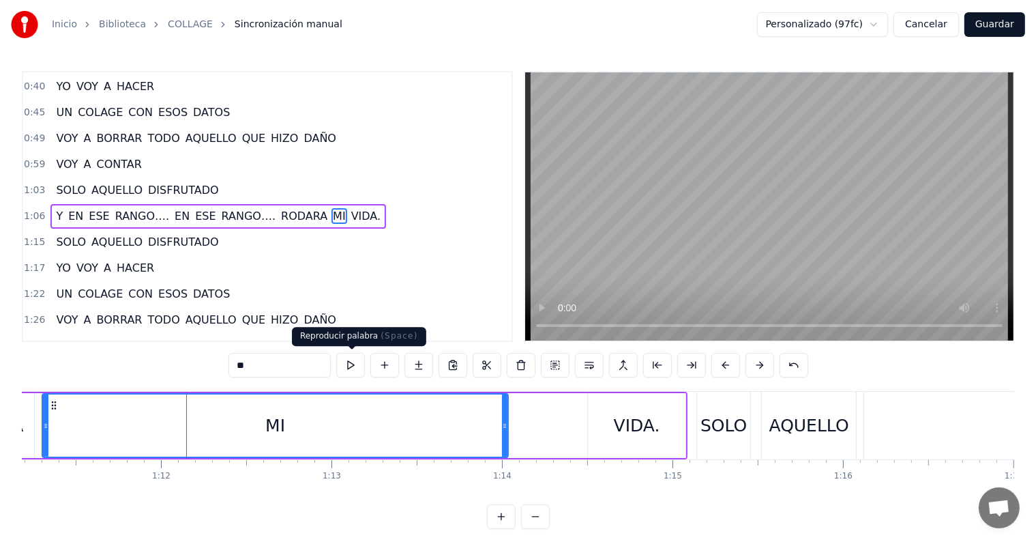
click at [357, 363] on button at bounding box center [350, 365] width 29 height 25
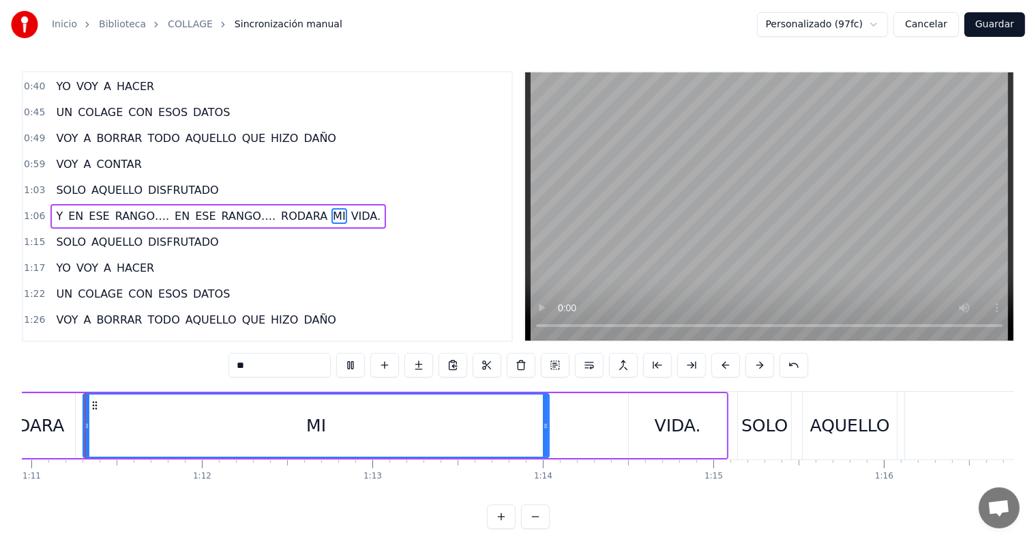
scroll to position [0, 12093]
click at [357, 363] on button at bounding box center [350, 365] width 29 height 25
click at [527, 527] on button at bounding box center [535, 516] width 29 height 25
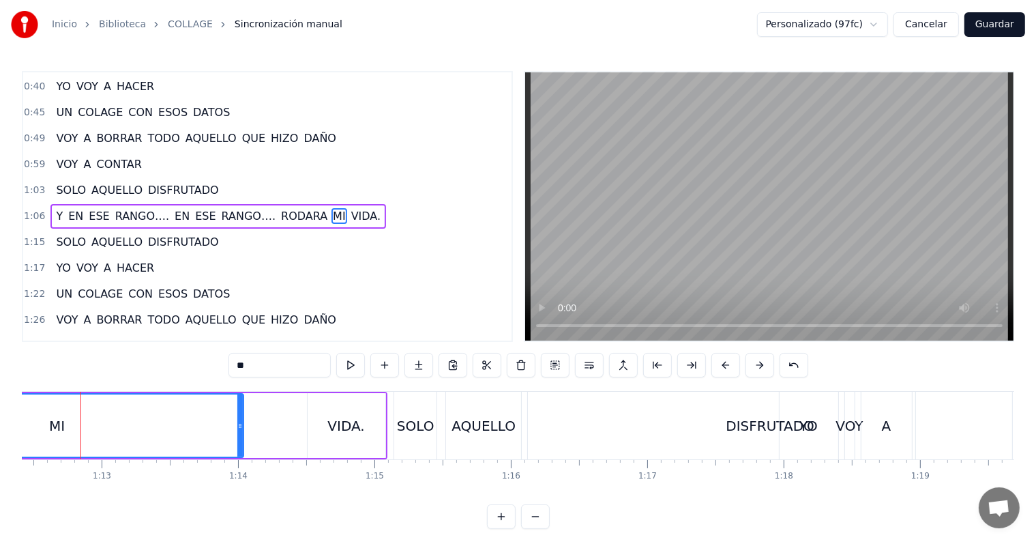
scroll to position [0, 9870]
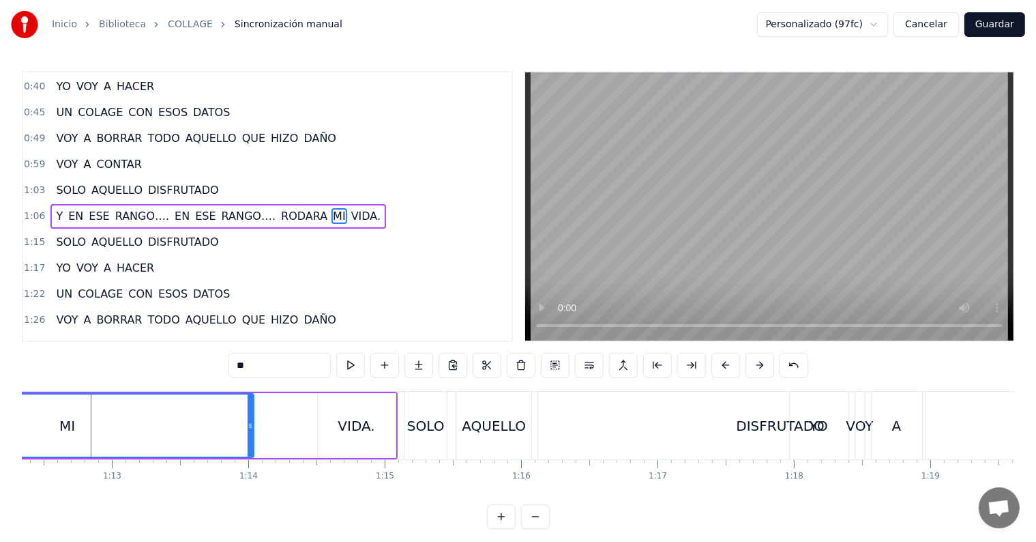
click at [546, 529] on button at bounding box center [535, 516] width 29 height 25
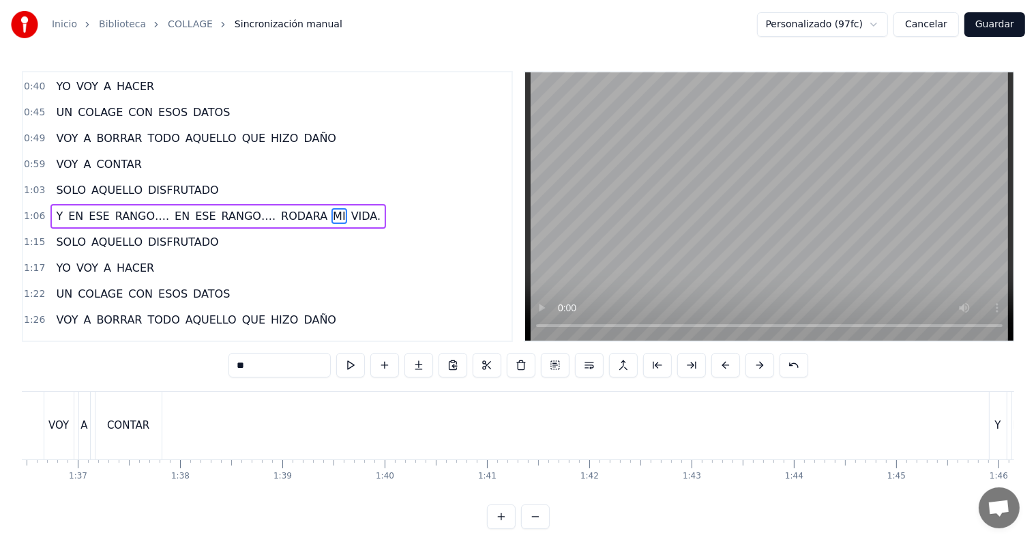
click at [538, 527] on button at bounding box center [535, 516] width 29 height 25
click at [538, 527] on div at bounding box center [518, 516] width 63 height 25
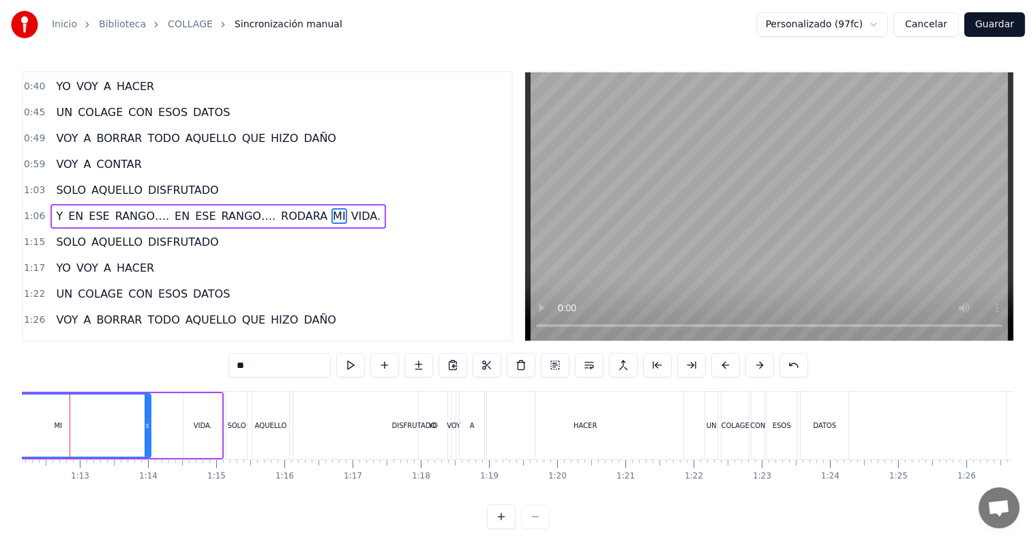
scroll to position [0, 4901]
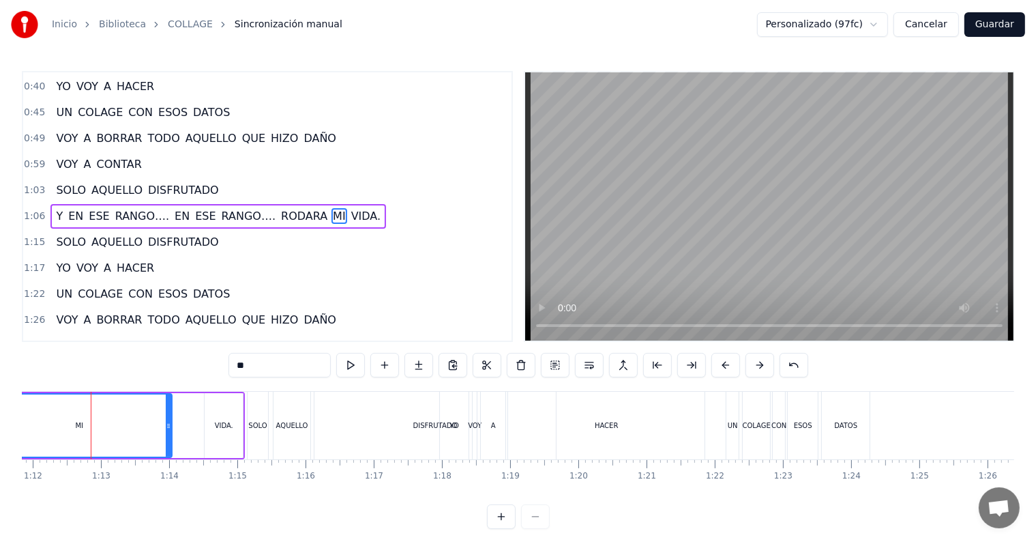
click at [936, 18] on button "Cancelar" at bounding box center [926, 24] width 65 height 25
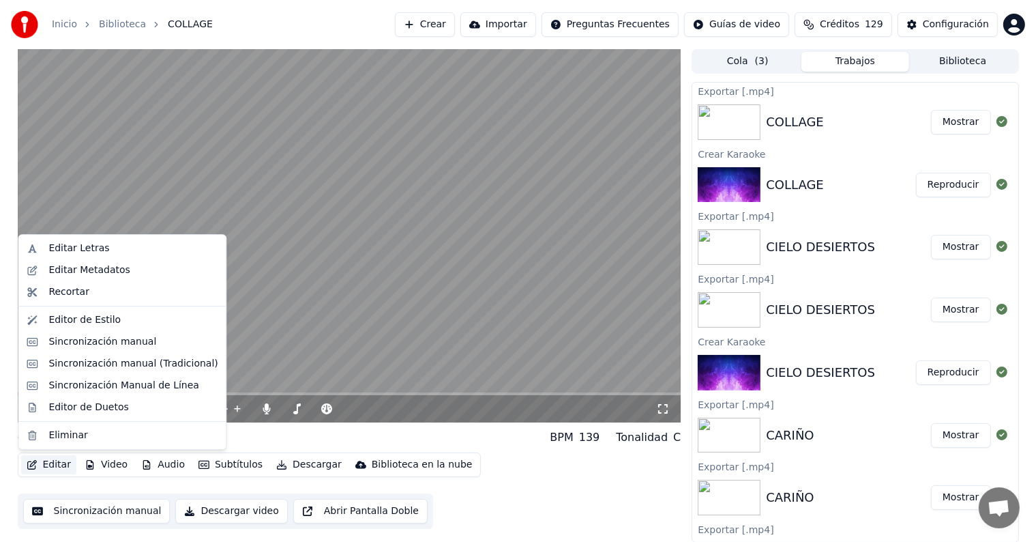
click at [68, 469] on button "Editar" at bounding box center [48, 464] width 55 height 19
click at [64, 428] on div "Eliminar" at bounding box center [67, 435] width 39 height 14
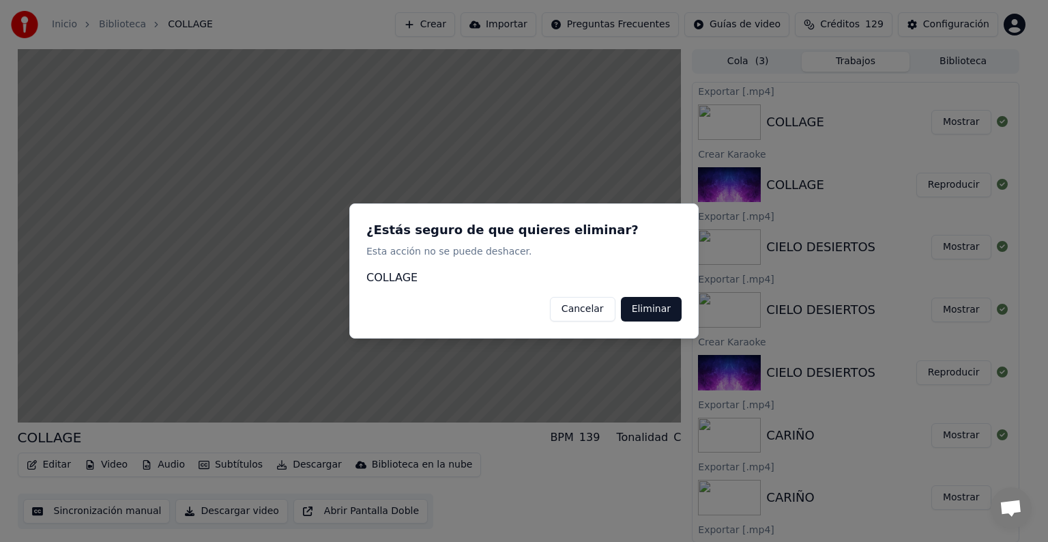
click at [642, 294] on div "¿Estás seguro de que quieres eliminar? Esta acción no se puede deshacer. COLLAG…" at bounding box center [523, 270] width 349 height 135
click at [642, 299] on button "Eliminar" at bounding box center [651, 309] width 61 height 25
